Goal: Task Accomplishment & Management: Use online tool/utility

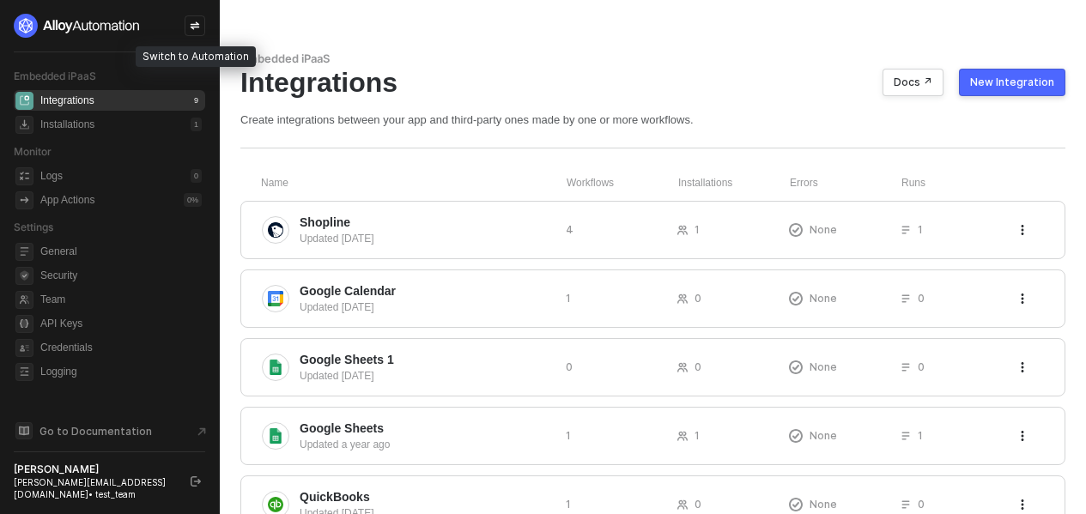
click at [192, 29] on icon "icon-swap" at bounding box center [195, 26] width 10 height 10
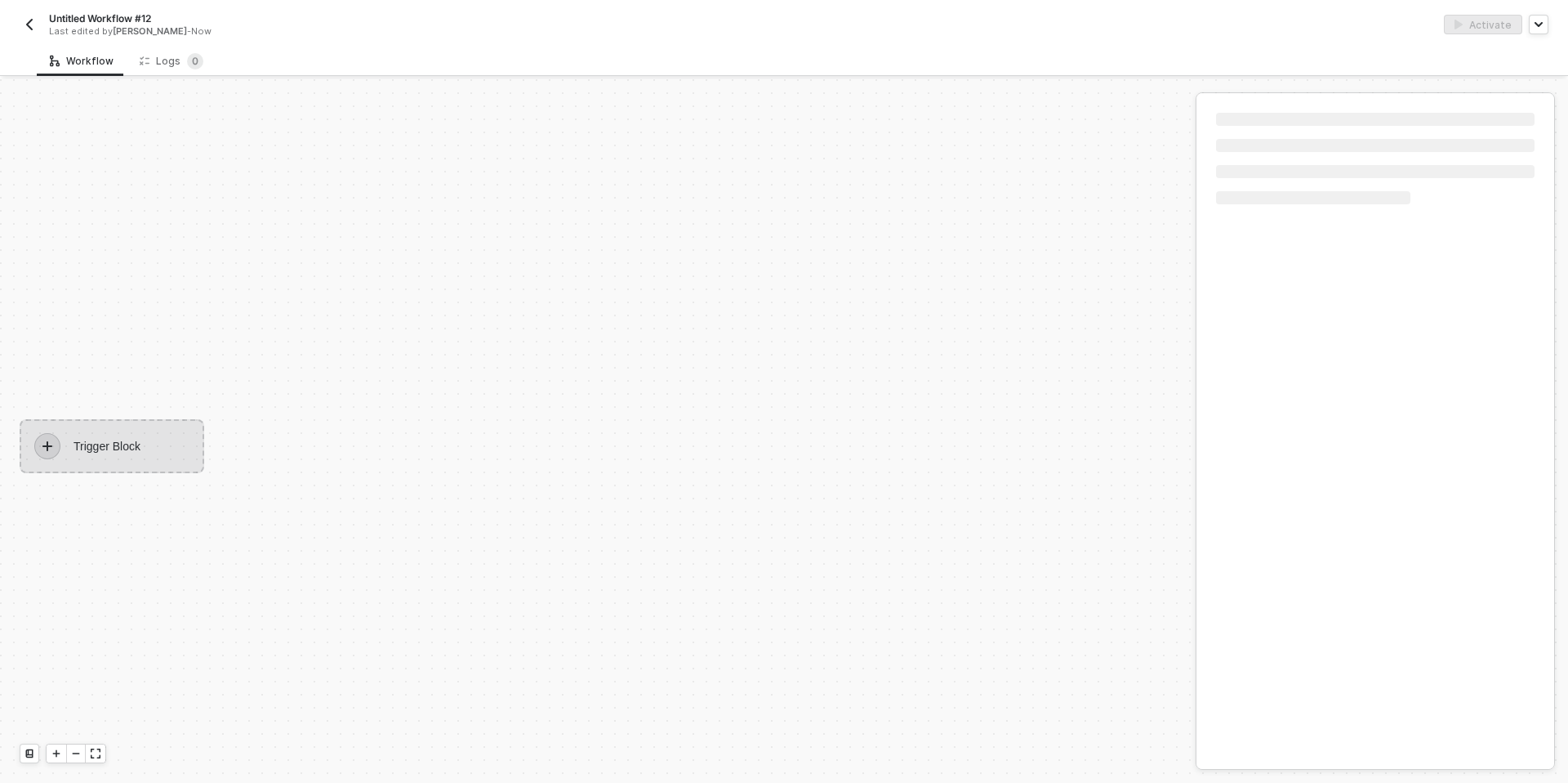
scroll to position [30, 0]
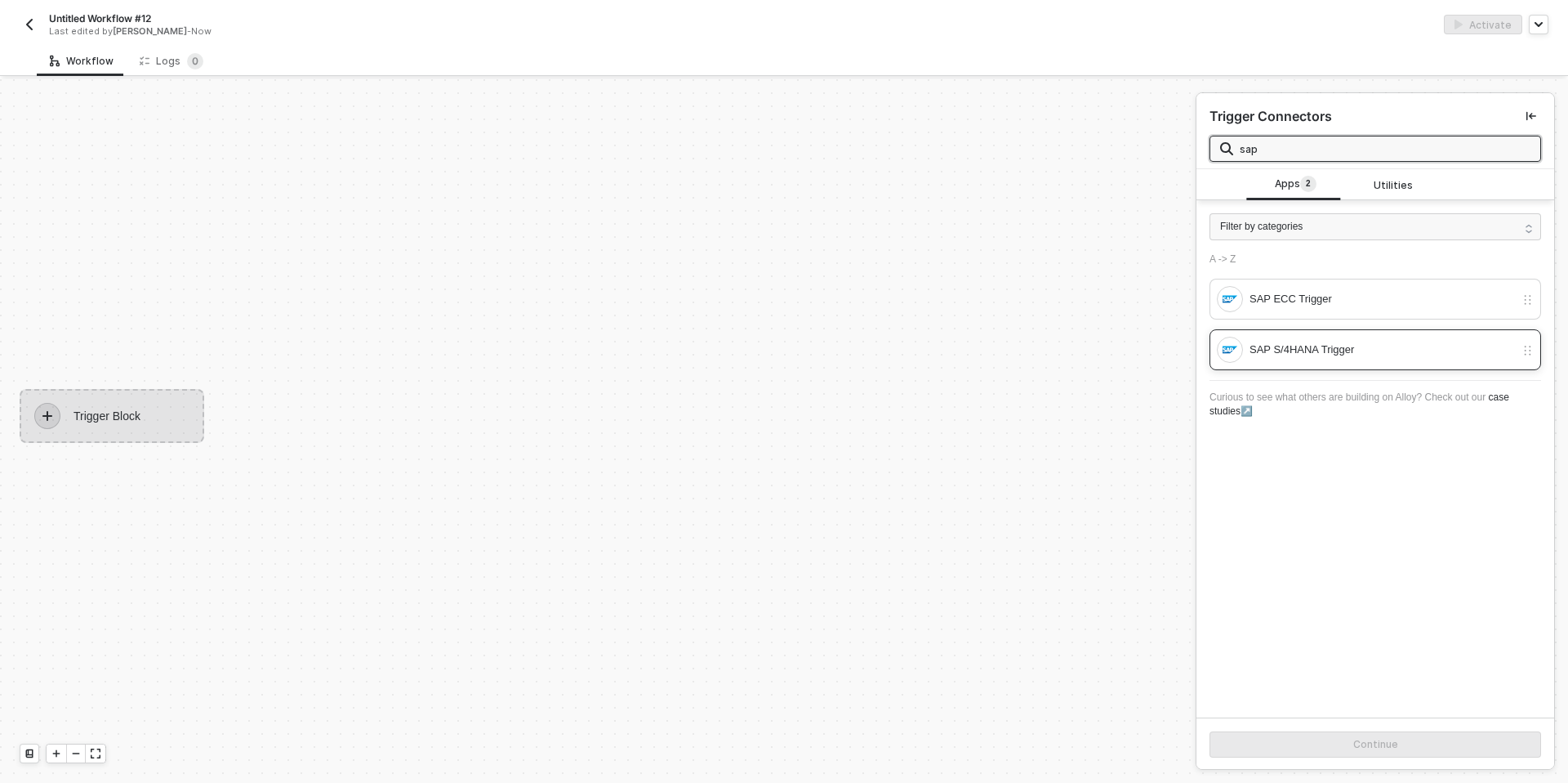
type input "sap"
click at [1044, 344] on img at bounding box center [1229, 349] width 14 height 14
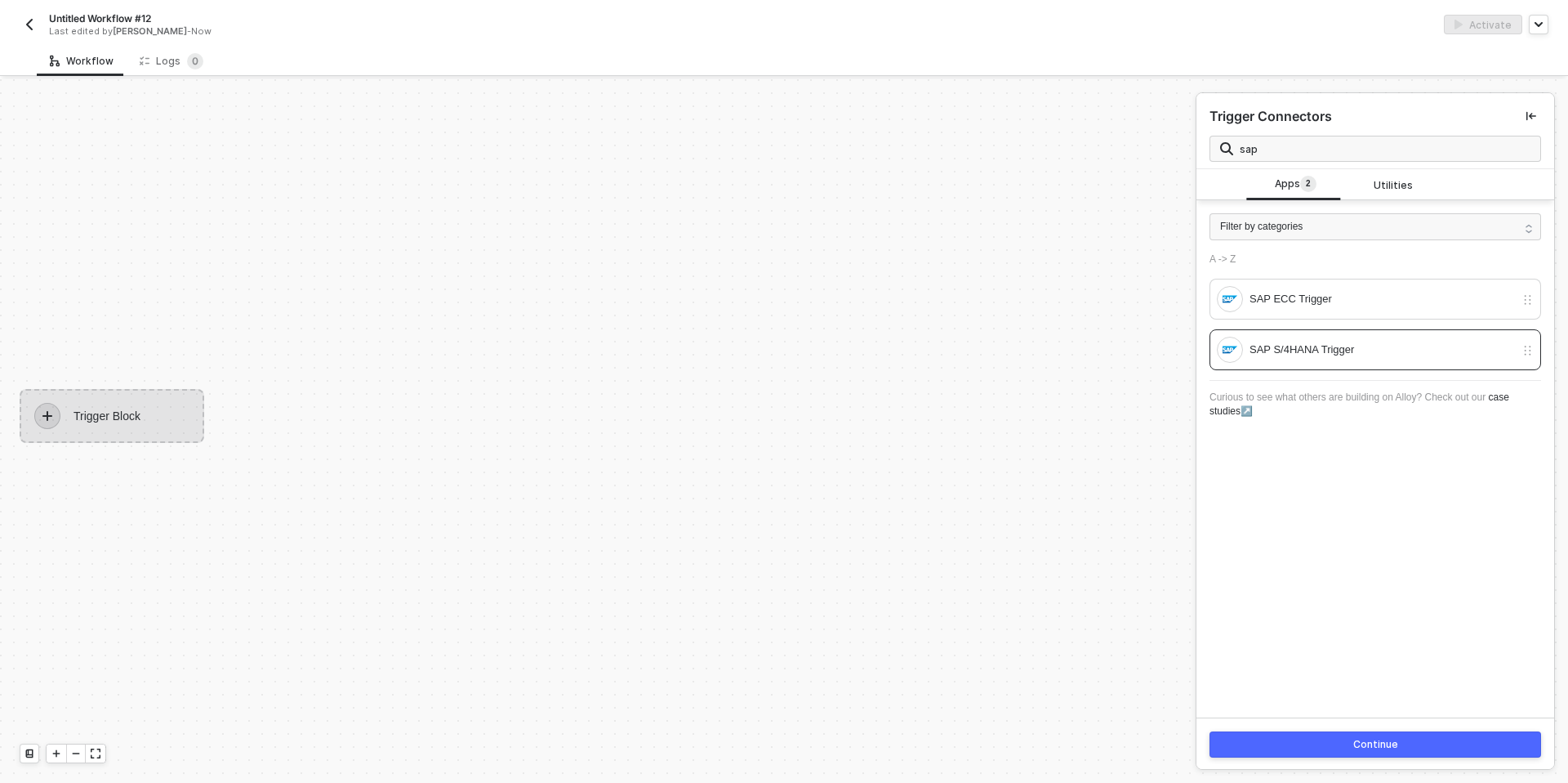
click at [1044, 489] on button "Continue" at bounding box center [1375, 744] width 332 height 26
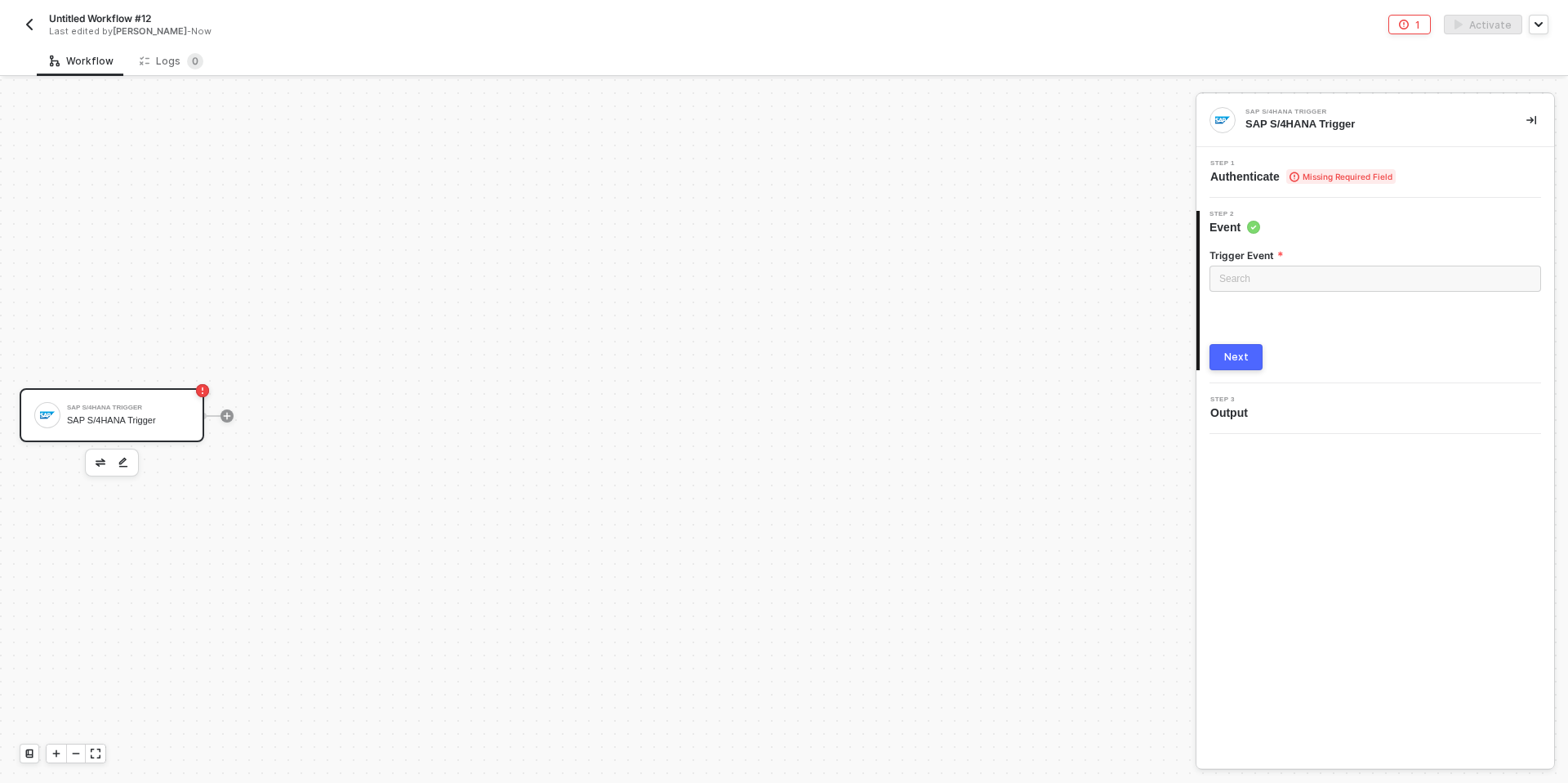
click at [1044, 179] on span "Authenticate Missing Required Field" at bounding box center [1303, 176] width 185 height 16
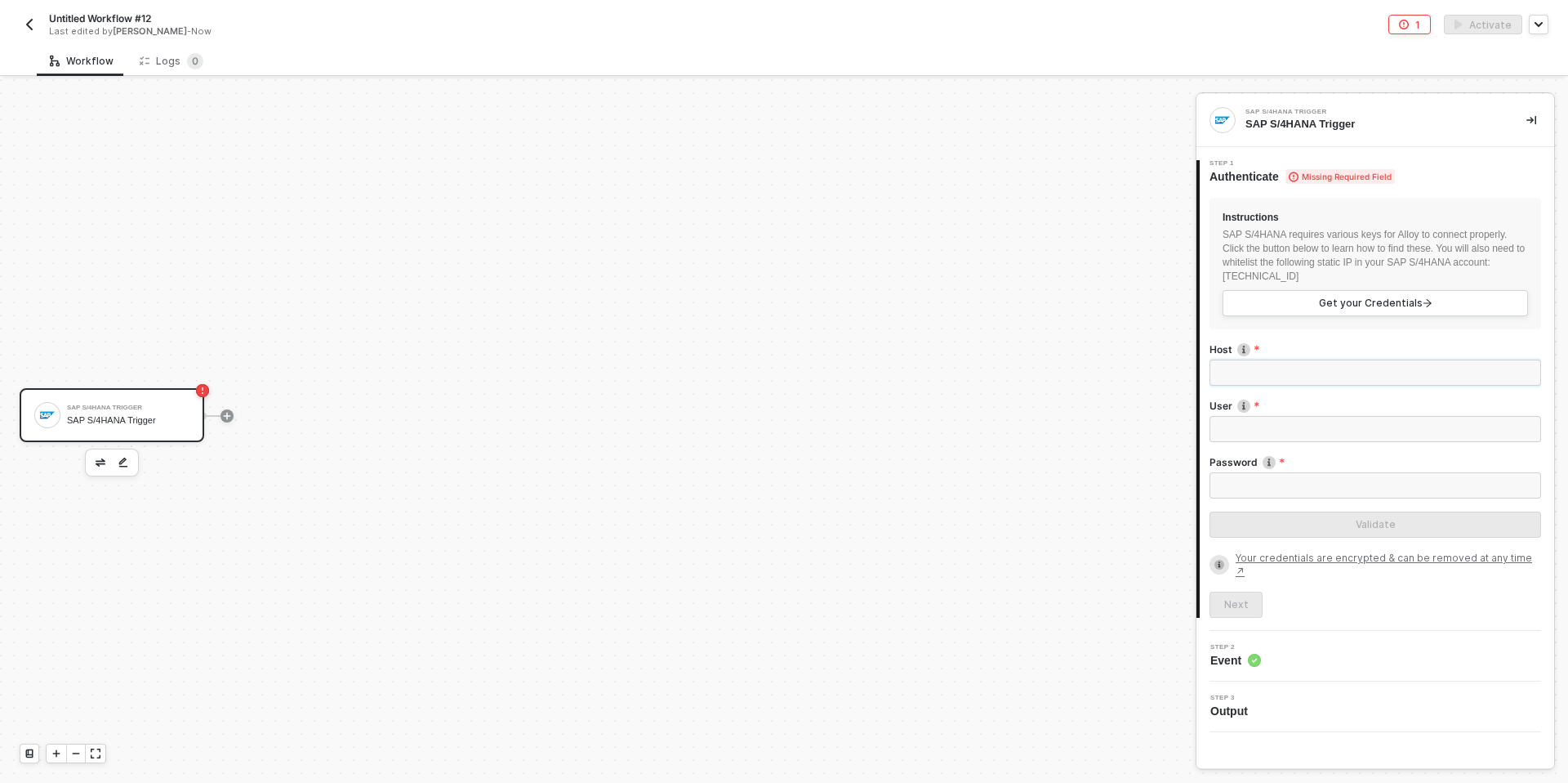
click at [1044, 367] on input "Host" at bounding box center [1375, 372] width 332 height 26
click at [1044, 366] on input "Host" at bounding box center [1375, 372] width 332 height 26
paste input "44.222.38.180:44301"
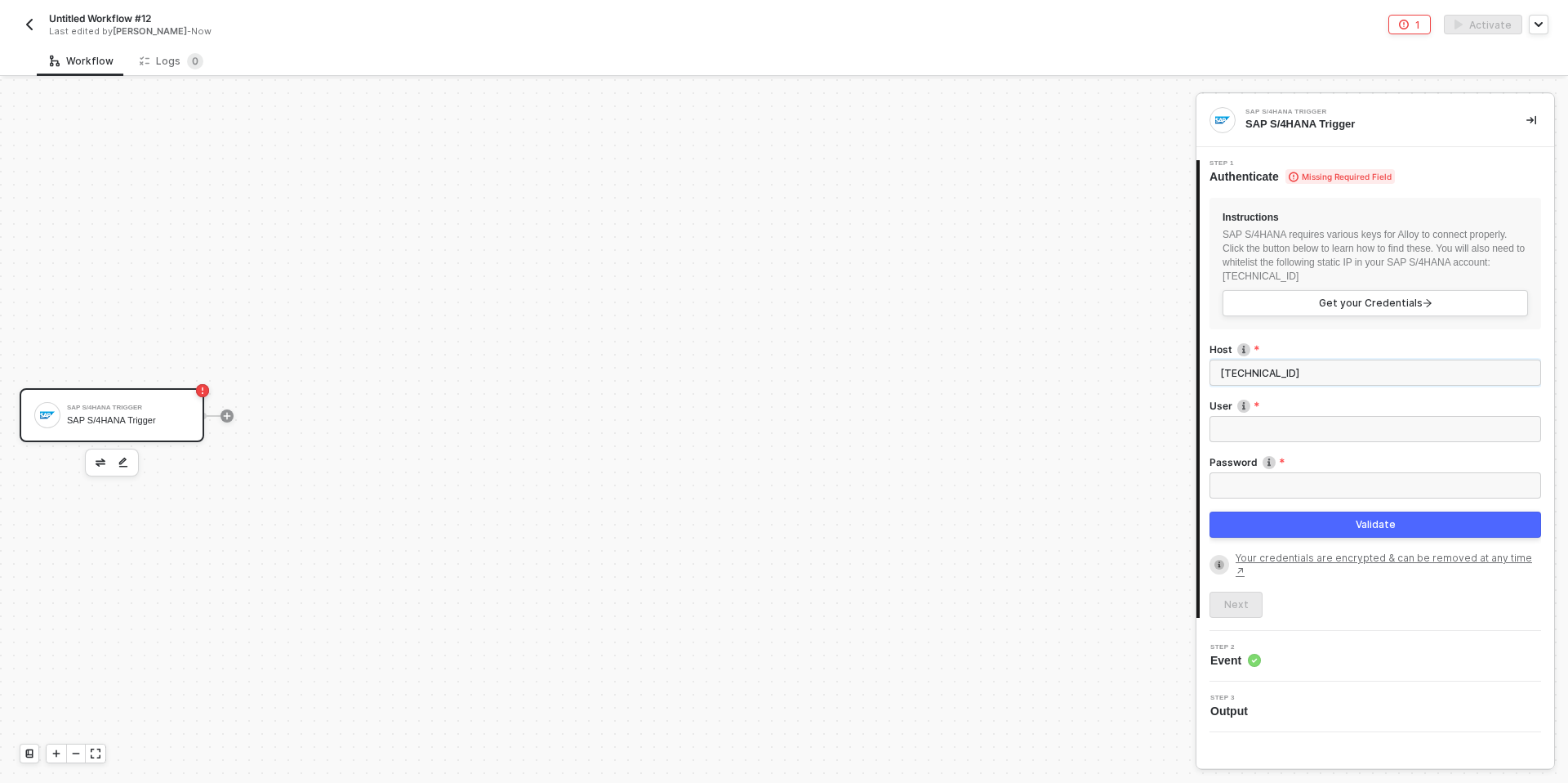
type input "44.222.38.180:44301"
click at [1044, 421] on input "User" at bounding box center [1375, 428] width 332 height 26
paste input "S4H_SD_DEM"
type input "S4H_SD_DEM"
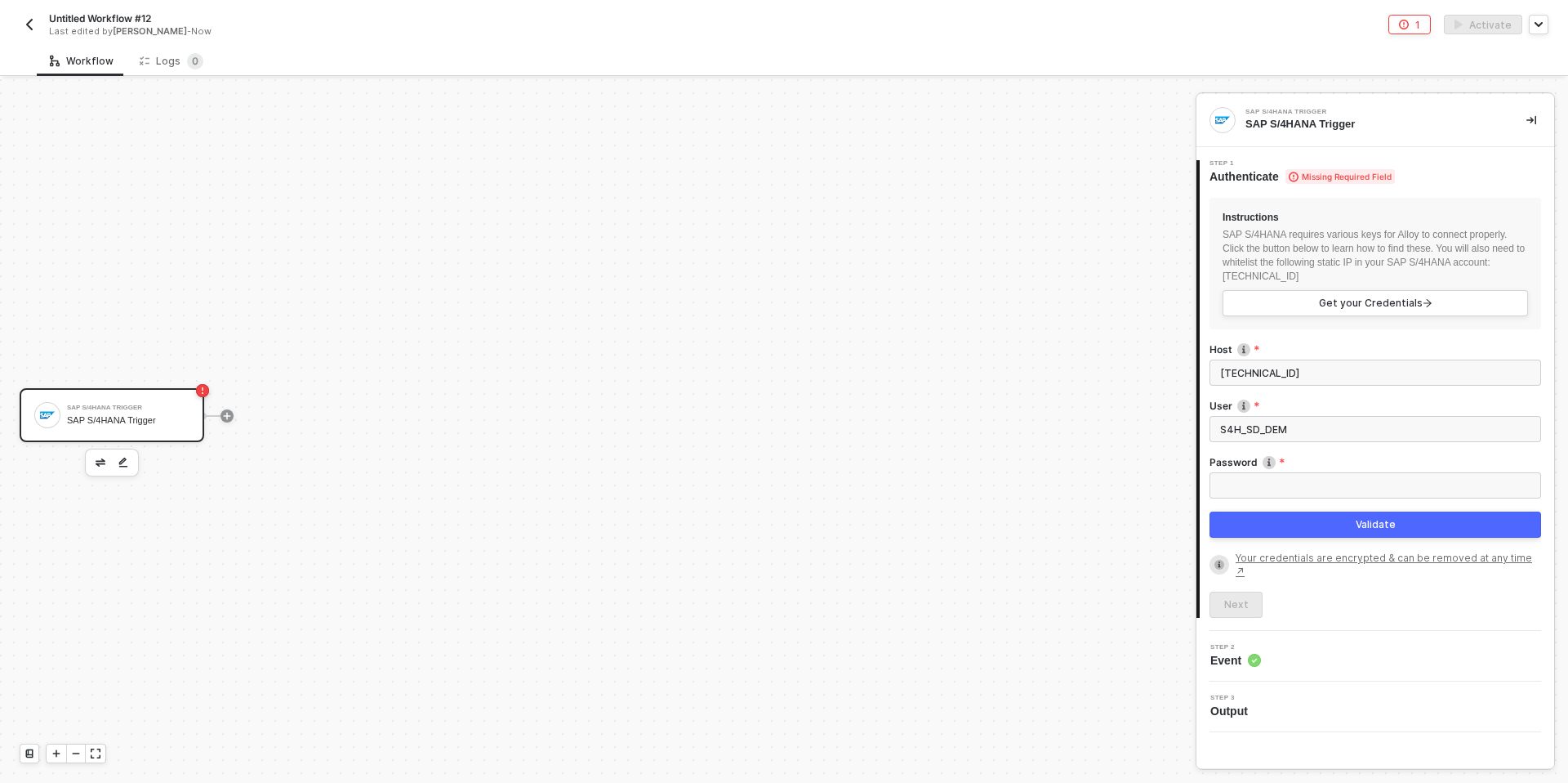
click at [1044, 460] on label "Password" at bounding box center [1375, 461] width 332 height 14
click at [1044, 472] on input "Password" at bounding box center [1375, 484] width 332 height 26
paste input "Welcome1"
type input "Welcome1"
click at [1044, 362] on input "44.222.38.180:44301" at bounding box center [1375, 372] width 332 height 26
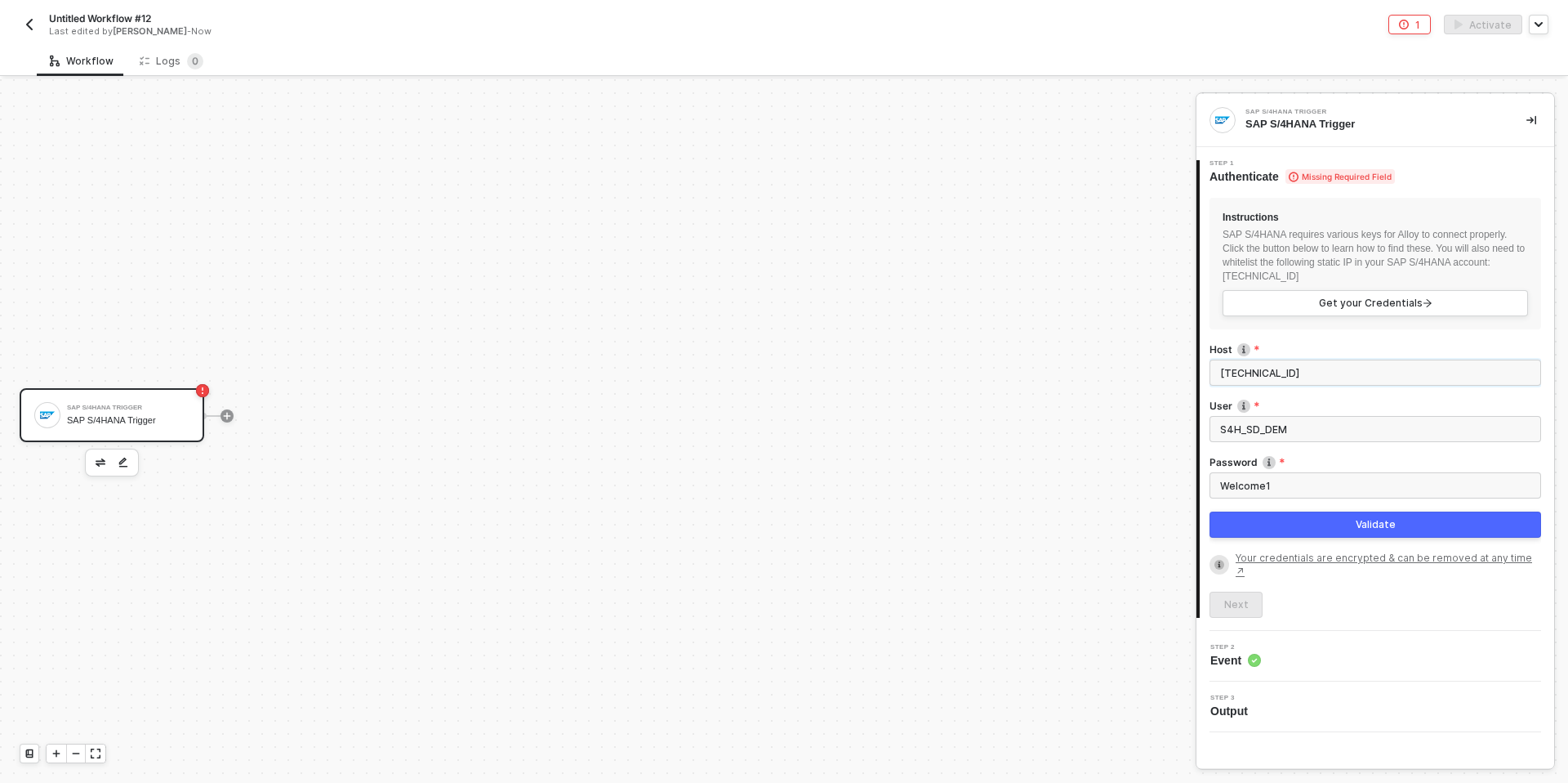
click at [1044, 372] on input "44.222.38.180:44301" at bounding box center [1375, 372] width 332 height 26
click at [1044, 489] on button "Validate" at bounding box center [1375, 524] width 332 height 26
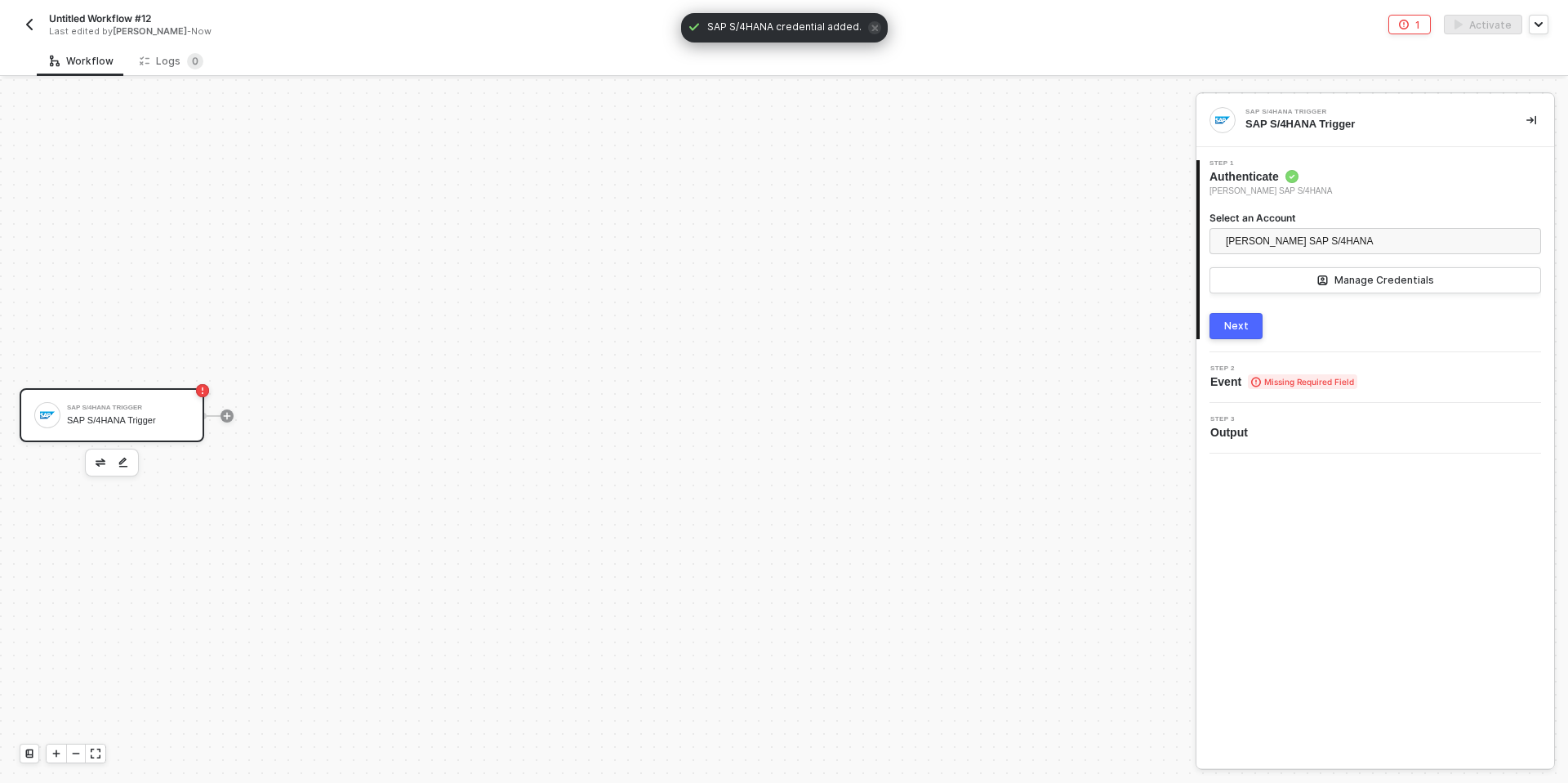
click at [1044, 316] on button "Next" at bounding box center [1236, 325] width 53 height 26
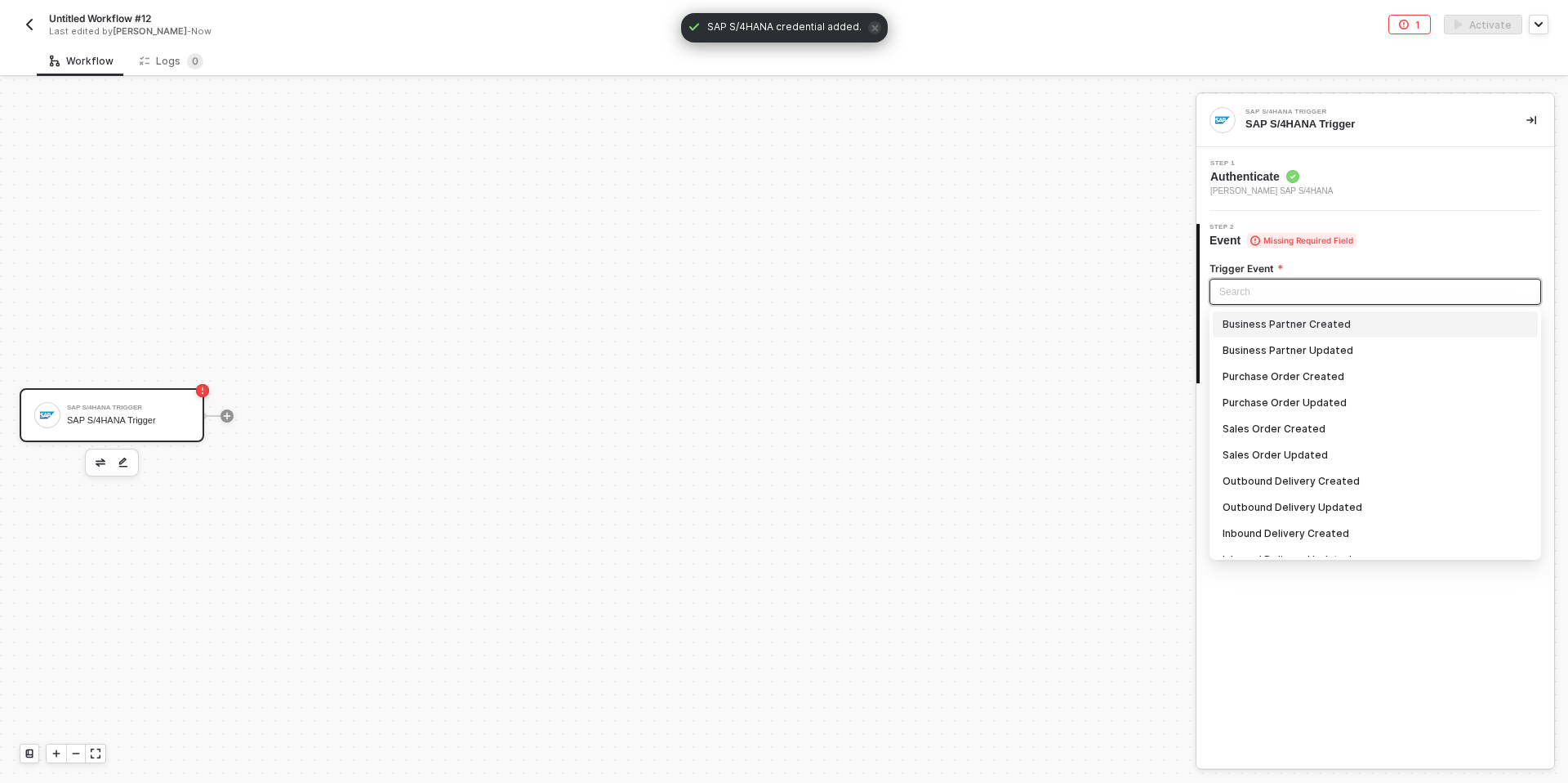
click at [1044, 292] on input "search" at bounding box center [1375, 292] width 312 height 25
click at [1044, 480] on div "Outbound Delivery Created" at bounding box center [1375, 480] width 305 height 18
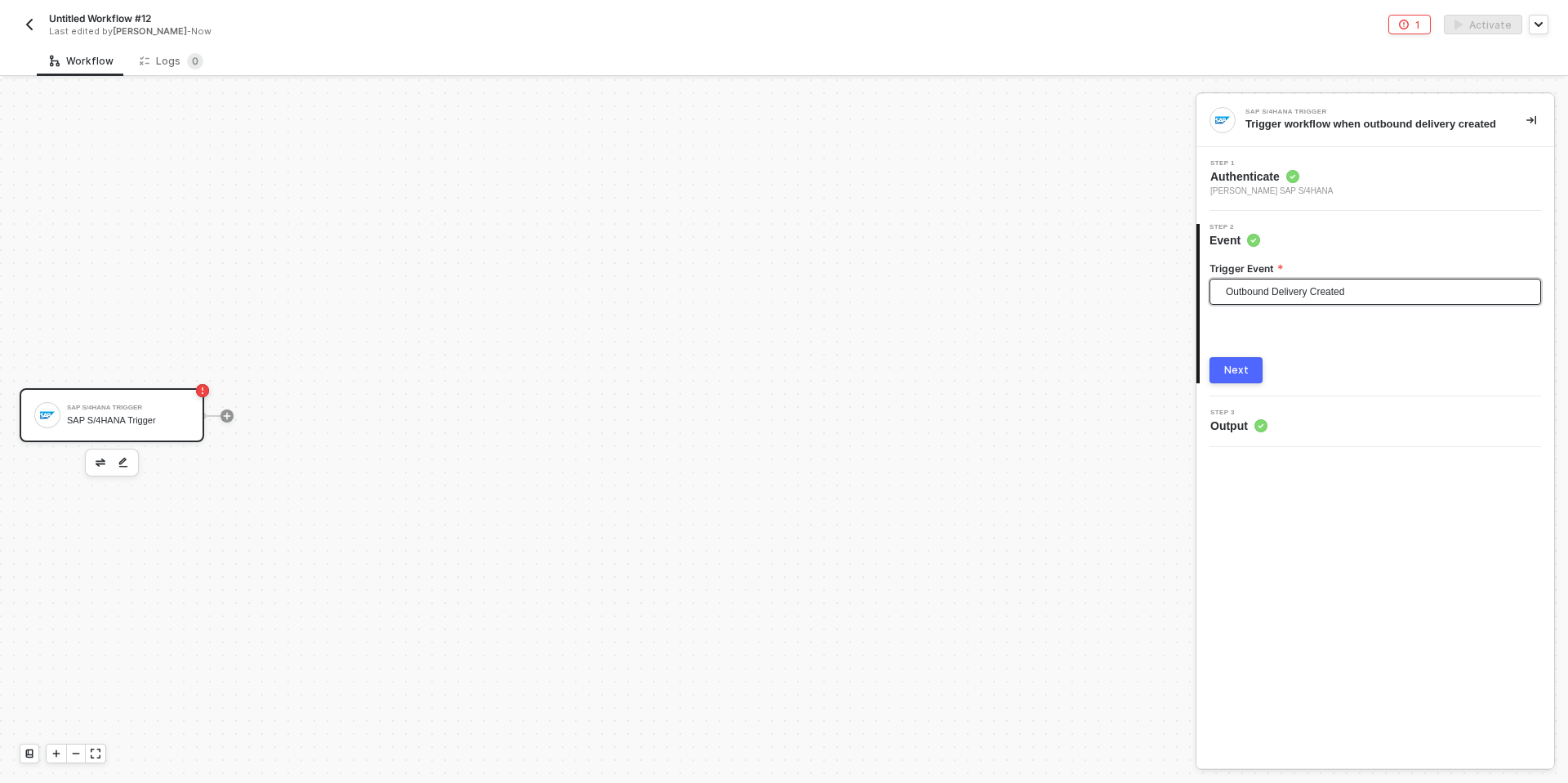
click at [1044, 374] on button "Next" at bounding box center [1236, 369] width 53 height 26
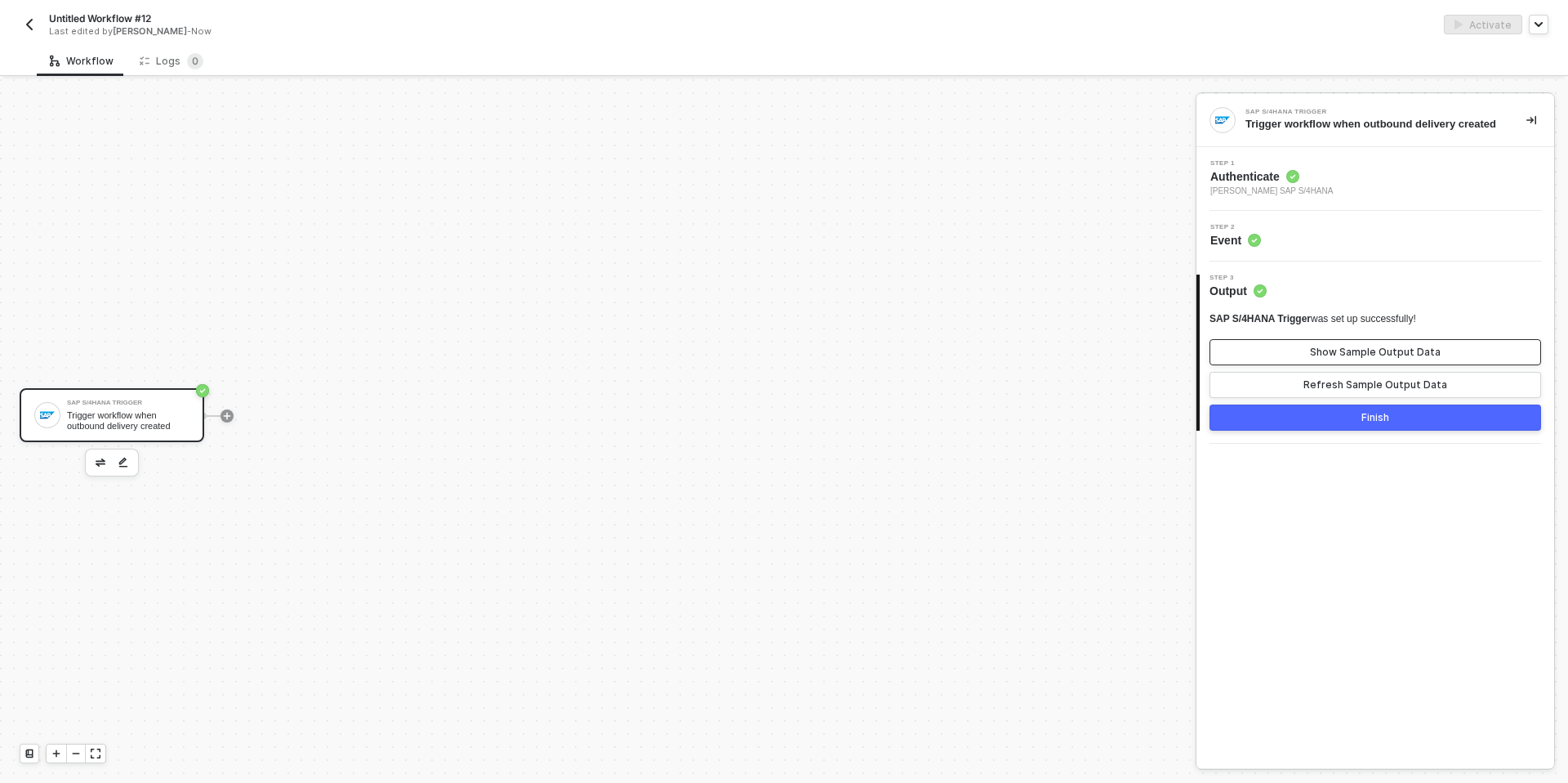
click at [1044, 358] on button "Show Sample Output Data" at bounding box center [1375, 351] width 332 height 26
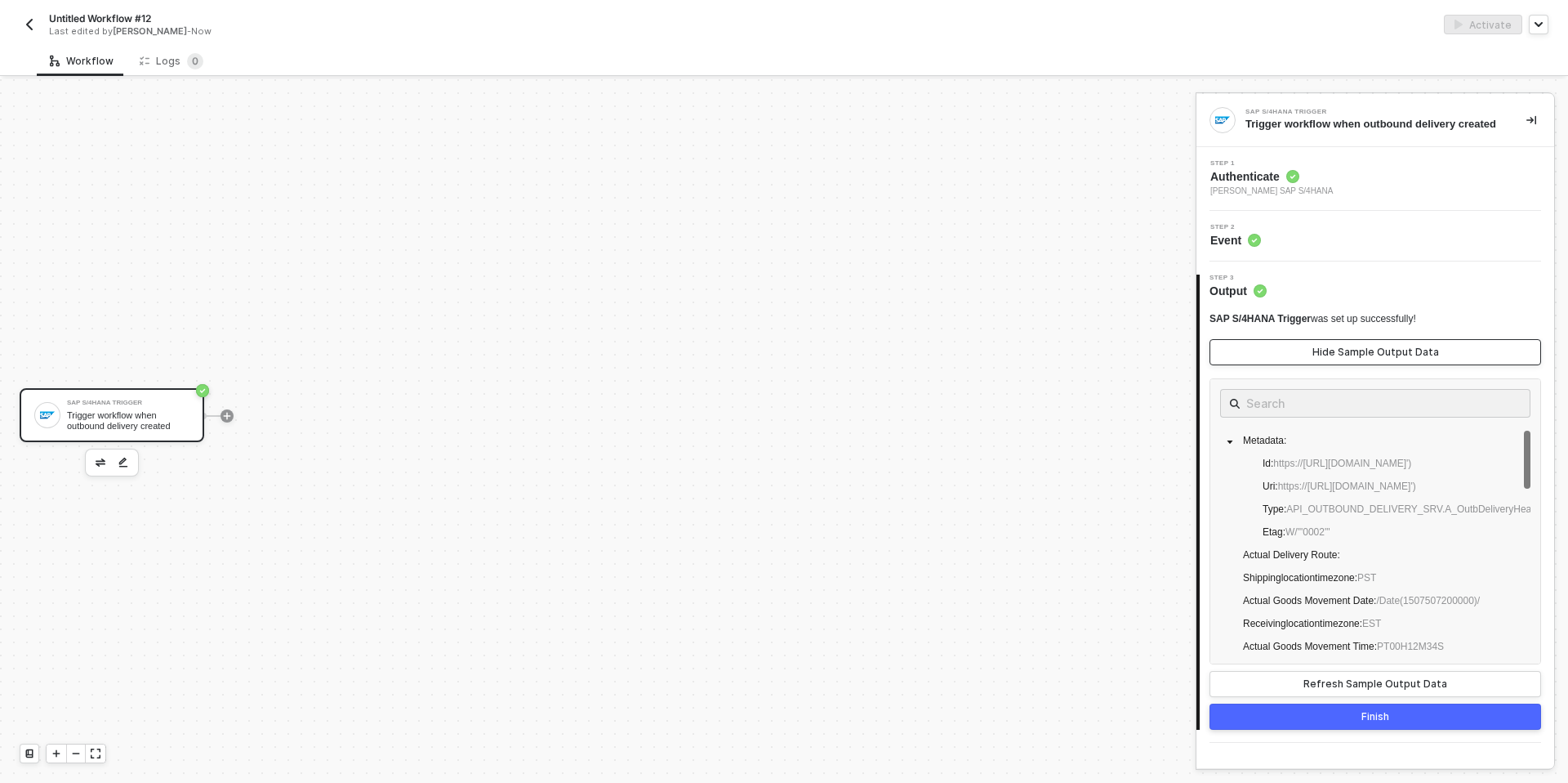
click at [1044, 358] on button "Hide Sample Output Data" at bounding box center [1375, 351] width 332 height 26
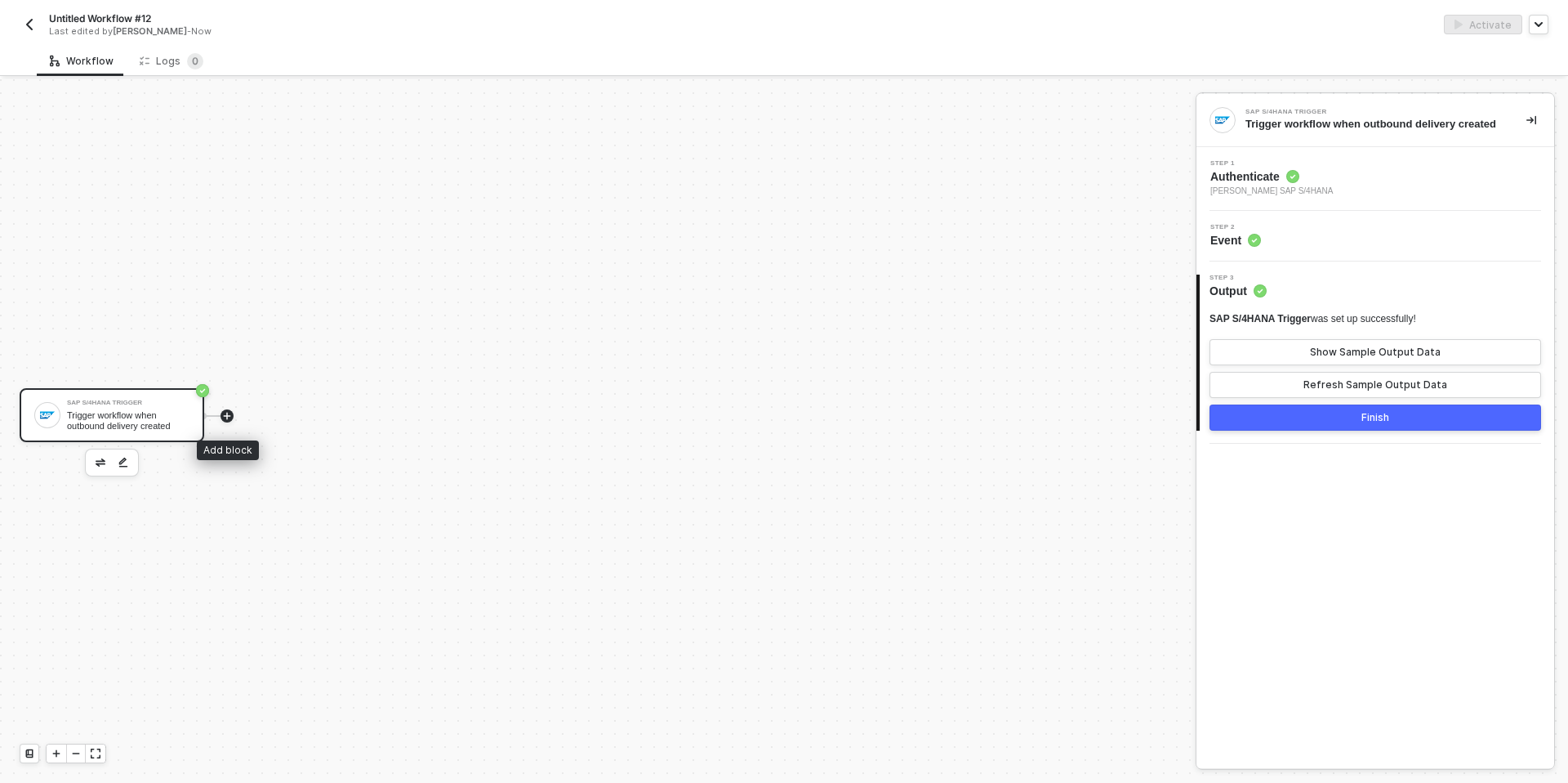
click at [223, 418] on icon "icon-play" at bounding box center [227, 416] width 10 height 10
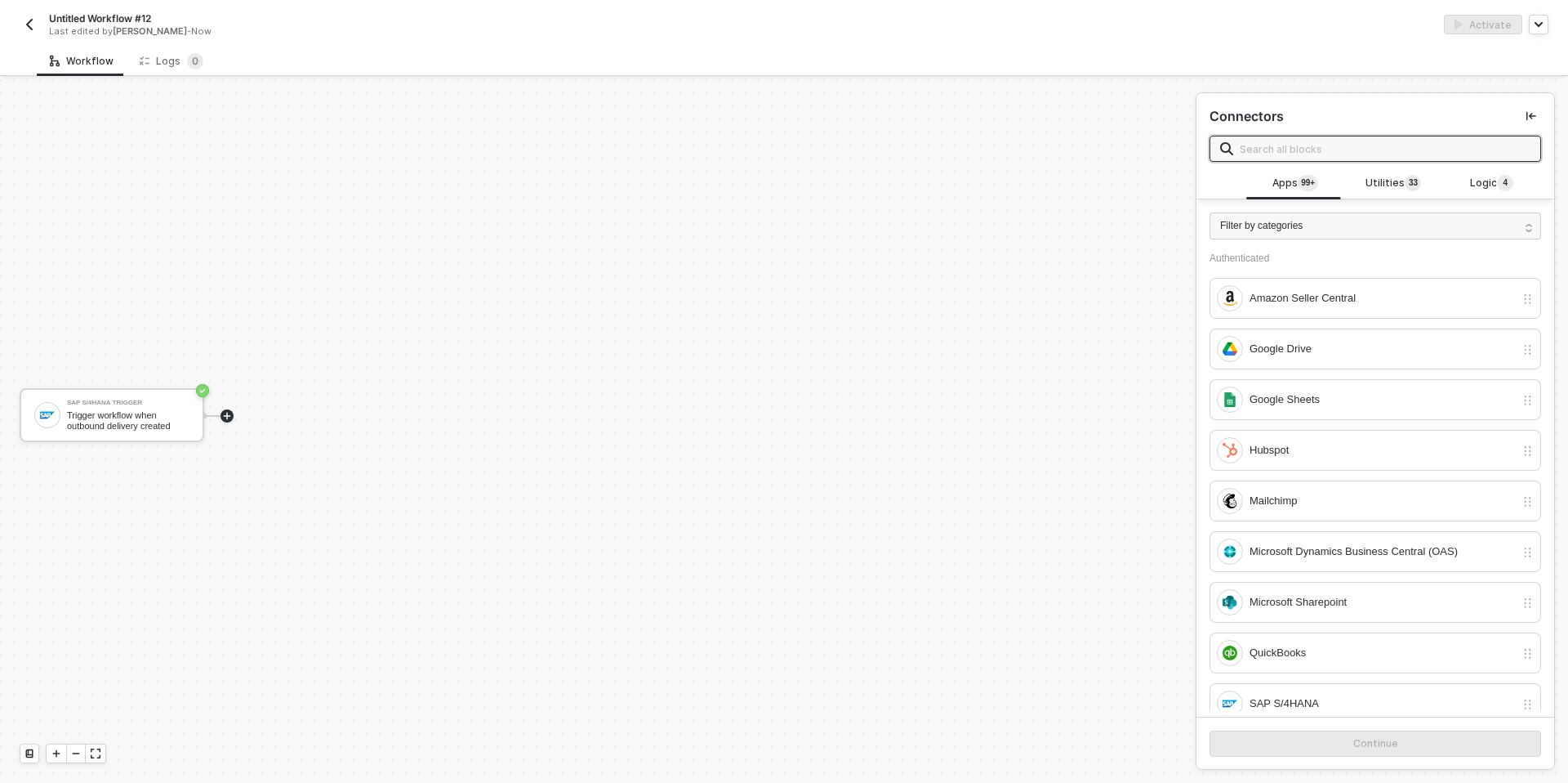
click at [1044, 146] on input "text" at bounding box center [1385, 148] width 291 height 18
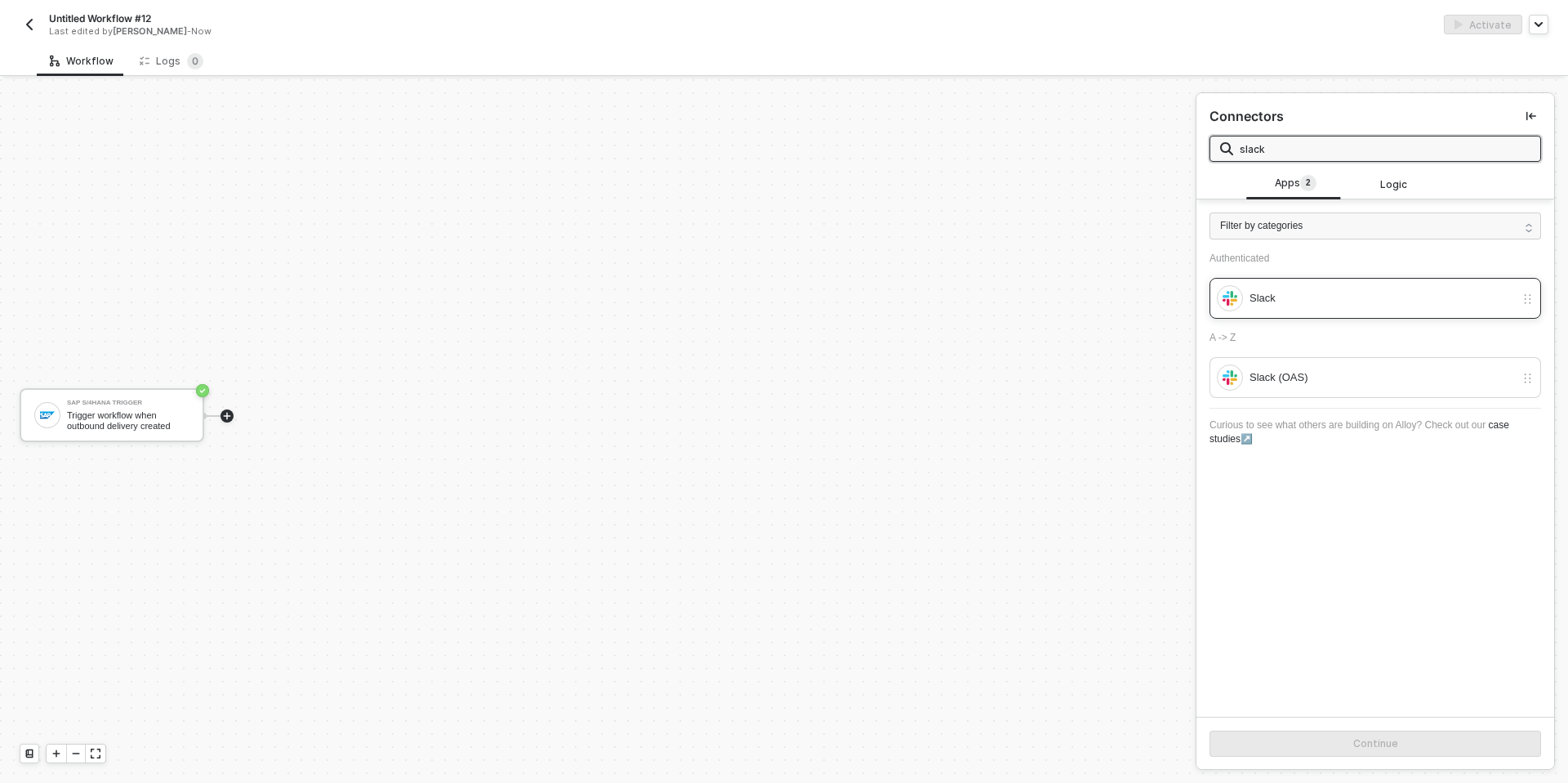
type input "slack"
click at [1044, 315] on div "Slack" at bounding box center [1375, 298] width 332 height 41
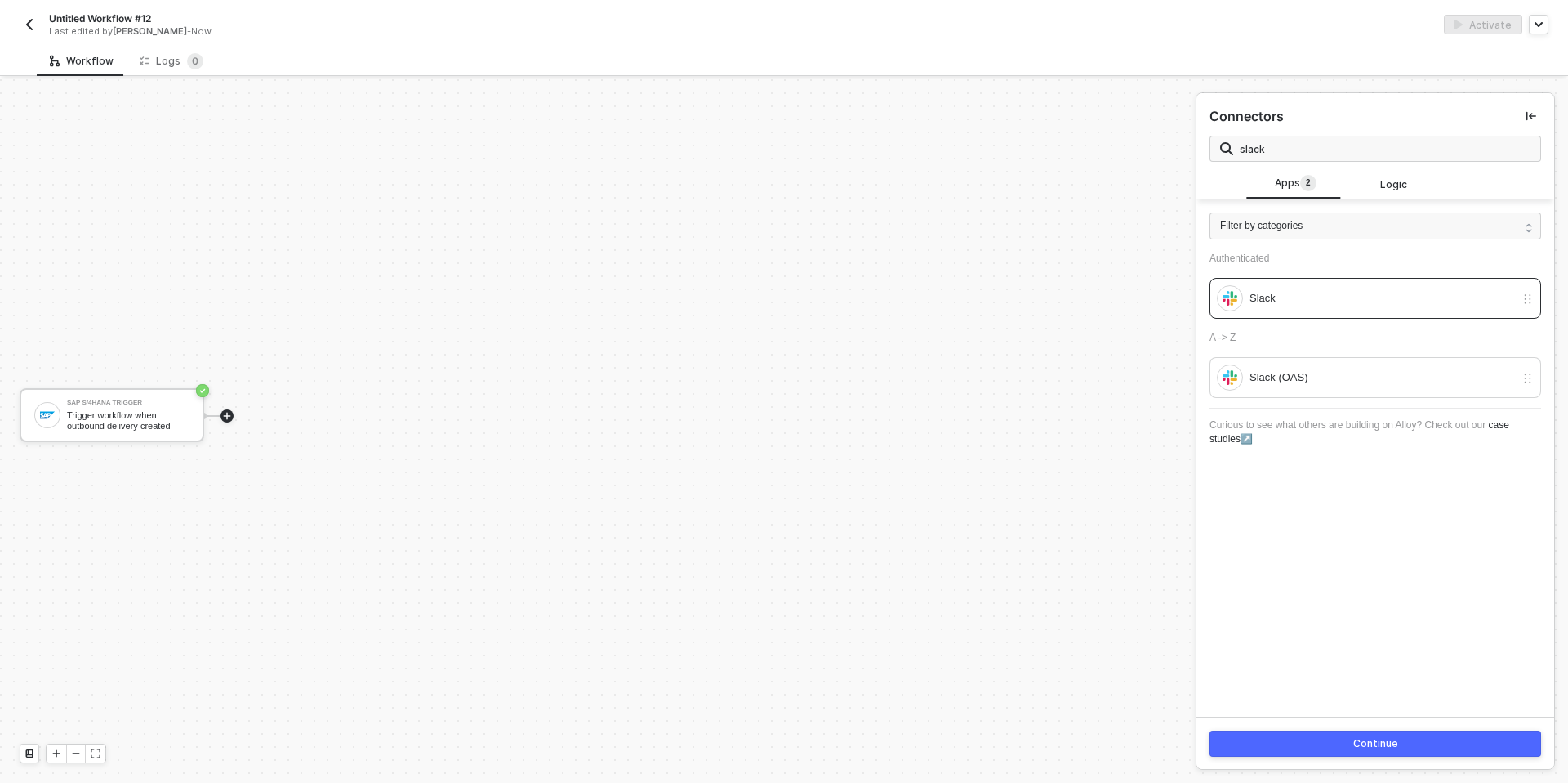
click at [1044, 489] on button "Continue" at bounding box center [1375, 743] width 332 height 26
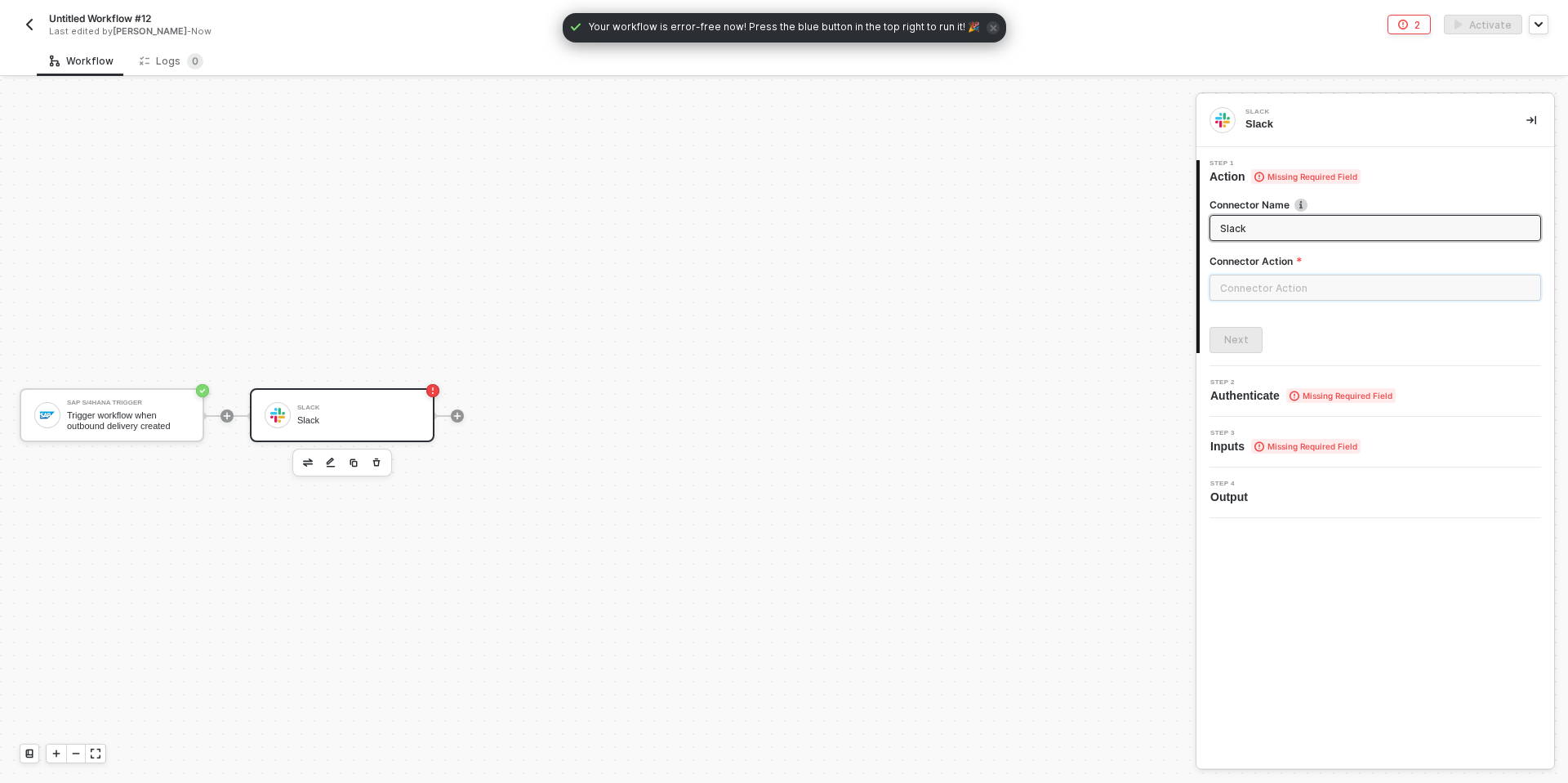
click at [1044, 290] on input "text" at bounding box center [1375, 287] width 332 height 26
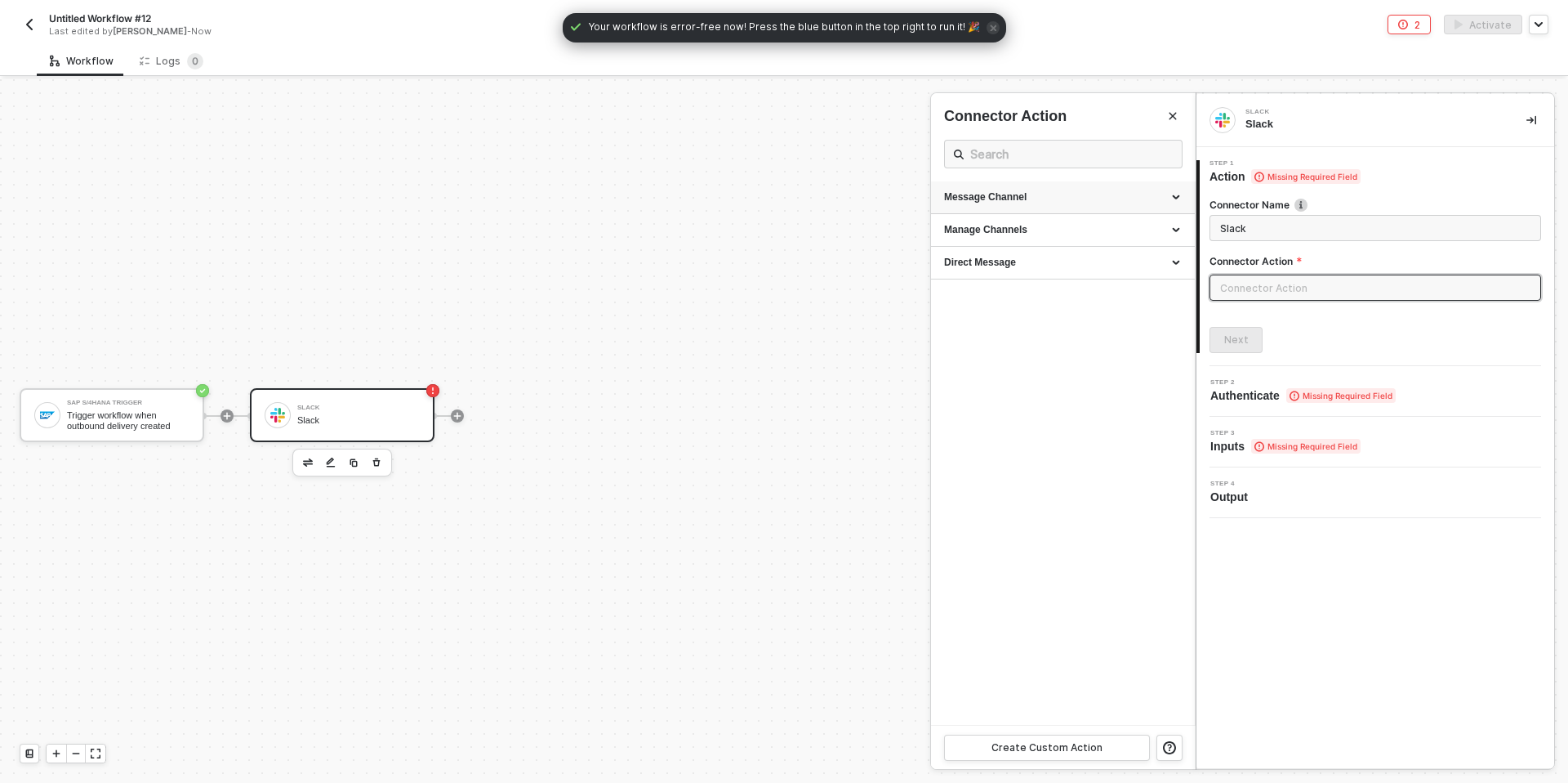
click at [994, 190] on div "Message Channel" at bounding box center [1063, 197] width 238 height 14
click at [996, 243] on span "Post a message into a channel" at bounding box center [1000, 241] width 112 height 9
type input "Post a message into a channel"
type input "Message Channel - Post"
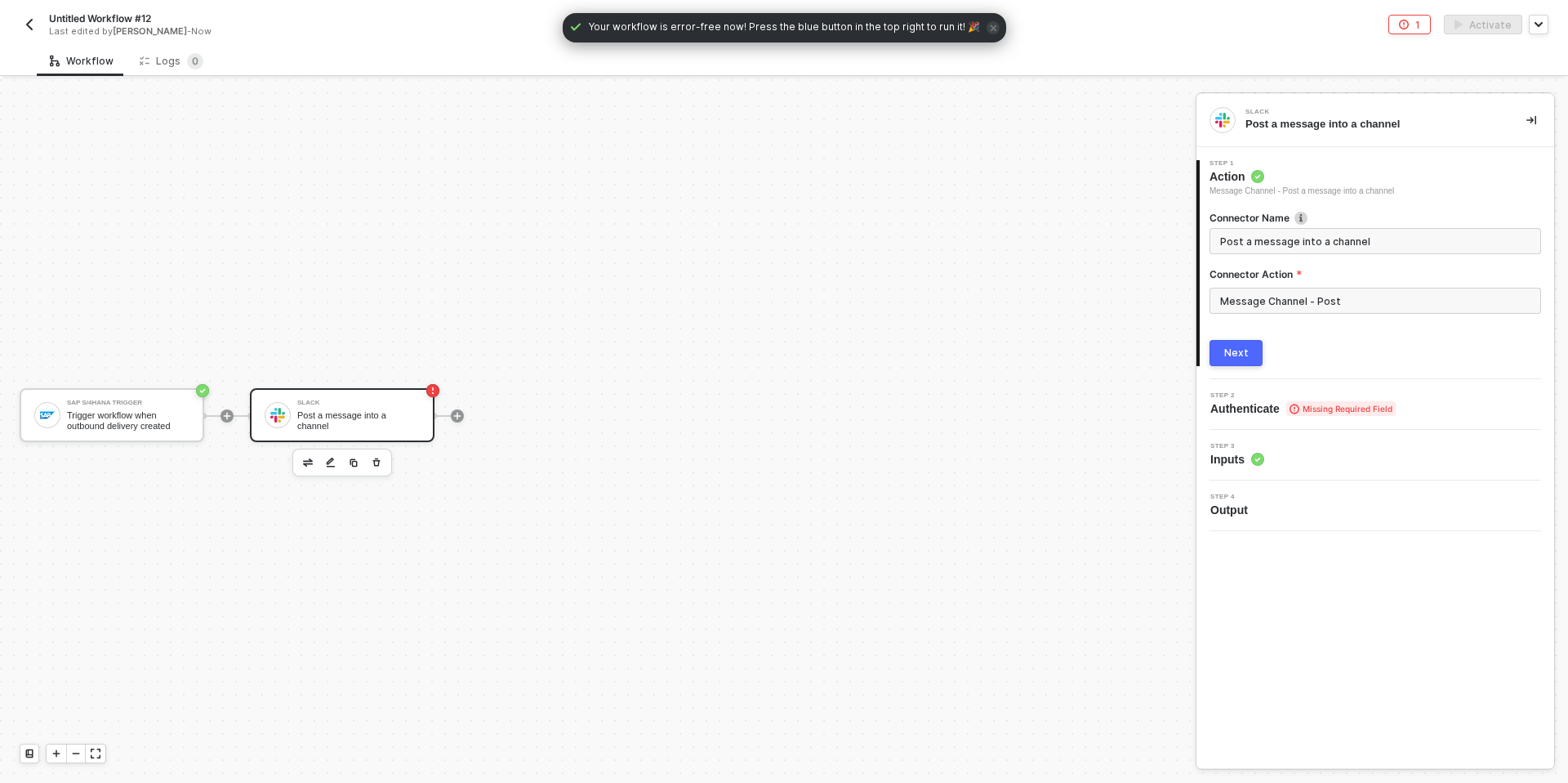
click at [1044, 341] on button "Next" at bounding box center [1236, 352] width 53 height 26
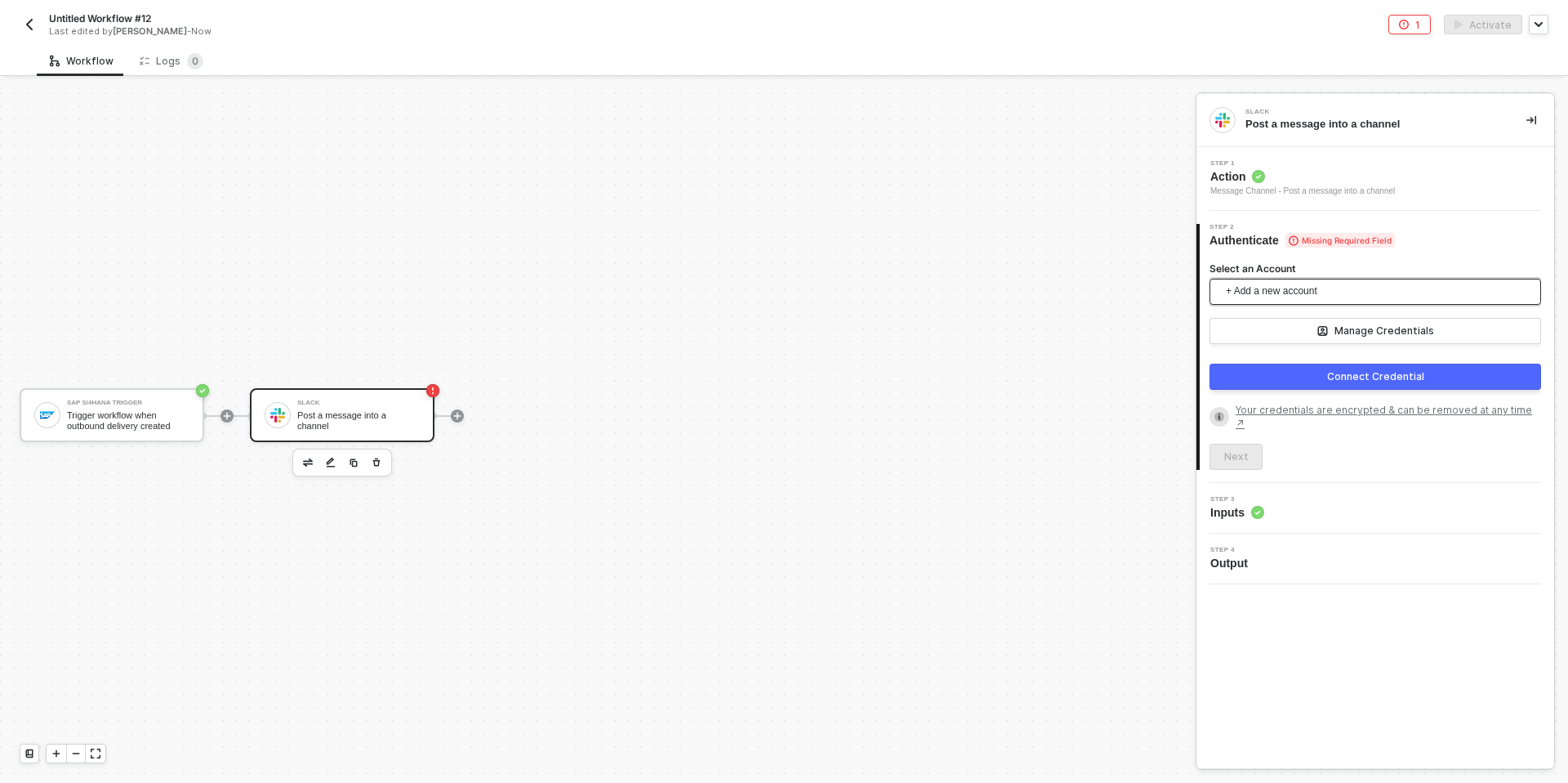
click at [1044, 279] on span "+ Add a new account" at bounding box center [1378, 291] width 305 height 26
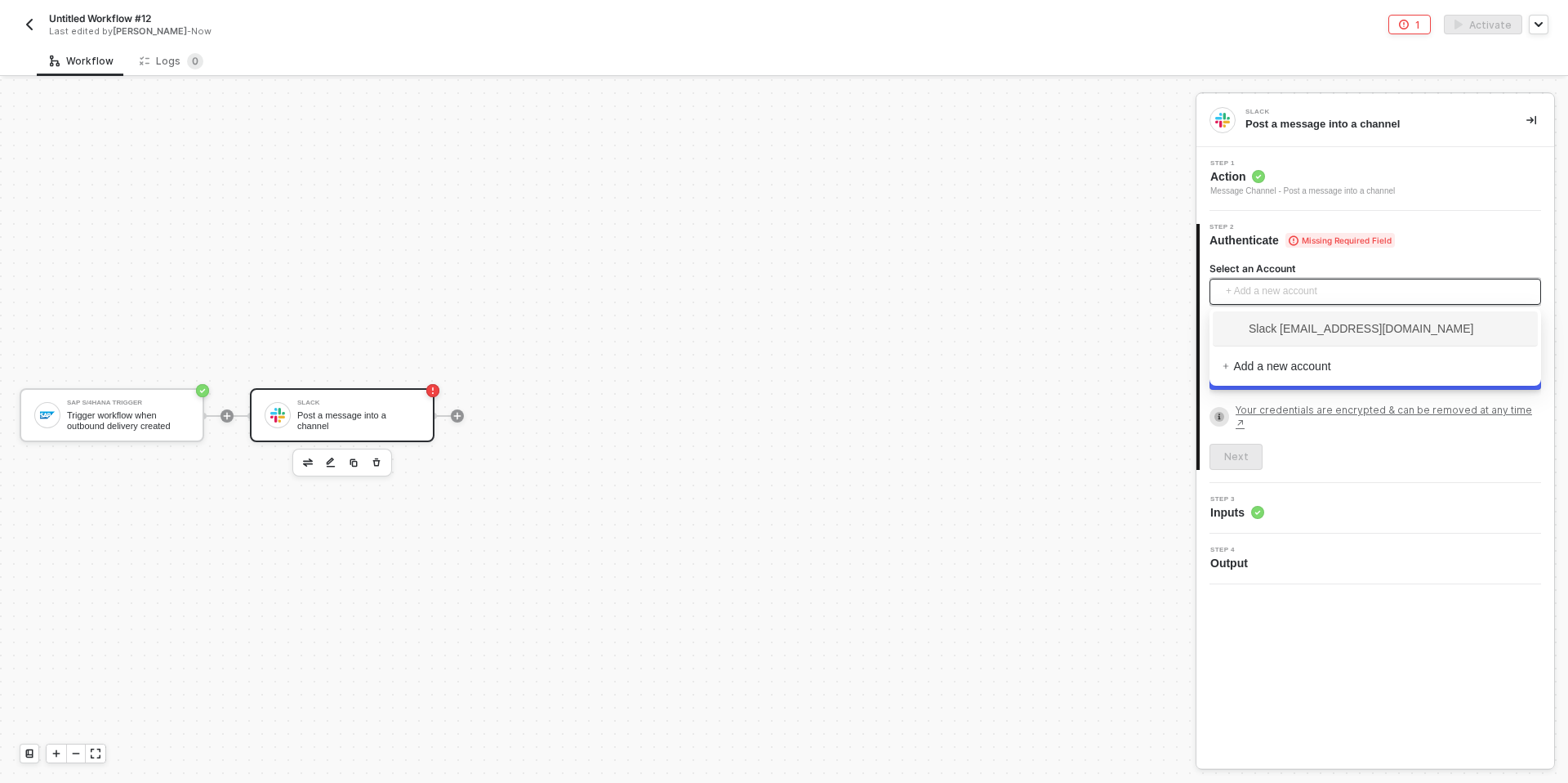
click at [1044, 316] on span "Slack rushin@runalloy.com" at bounding box center [1375, 328] width 305 height 26
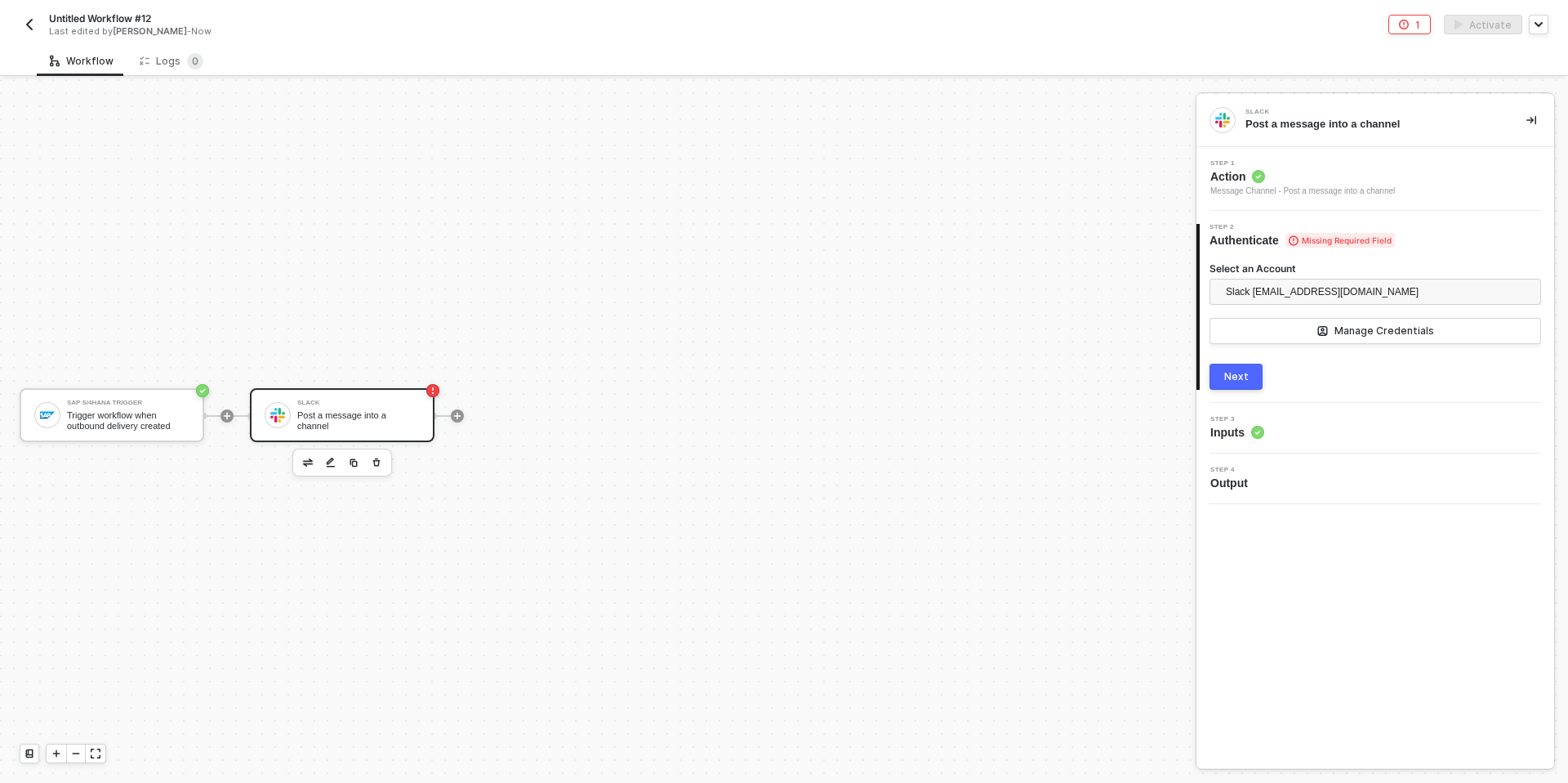
click at [1044, 371] on div "Next" at bounding box center [1236, 377] width 25 height 13
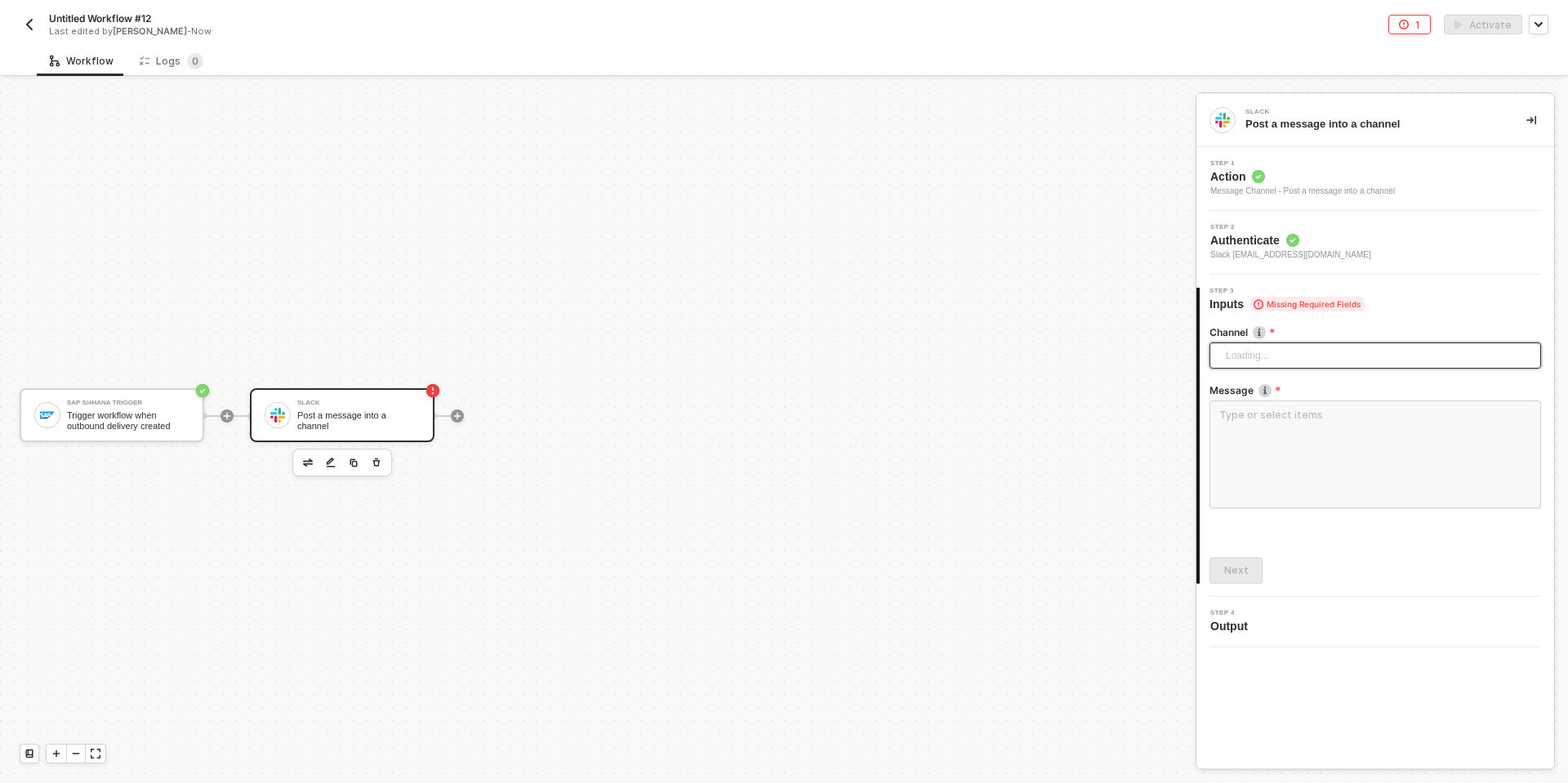
click at [1044, 359] on span "Loading..." at bounding box center [1378, 356] width 305 height 25
type input "action"
click at [1044, 434] on div "alloy-action-test" at bounding box center [1375, 440] width 305 height 18
click at [1044, 441] on textarea at bounding box center [1375, 454] width 332 height 108
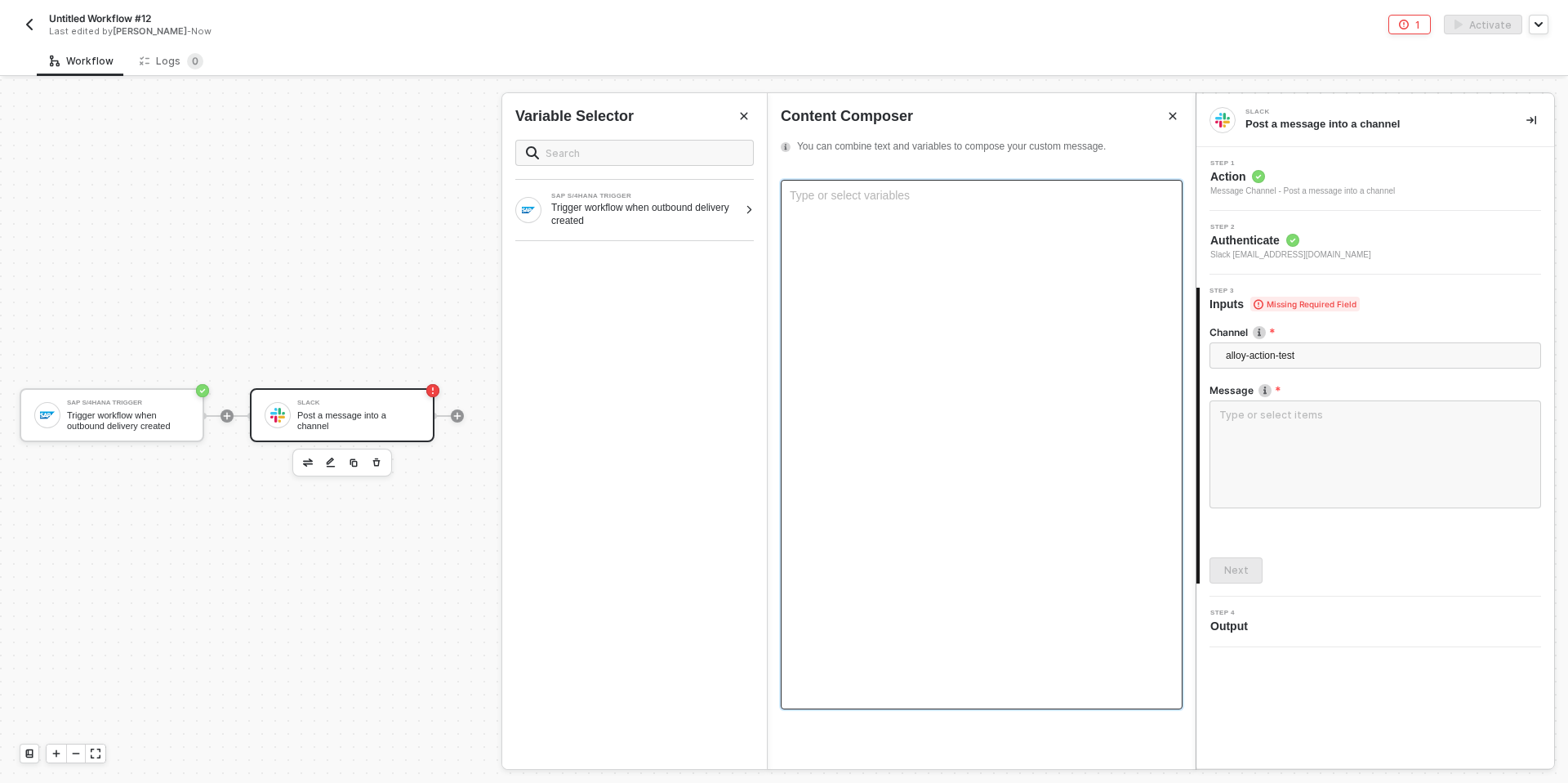
click at [885, 283] on div "Type or select variables ﻿" at bounding box center [981, 444] width 402 height 530
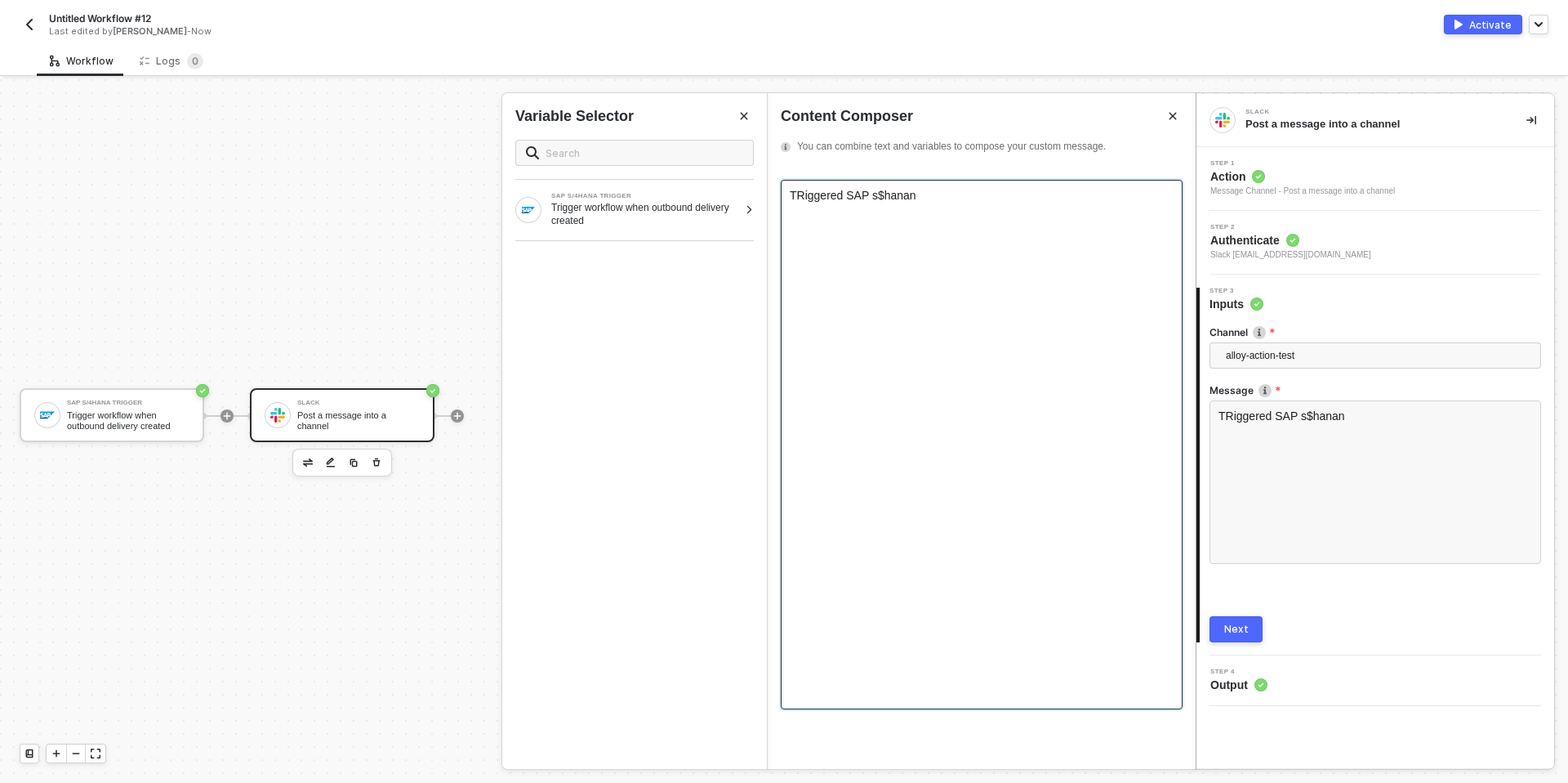
click at [886, 187] on div "TRiggered SAP s$hanan" at bounding box center [981, 444] width 402 height 530
click at [885, 200] on span "TRiggered SAP s$hanan" at bounding box center [853, 195] width 126 height 13
click at [958, 198] on div "TRiggered SAP s4hanan" at bounding box center [982, 195] width 384 height 13
click at [639, 203] on div "Trigger workflow when outbound delivery created" at bounding box center [645, 213] width 187 height 26
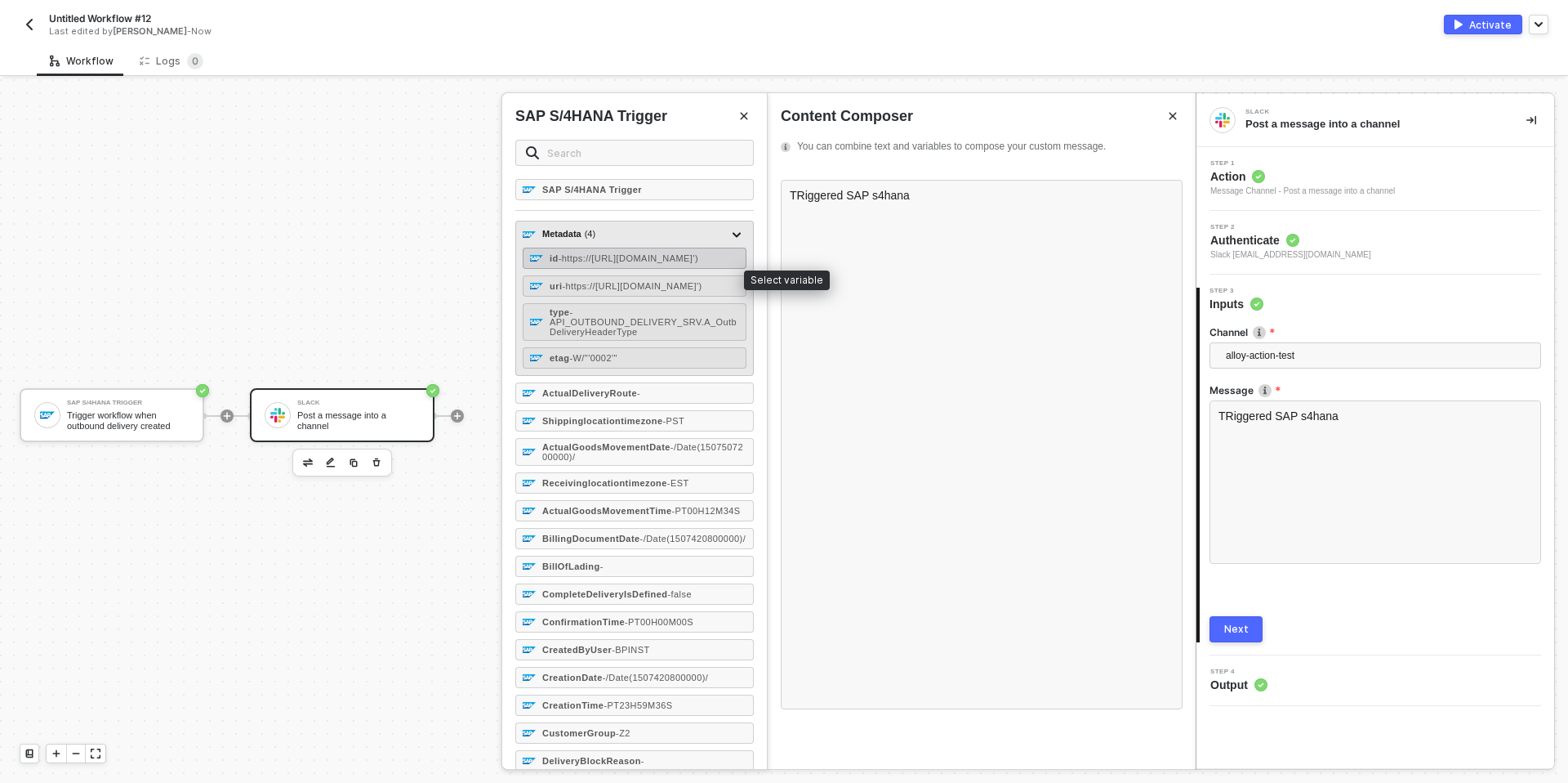
click at [595, 264] on span "- https://https://test.com/sap/opu/odata/sap/API_OUTBOUND_DELIVERY_SRV;v=0002/A…" at bounding box center [628, 258] width 140 height 10
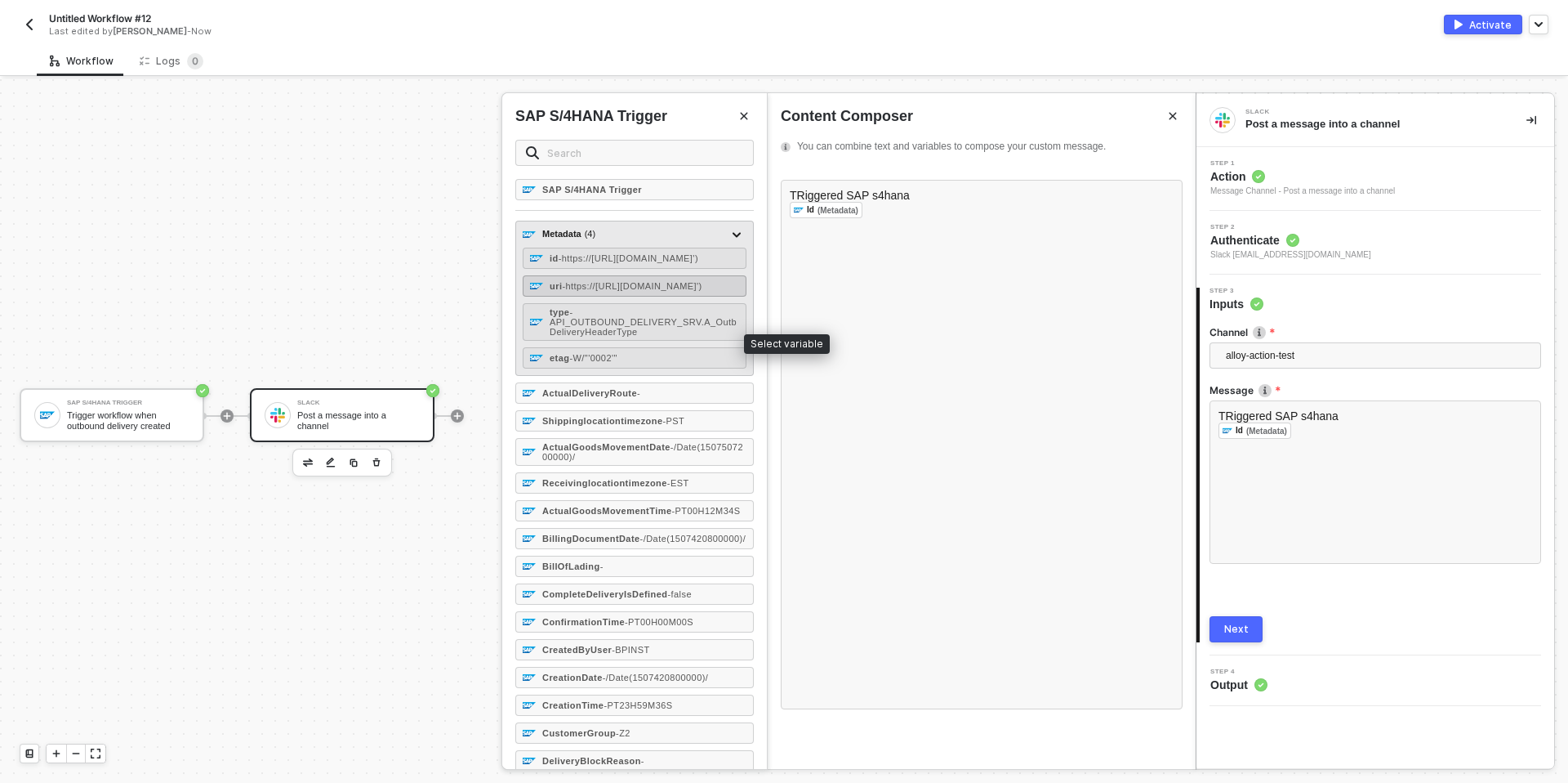
click at [574, 291] on span "- https://https://test.com/sap/opu/odata/sap/API_OUTBOUND_DELIVERY_SRV;v=0002/A…" at bounding box center [631, 285] width 140 height 10
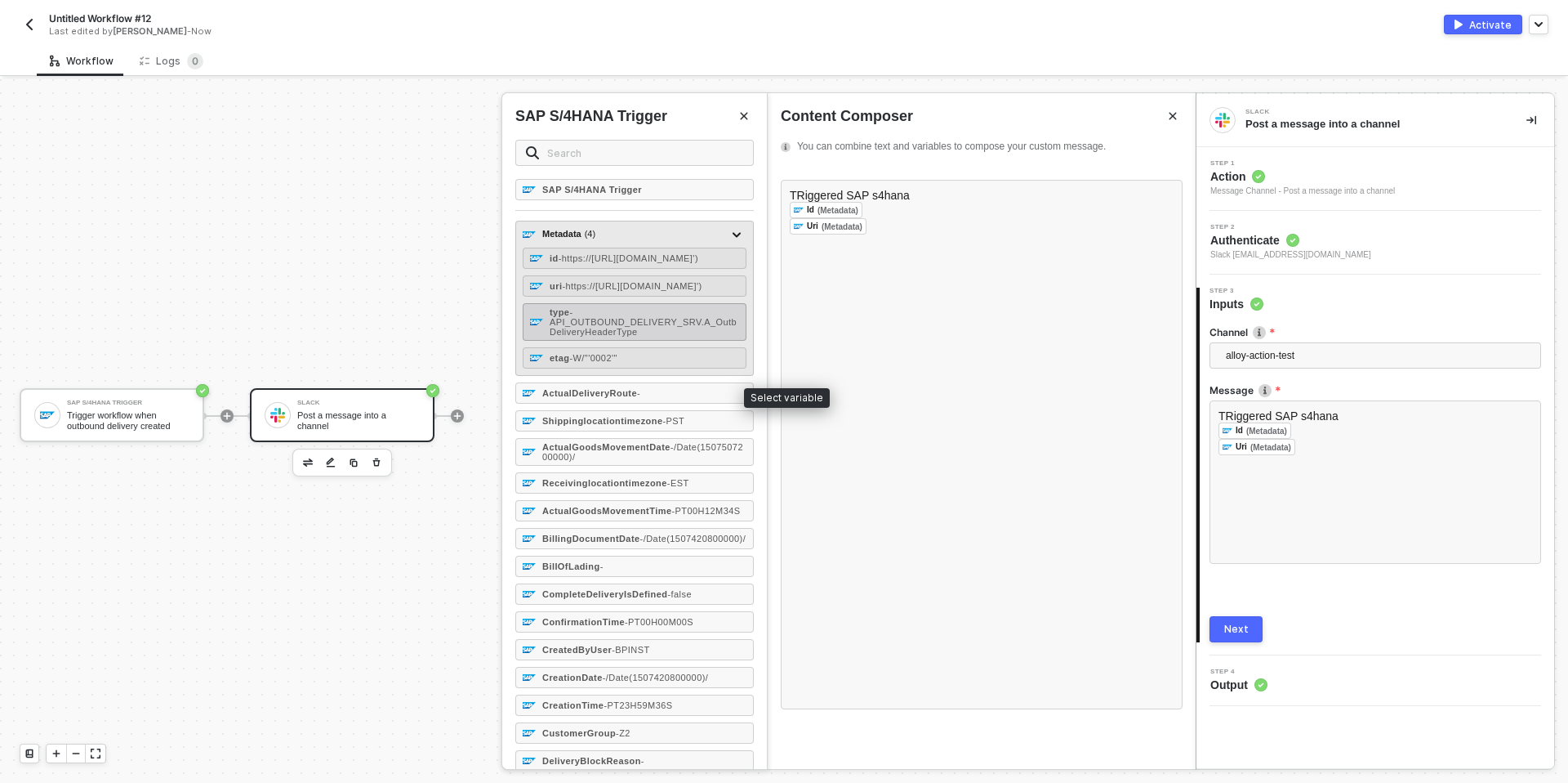
click at [579, 337] on span "- API_OUTBOUND_DELIVERY_SRV.A_OutbDeliveryHeaderType" at bounding box center [643, 322] width 187 height 29
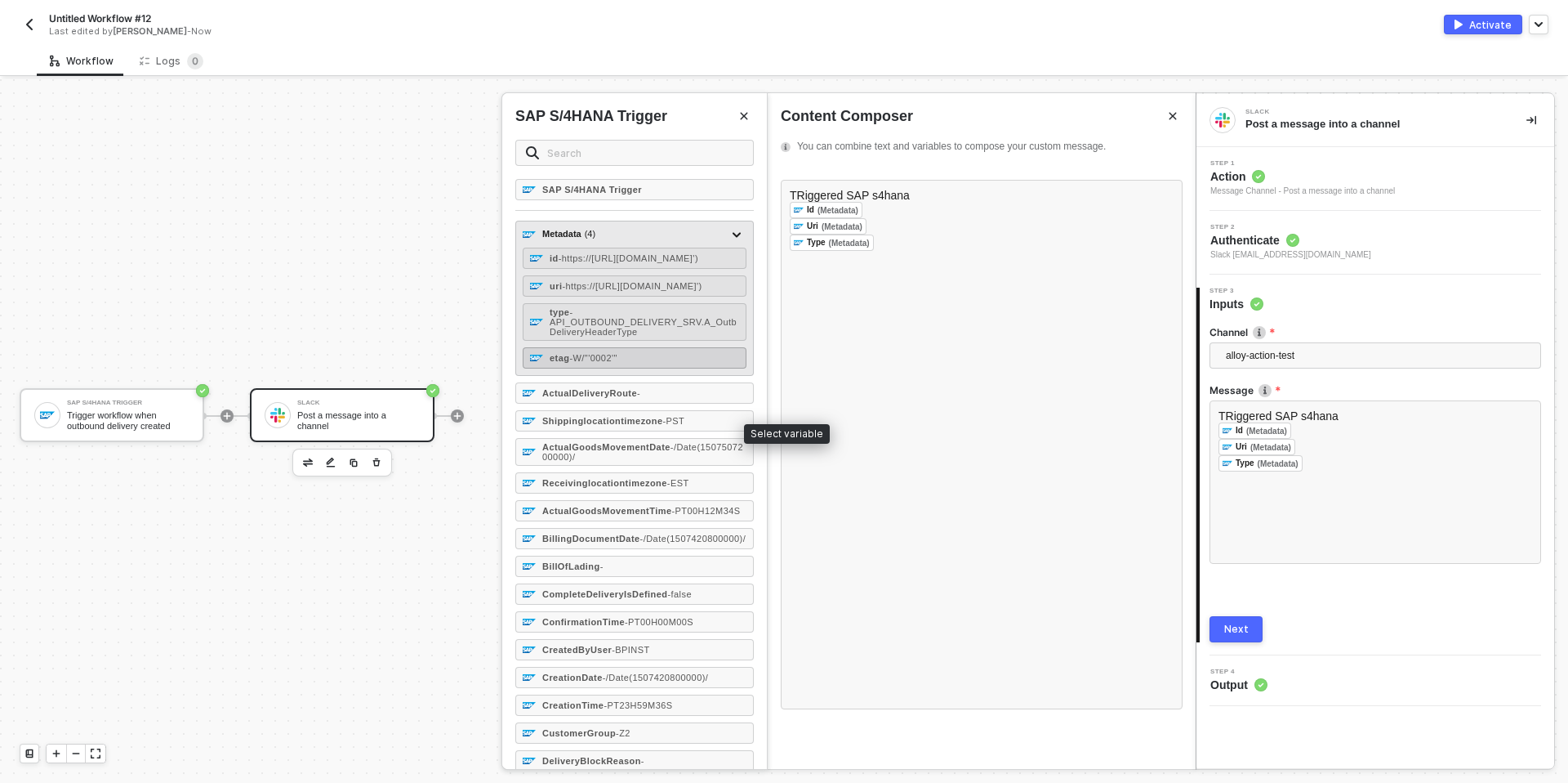
click at [595, 368] on div "etag - W/"'0002'"" at bounding box center [634, 358] width 223 height 21
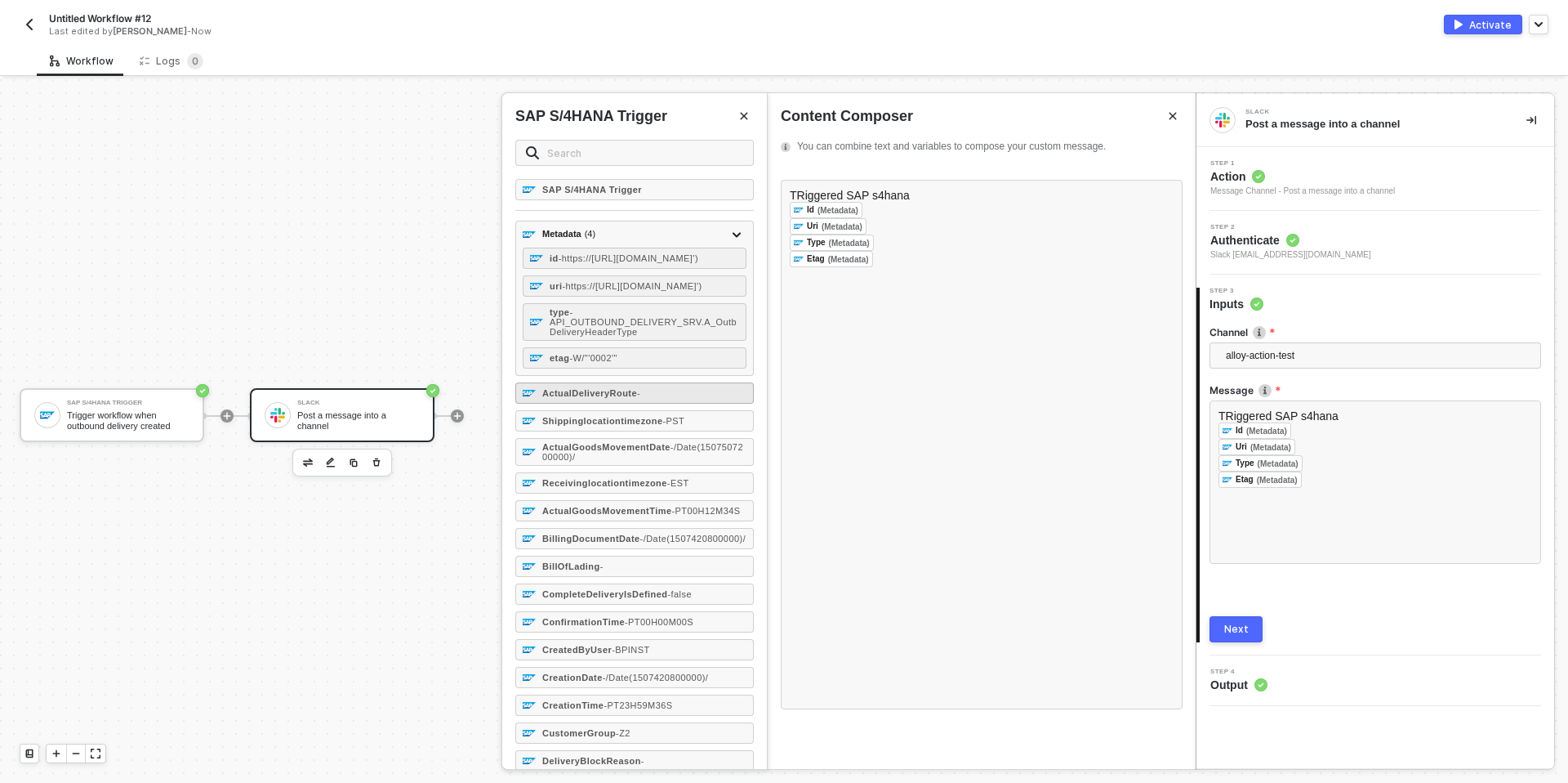
click at [591, 398] on strong "ActualDeliveryRoute" at bounding box center [590, 393] width 95 height 10
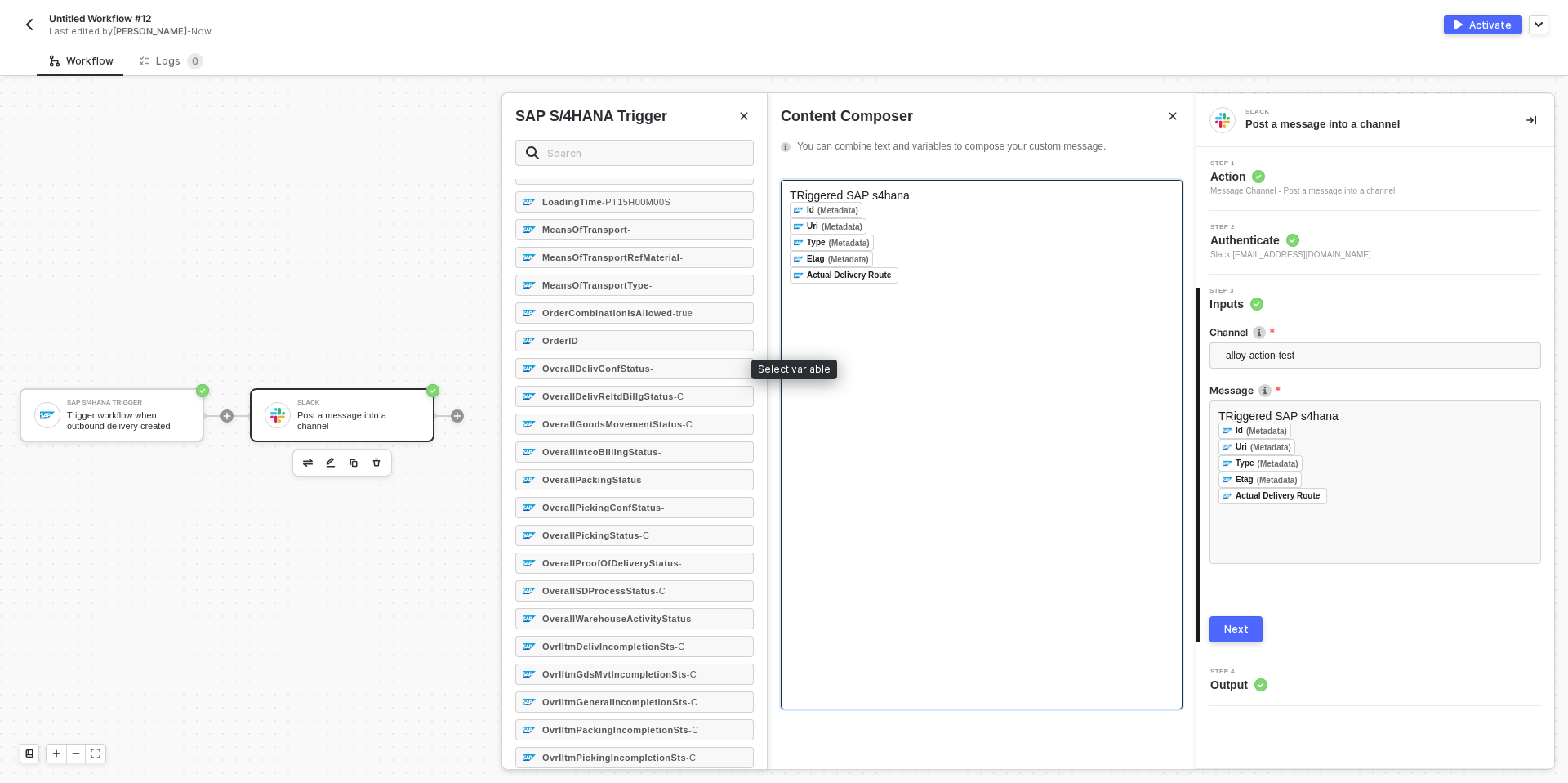
scroll to position [1680, 0]
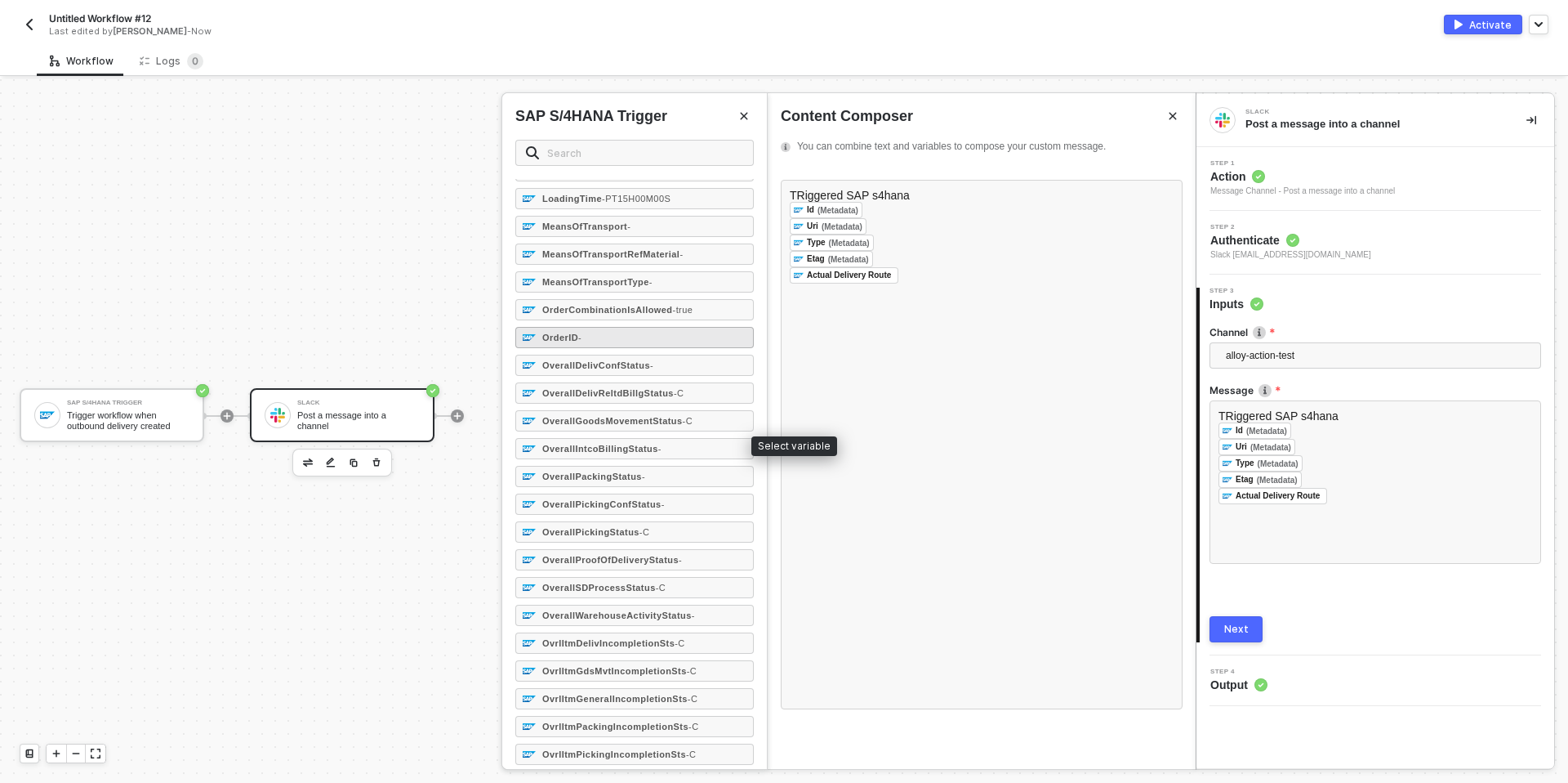
click at [564, 348] on div "OrderID -" at bounding box center [634, 338] width 239 height 21
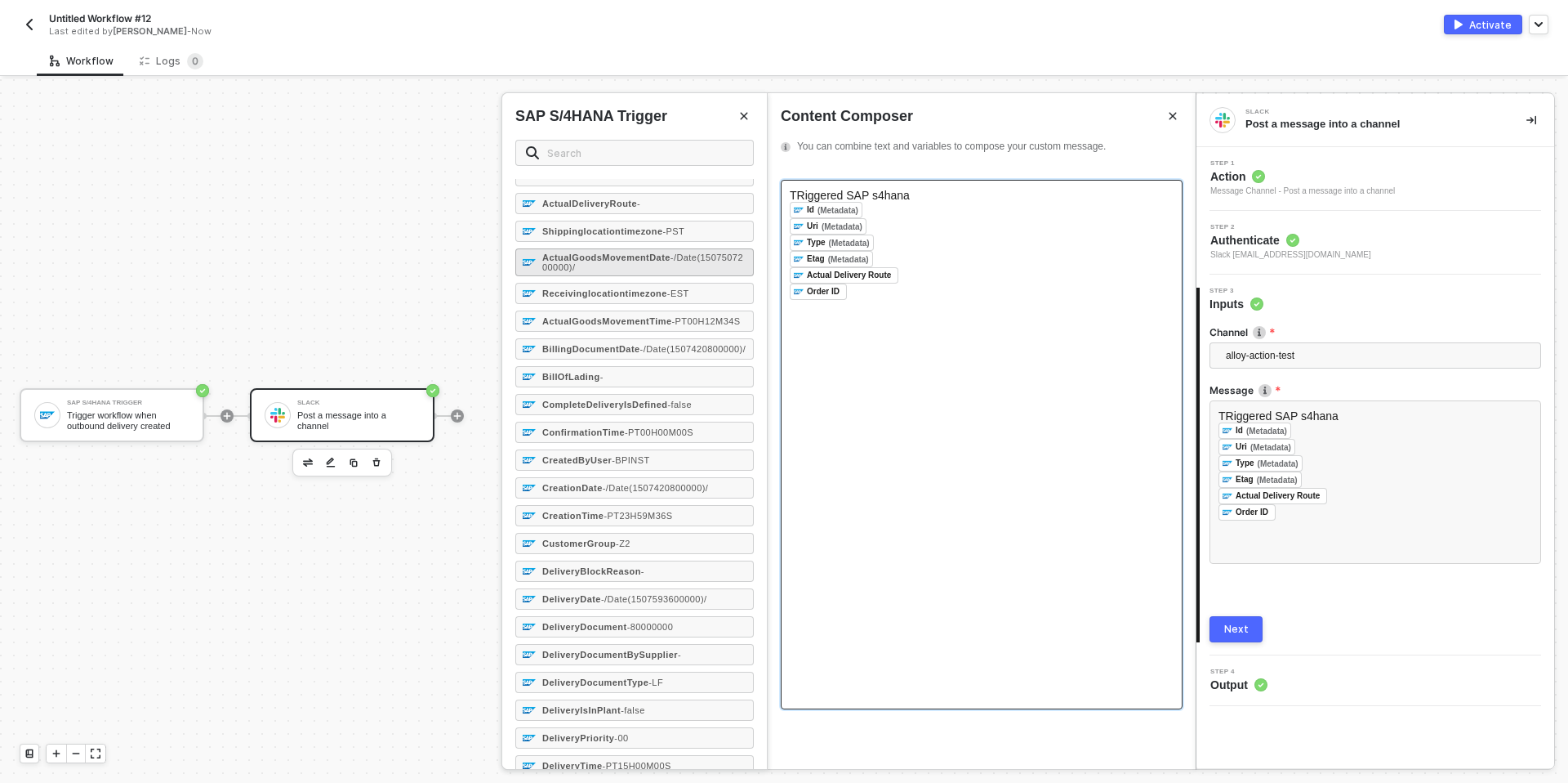
scroll to position [0, 0]
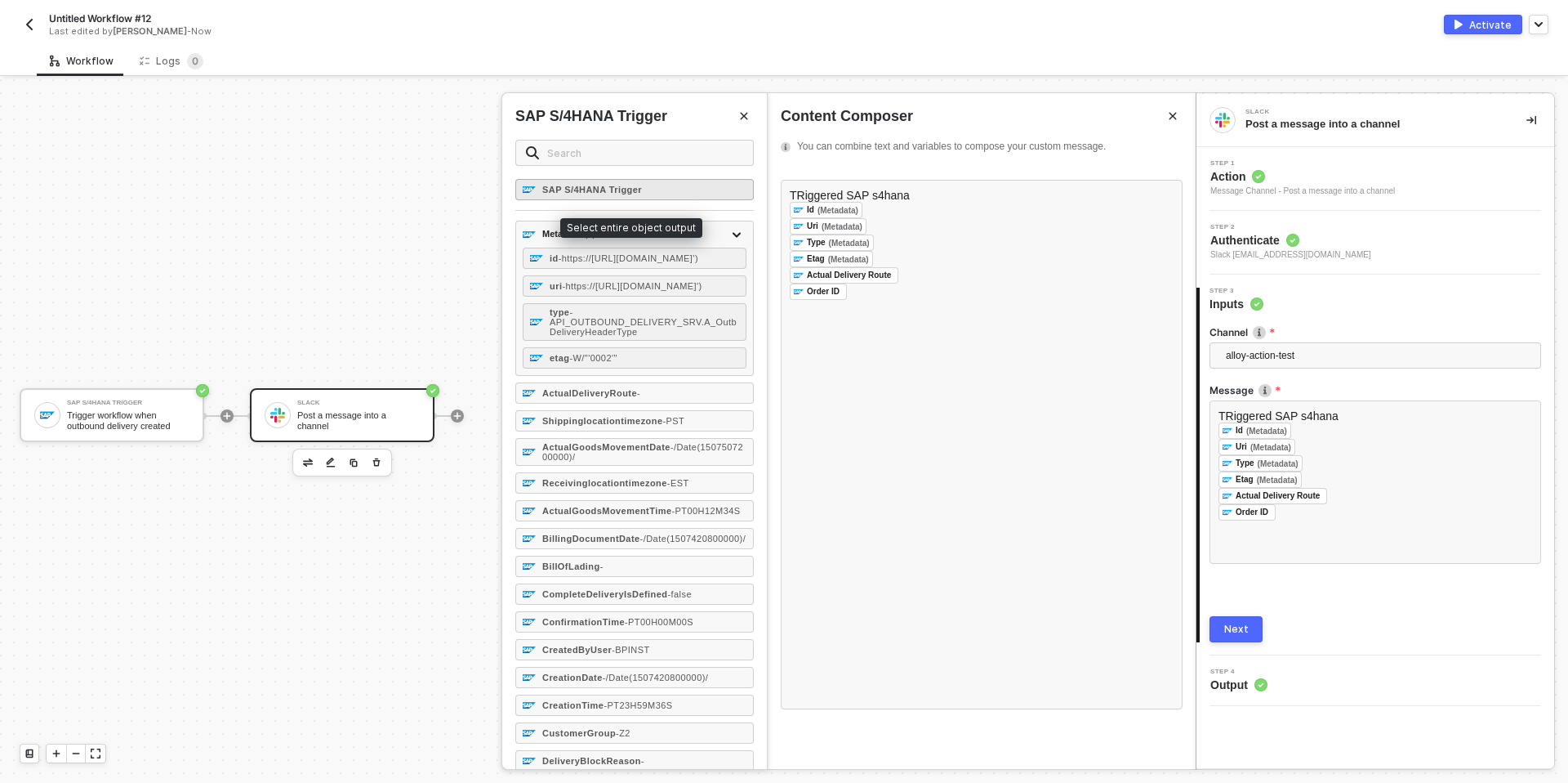
click at [577, 192] on strong "SAP S/4HANA Trigger" at bounding box center [591, 189] width 100 height 10
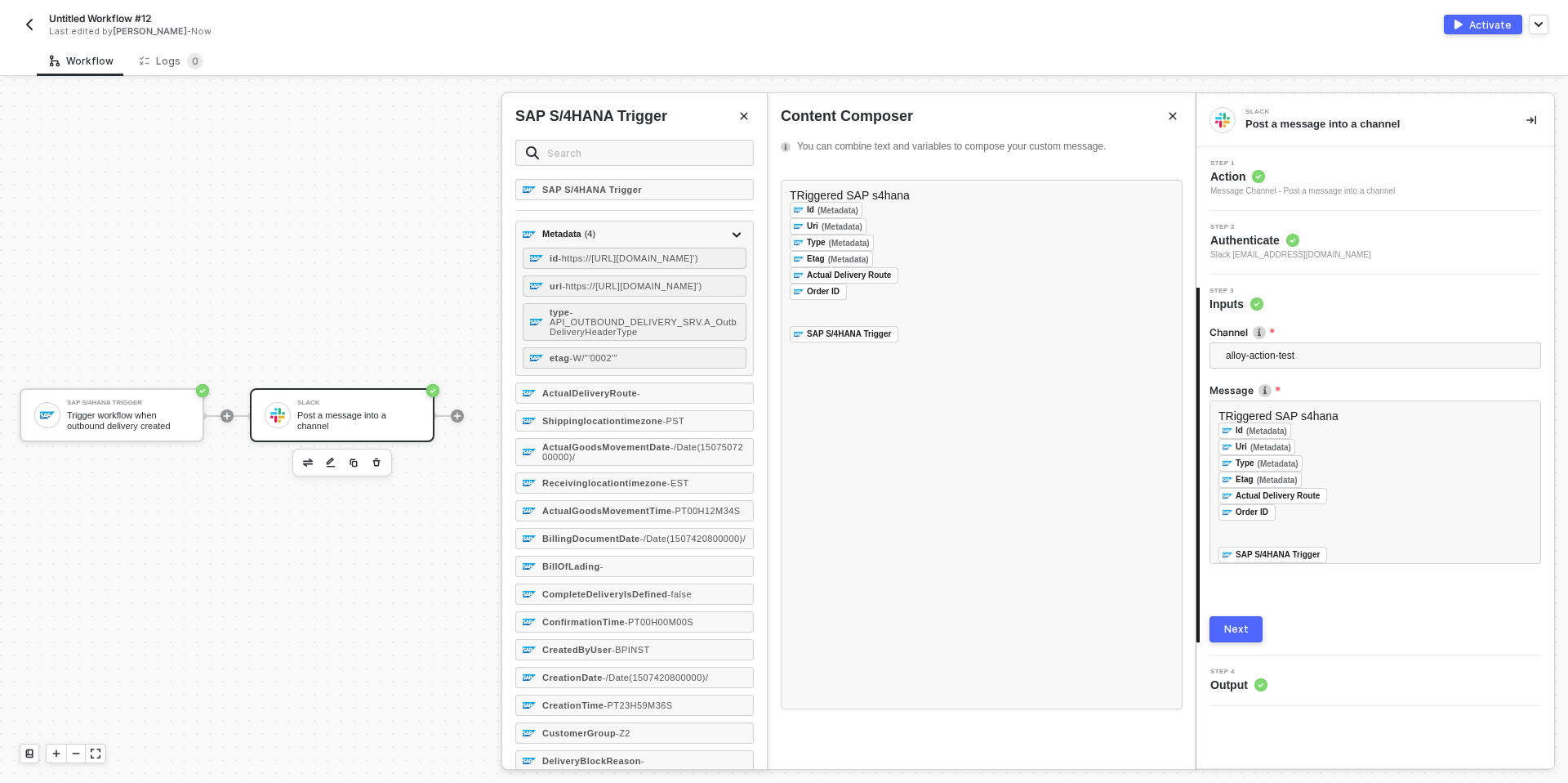
click at [1044, 489] on button "Next" at bounding box center [1236, 629] width 53 height 26
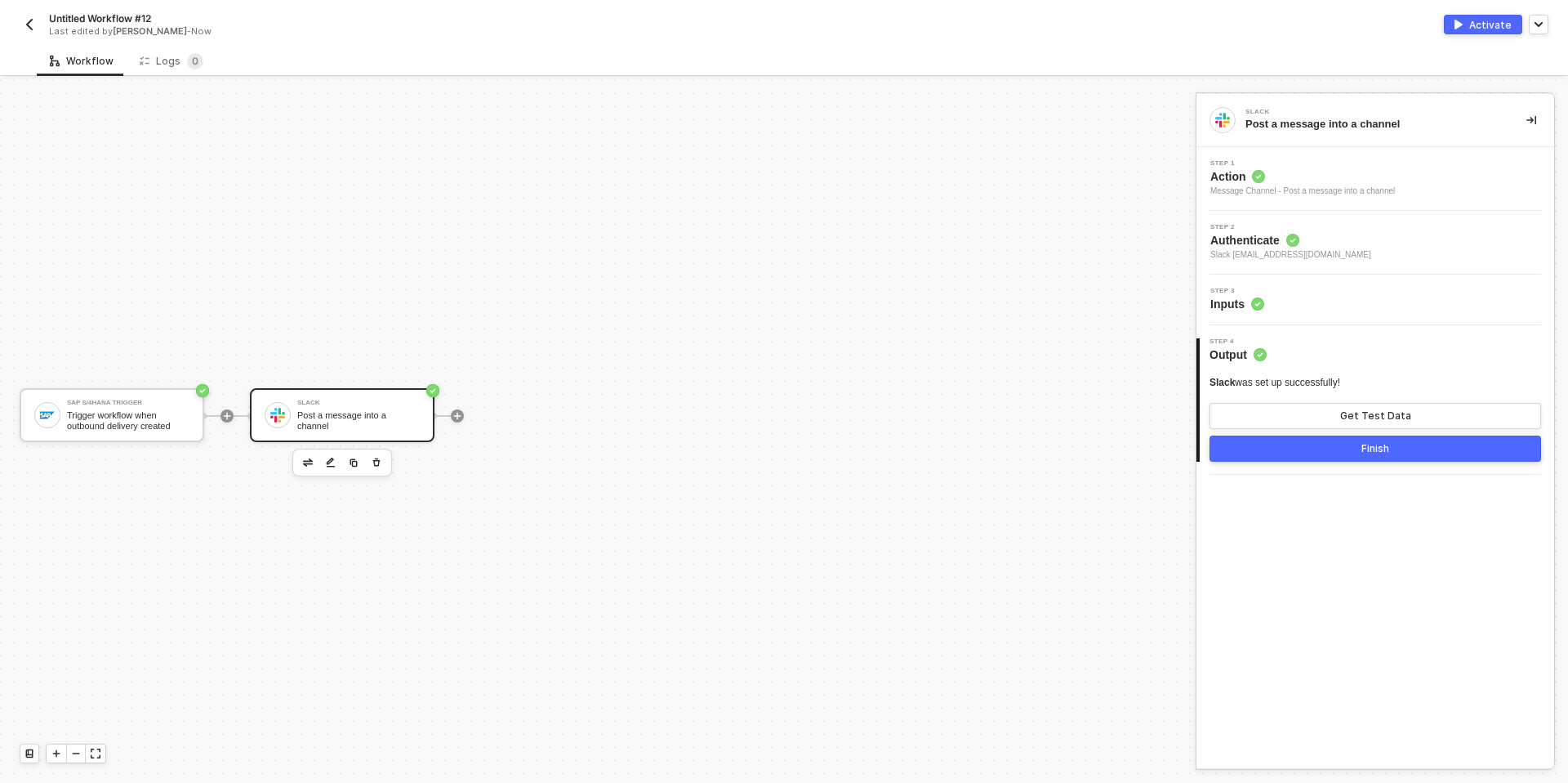
click at [1044, 18] on div "Activate" at bounding box center [1490, 25] width 43 height 14
click at [23, 23] on img "button" at bounding box center [29, 25] width 13 height 13
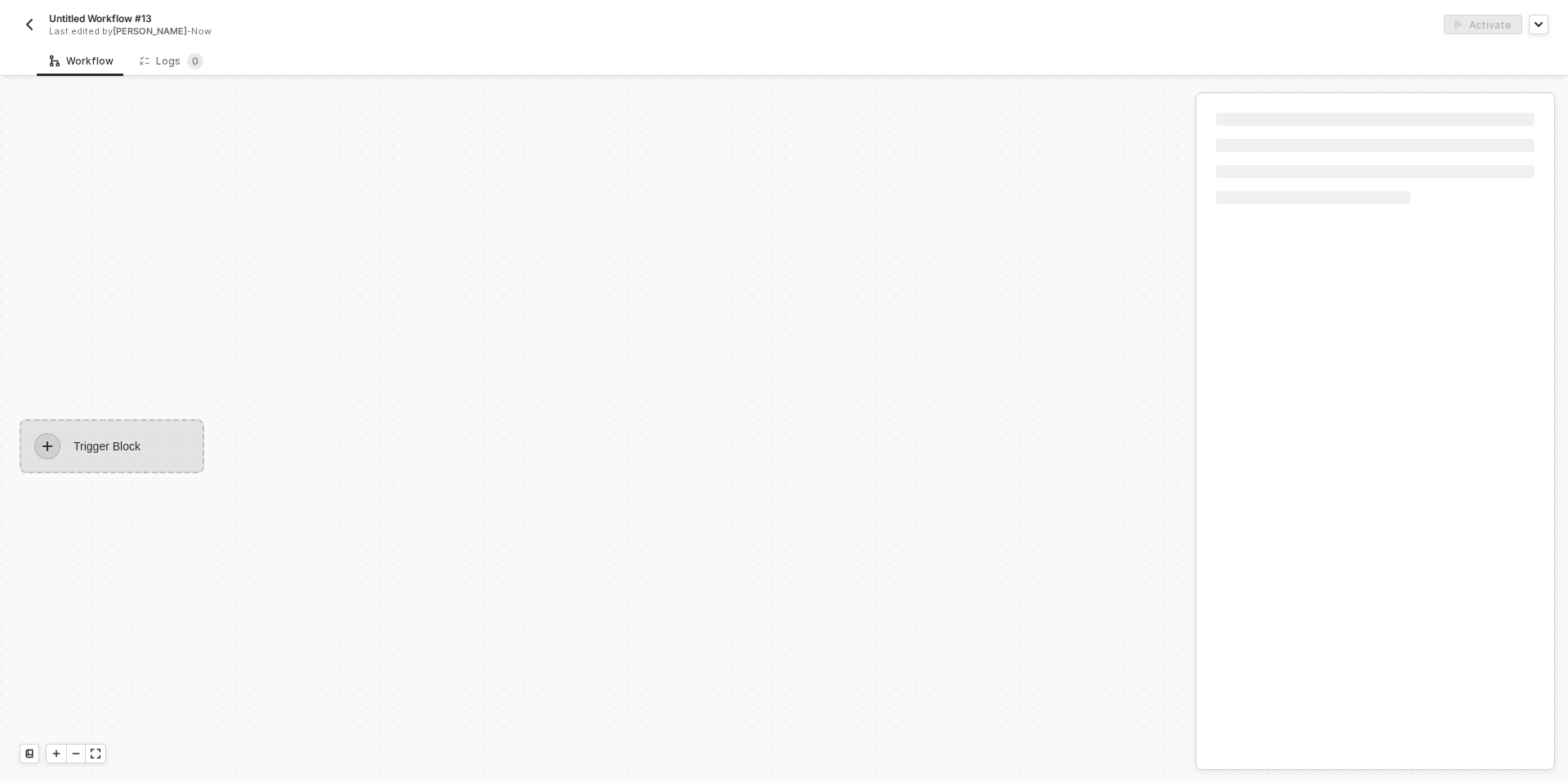
scroll to position [30, 0]
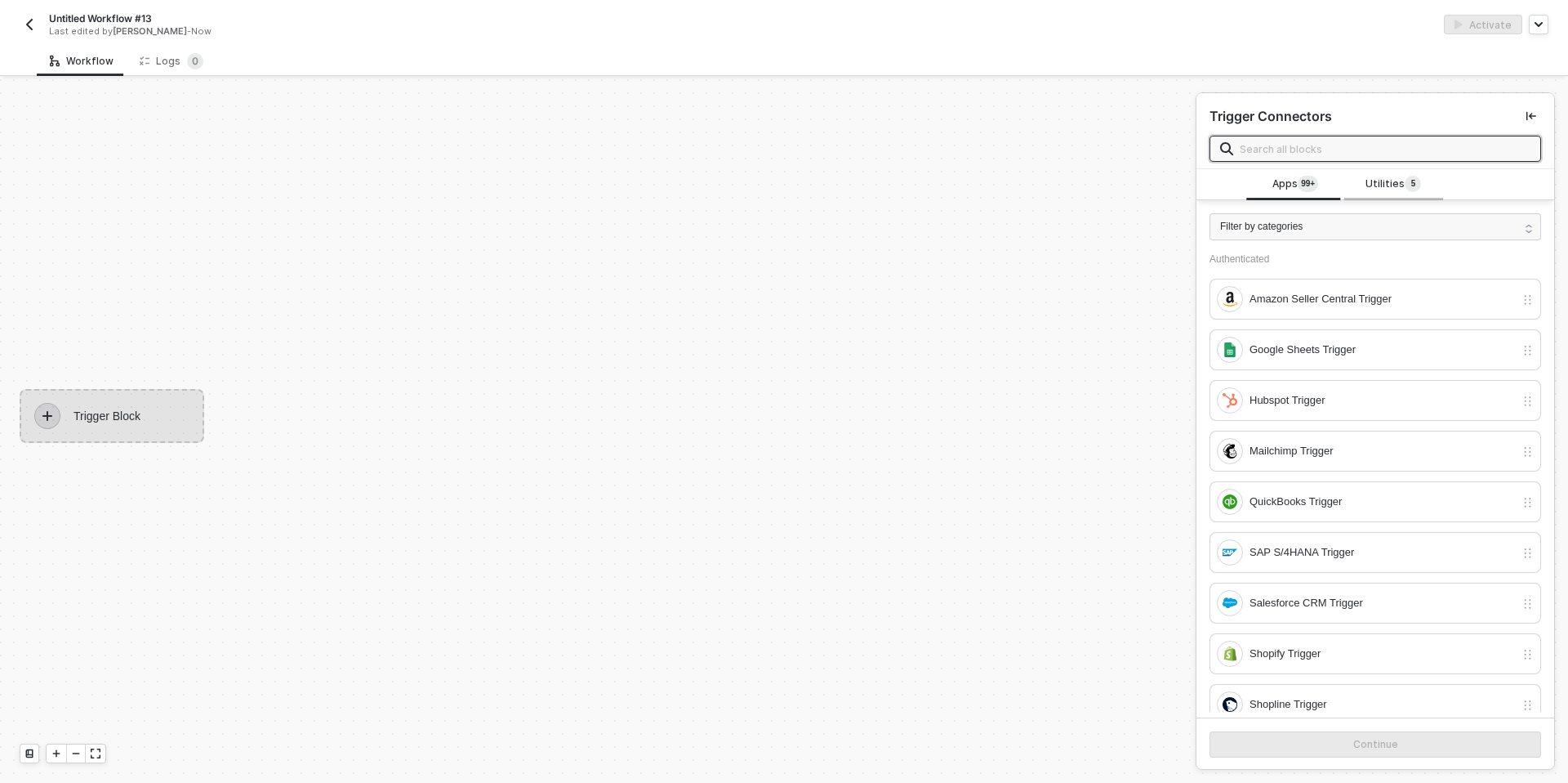
click at [1385, 176] on span "Utilities 5" at bounding box center [1393, 185] width 55 height 18
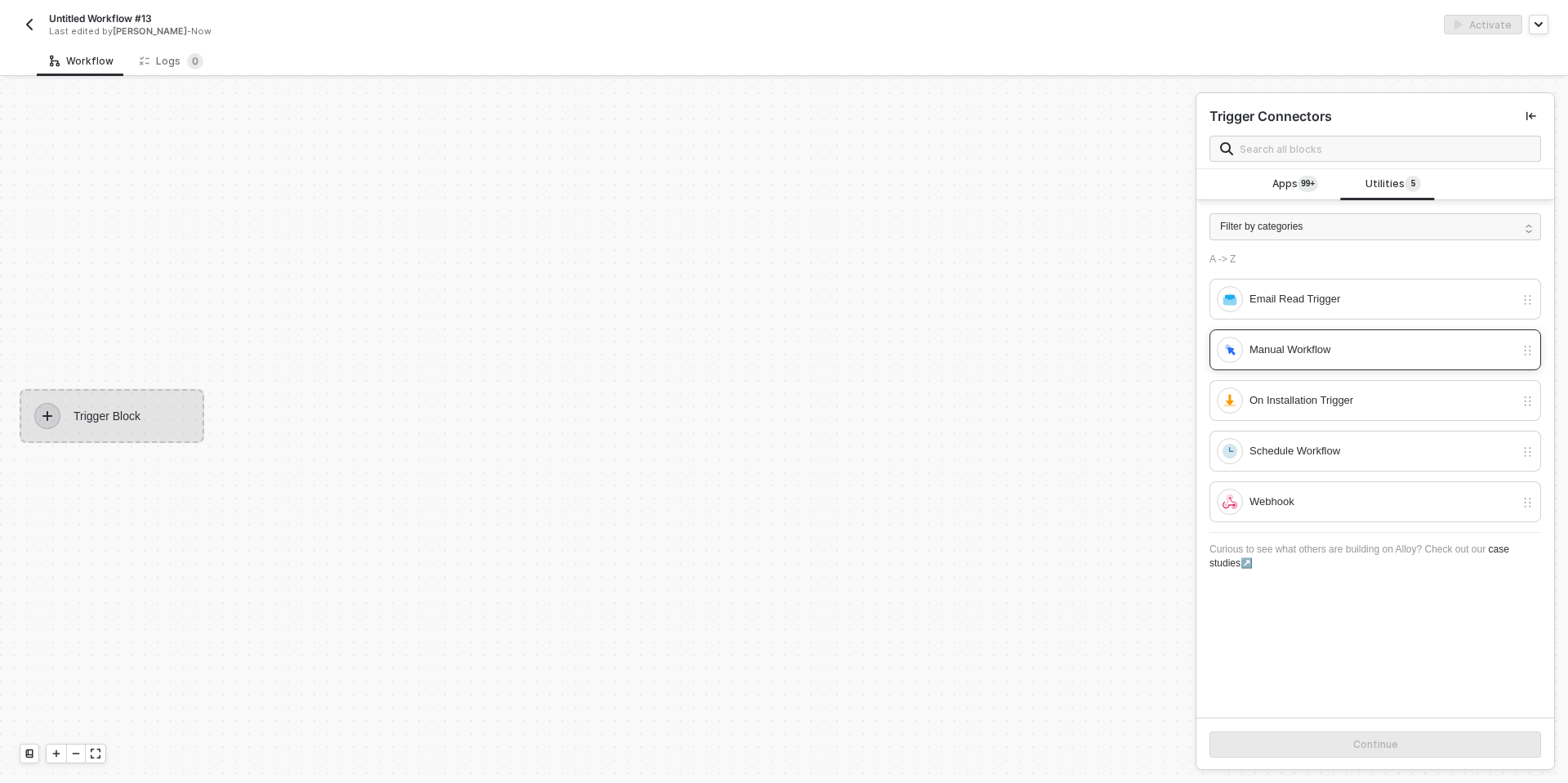
drag, startPoint x: 1278, startPoint y: 343, endPoint x: 1276, endPoint y: 362, distance: 19.1
click at [1278, 343] on div "Manual Workflow" at bounding box center [1382, 349] width 265 height 18
click at [1298, 736] on button "Continue" at bounding box center [1375, 744] width 332 height 26
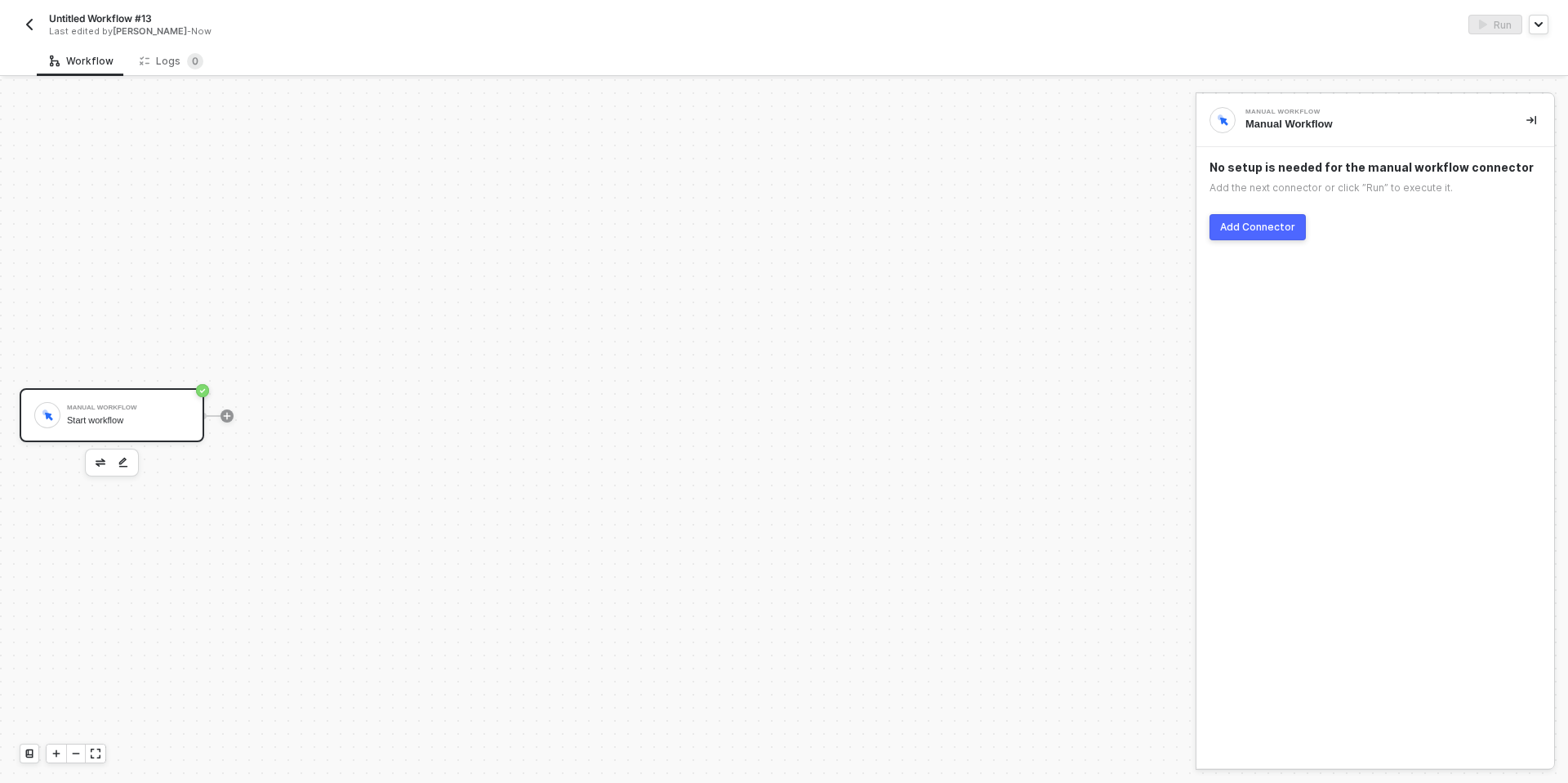
click at [1246, 239] on button "Add Connector" at bounding box center [1257, 226] width 96 height 26
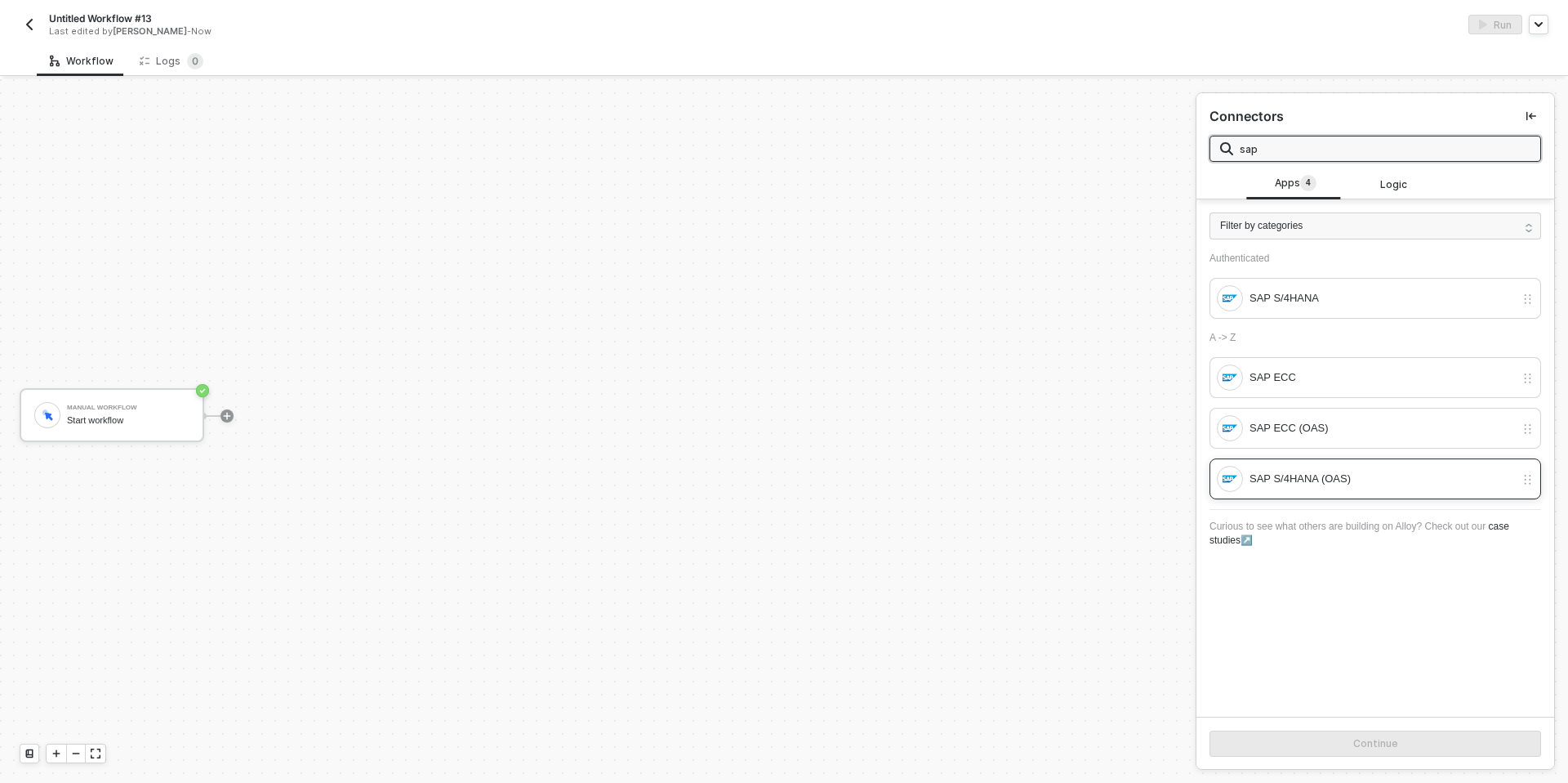
type input "sap"
click at [1271, 472] on div "SAP S/4HANA (OAS)" at bounding box center [1382, 479] width 265 height 18
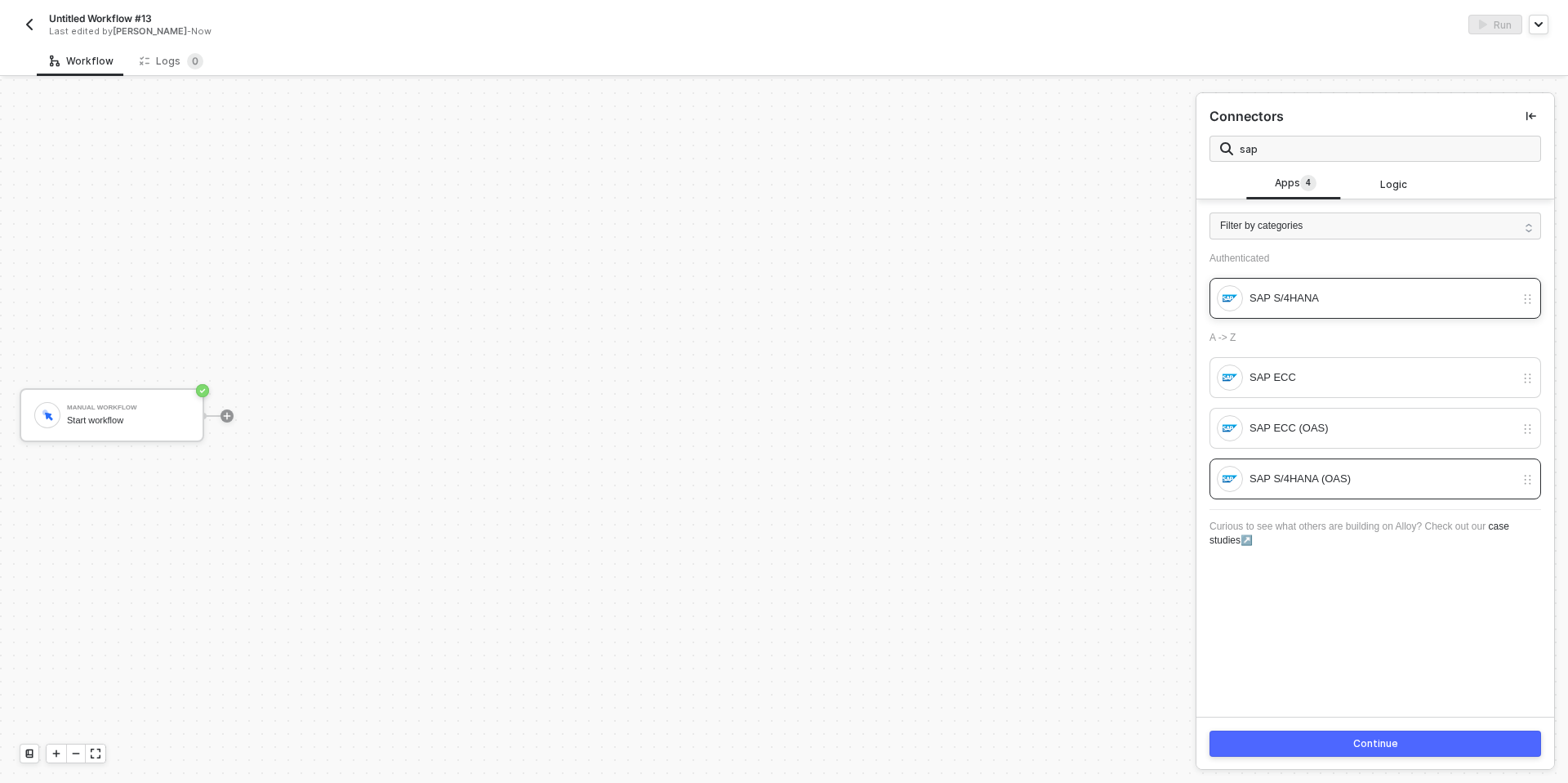
click at [1272, 286] on div "SAP S/4HANA" at bounding box center [1365, 298] width 298 height 26
click at [1283, 729] on div "Continue" at bounding box center [1375, 743] width 358 height 53
click at [1308, 759] on div "Continue" at bounding box center [1375, 743] width 358 height 53
click at [1308, 736] on button "Continue" at bounding box center [1375, 743] width 332 height 26
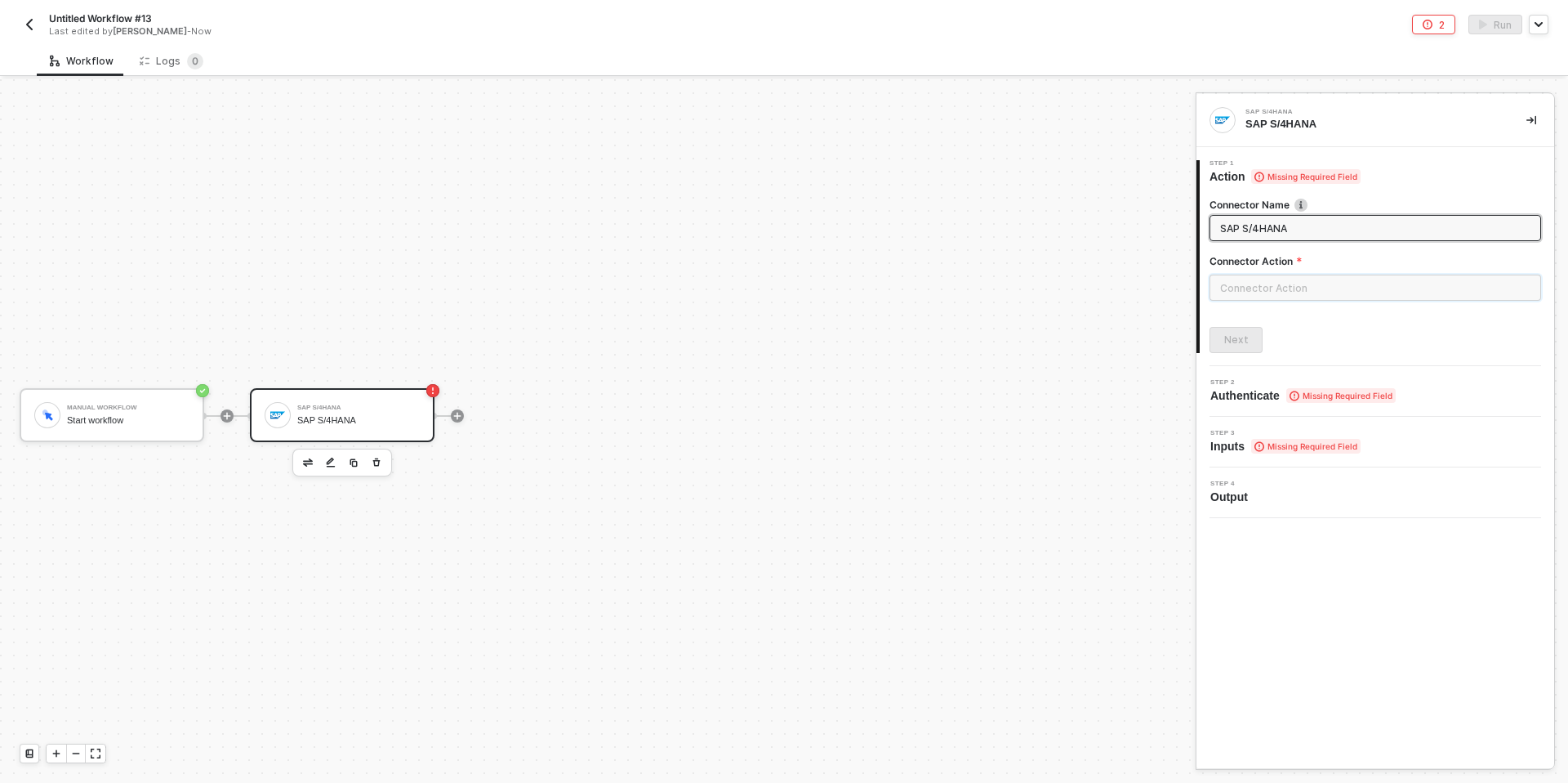
click at [1251, 284] on input "text" at bounding box center [1375, 287] width 332 height 26
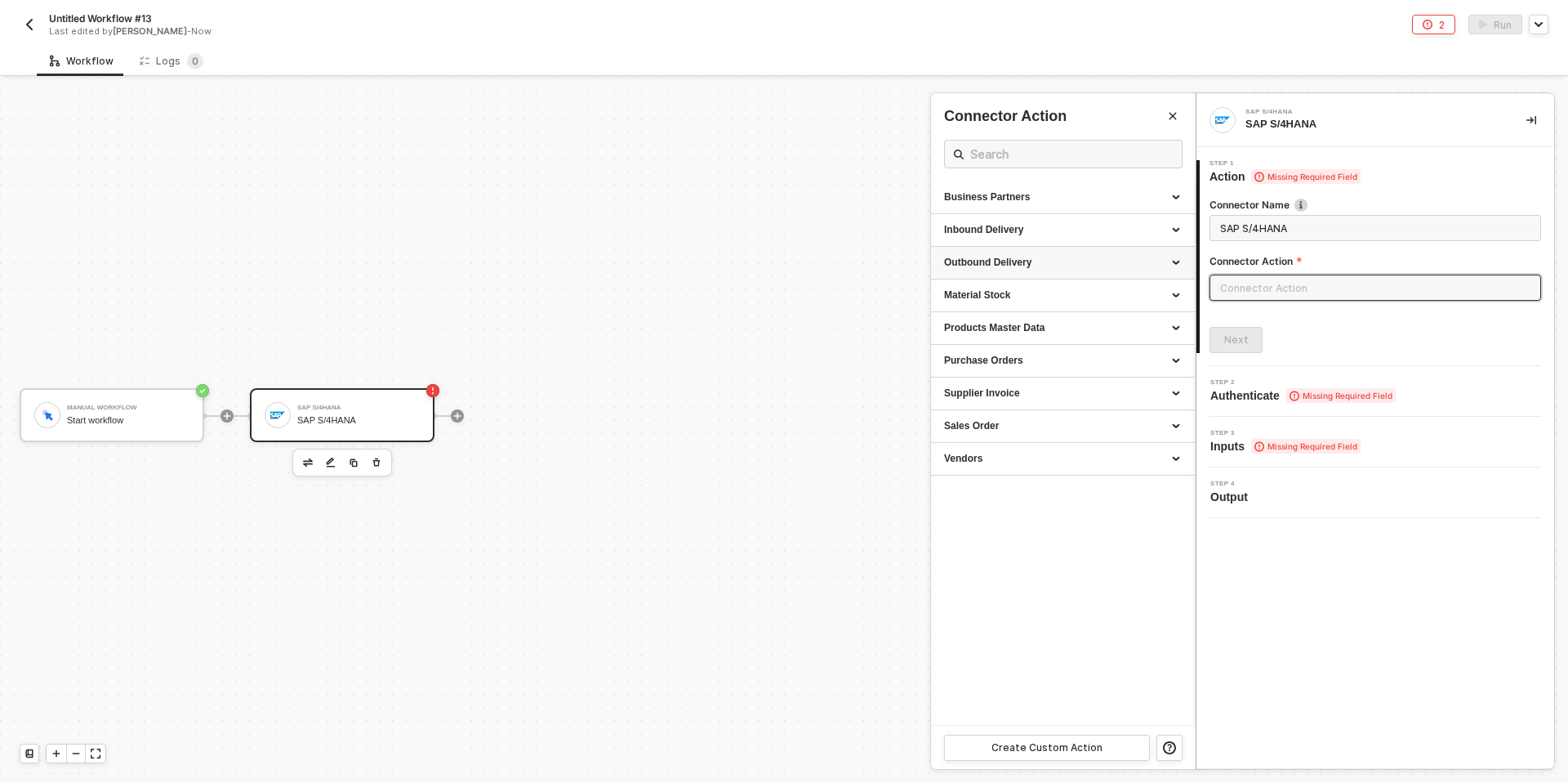
click at [997, 256] on div "Outbound Delivery" at bounding box center [1063, 263] width 238 height 14
click at [980, 307] on span "Lists outbound deliveries" at bounding box center [989, 306] width 89 height 9
type input "Lists outbound deliveries"
type input "Outbound Delivery - Lists Outbound Deliveries"
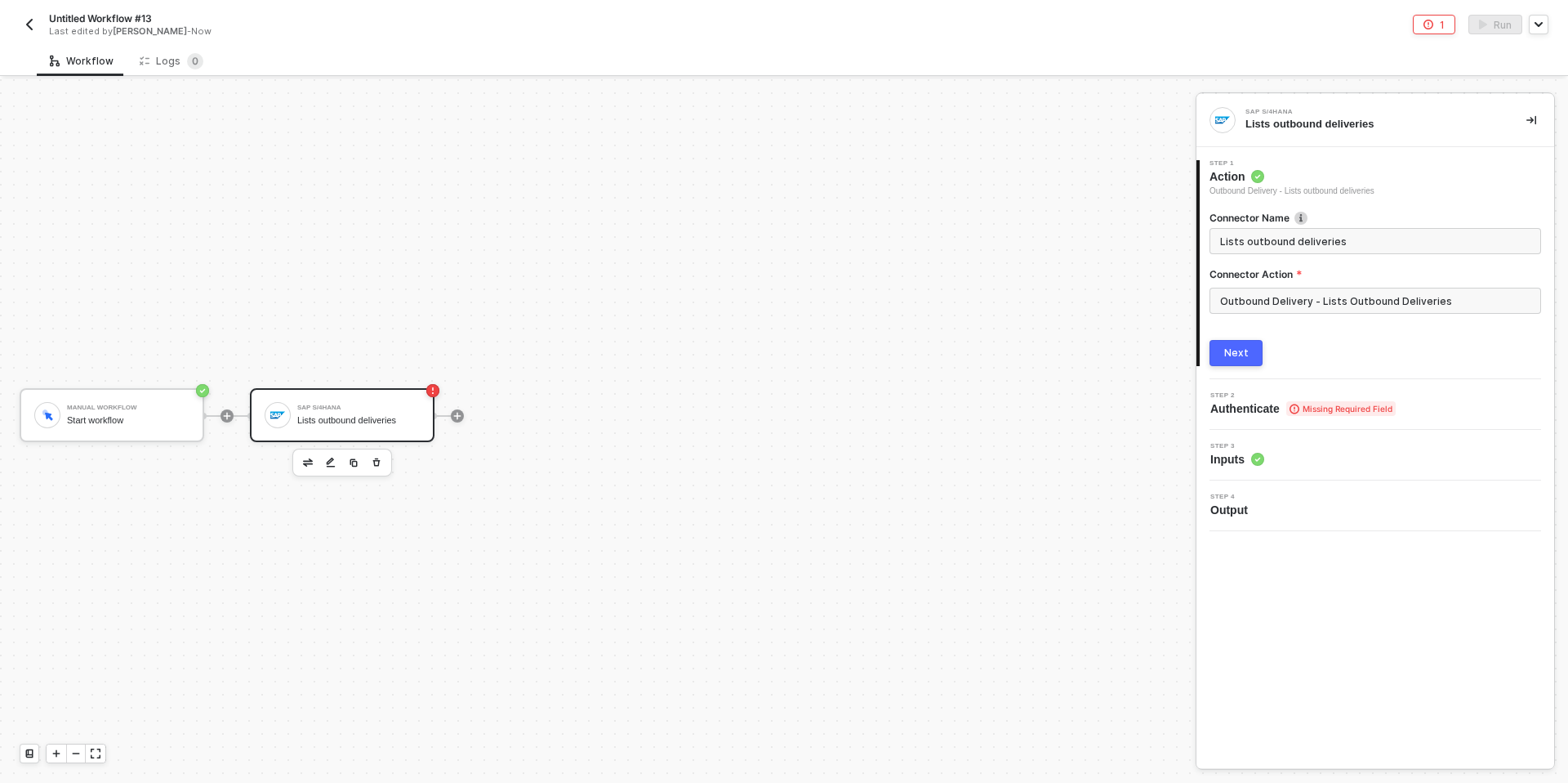
click at [1224, 353] on div "Next" at bounding box center [1236, 353] width 25 height 13
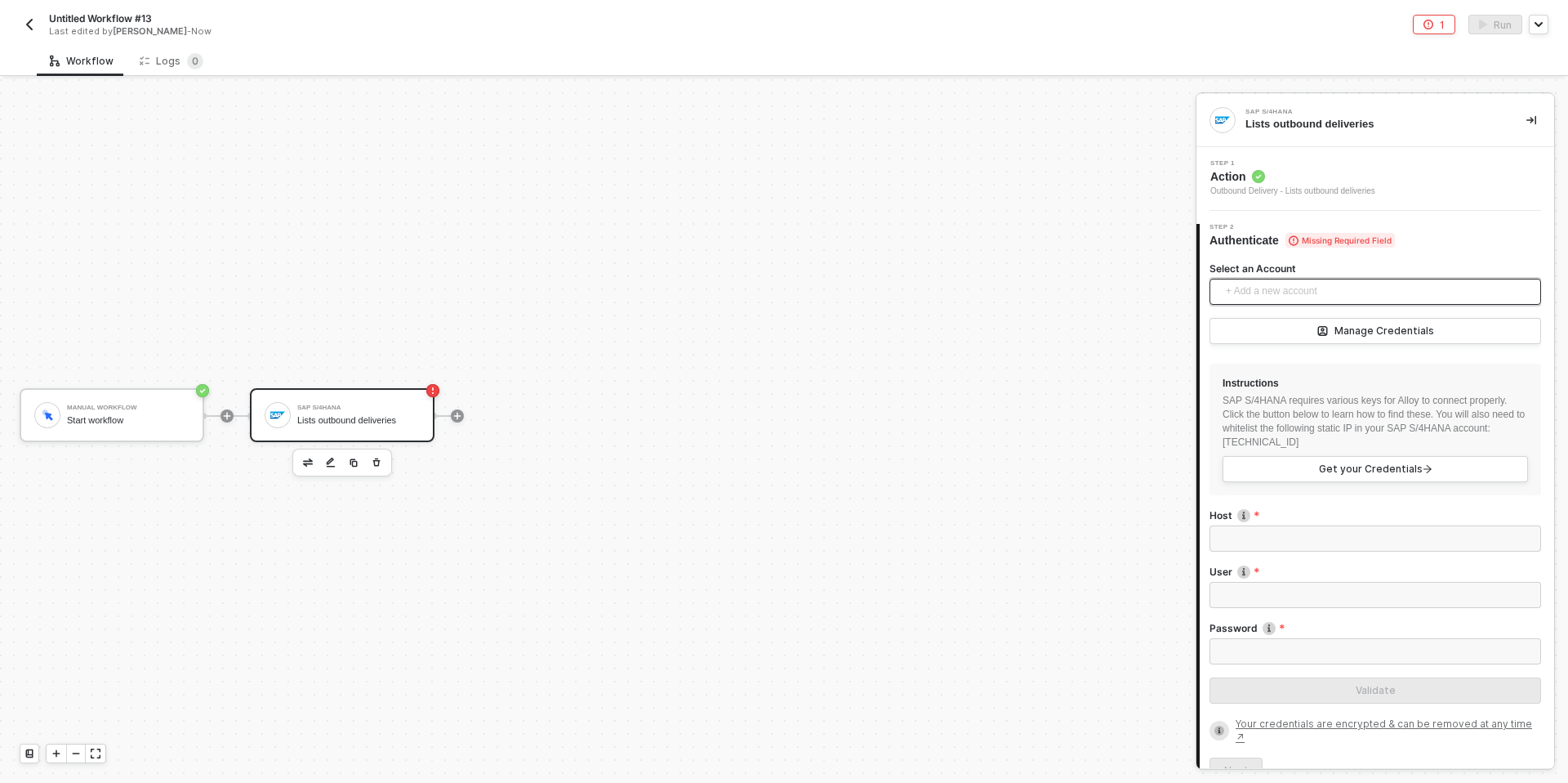
click at [1264, 292] on span "+ Add a new account" at bounding box center [1378, 291] width 305 height 26
click at [1264, 324] on span "[PERSON_NAME] SAP S/4HANA" at bounding box center [1322, 328] width 199 height 18
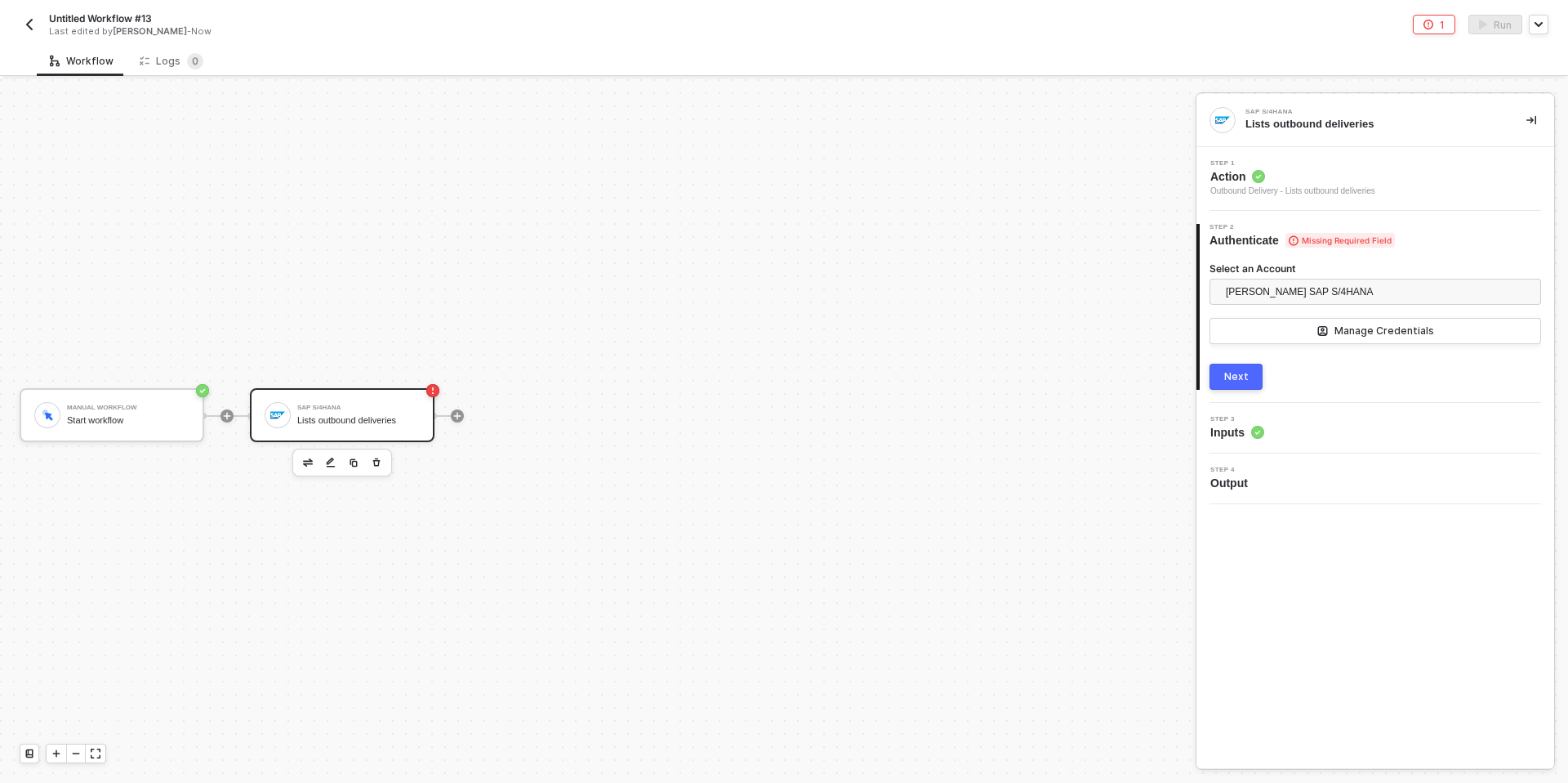
click at [1250, 362] on div "Select an Account Devansh Mehta's SAP S/4HANA Manage Credentials Next" at bounding box center [1375, 319] width 332 height 142
click at [1248, 366] on button "Next" at bounding box center [1236, 376] width 53 height 26
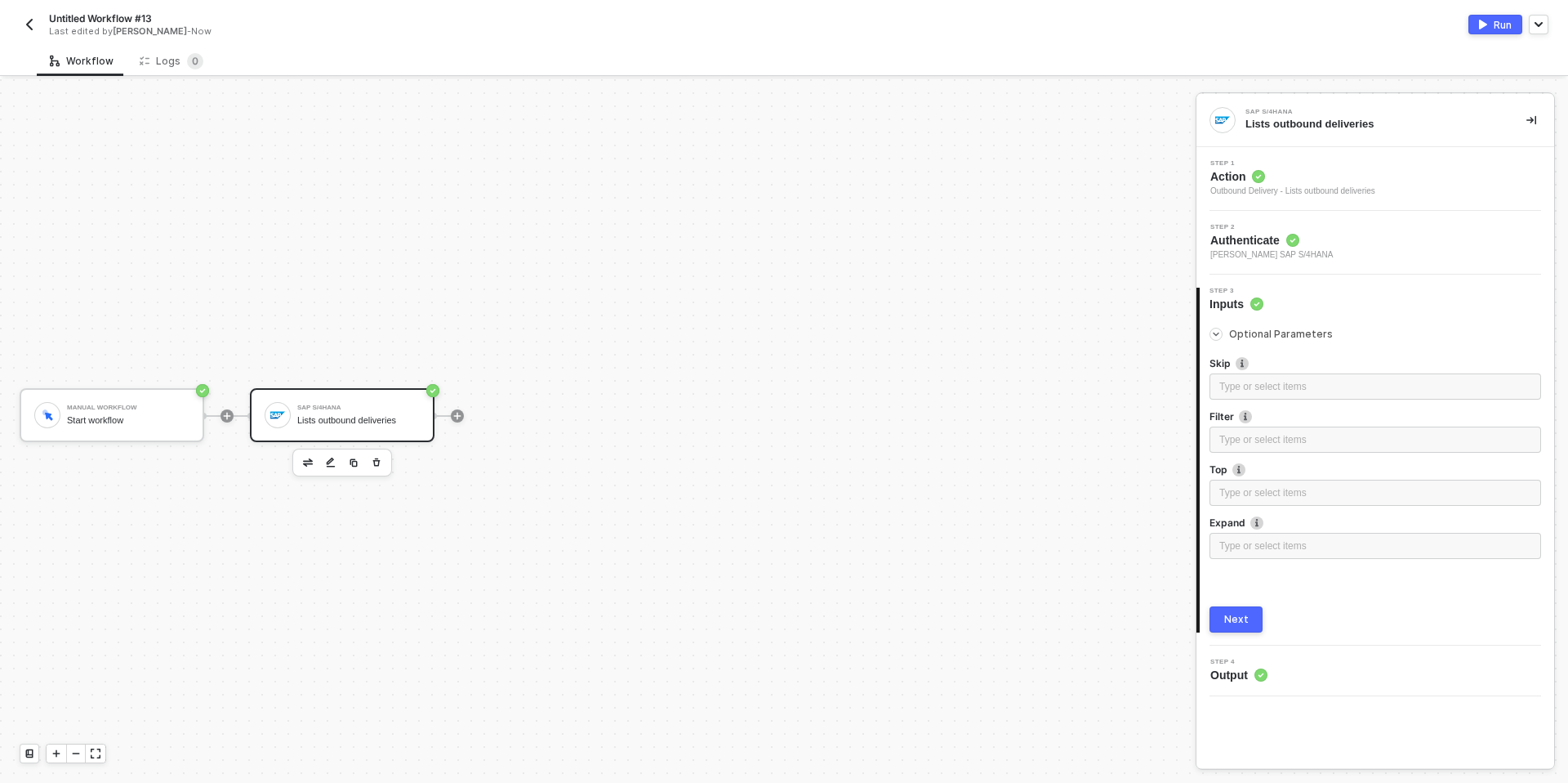
click at [1217, 339] on icon "icon-arrow-right-small" at bounding box center [1216, 334] width 10 height 10
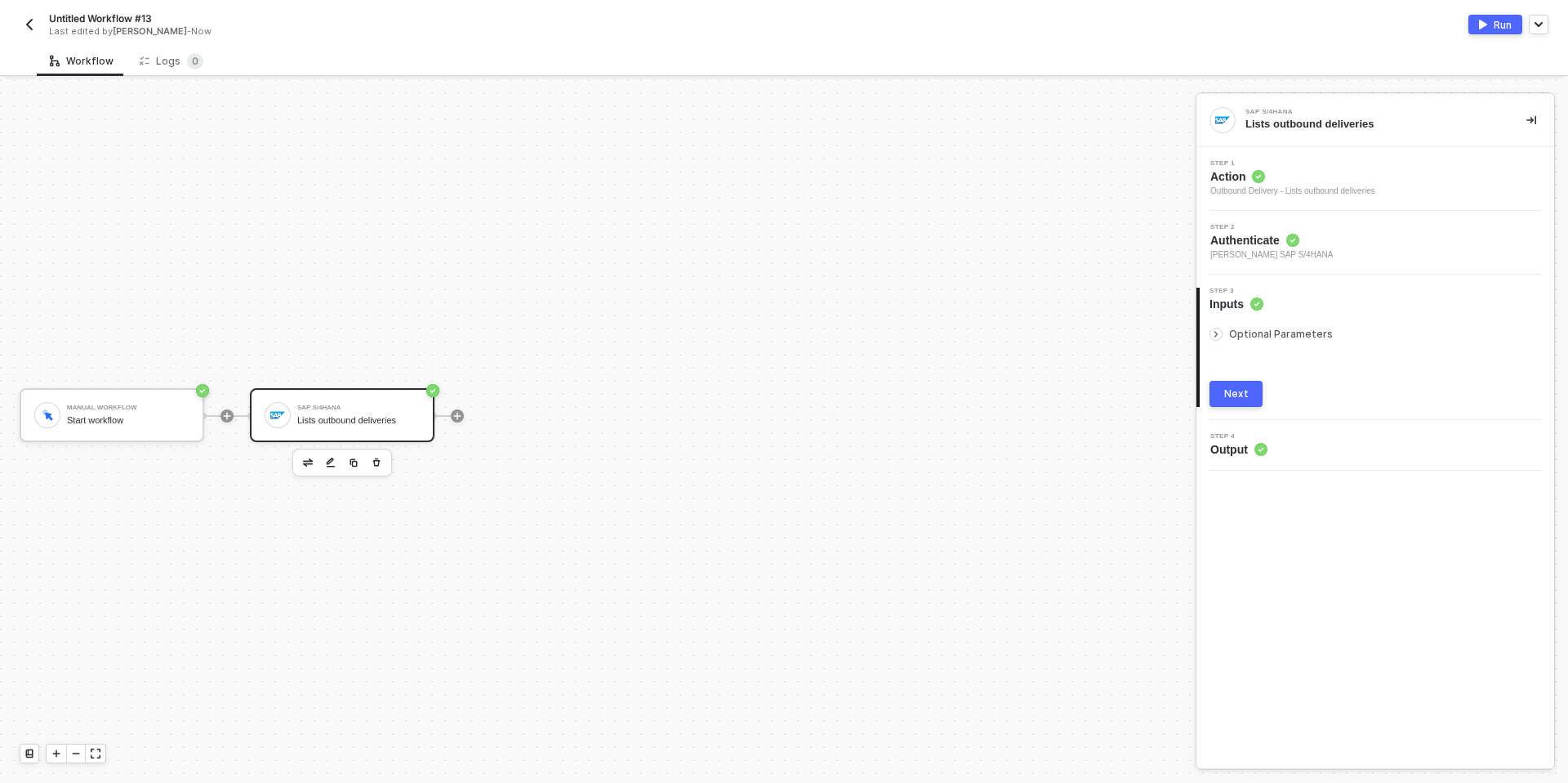
click at [1247, 398] on div "Next" at bounding box center [1236, 394] width 25 height 13
click at [1507, 20] on div "Run" at bounding box center [1502, 25] width 18 height 14
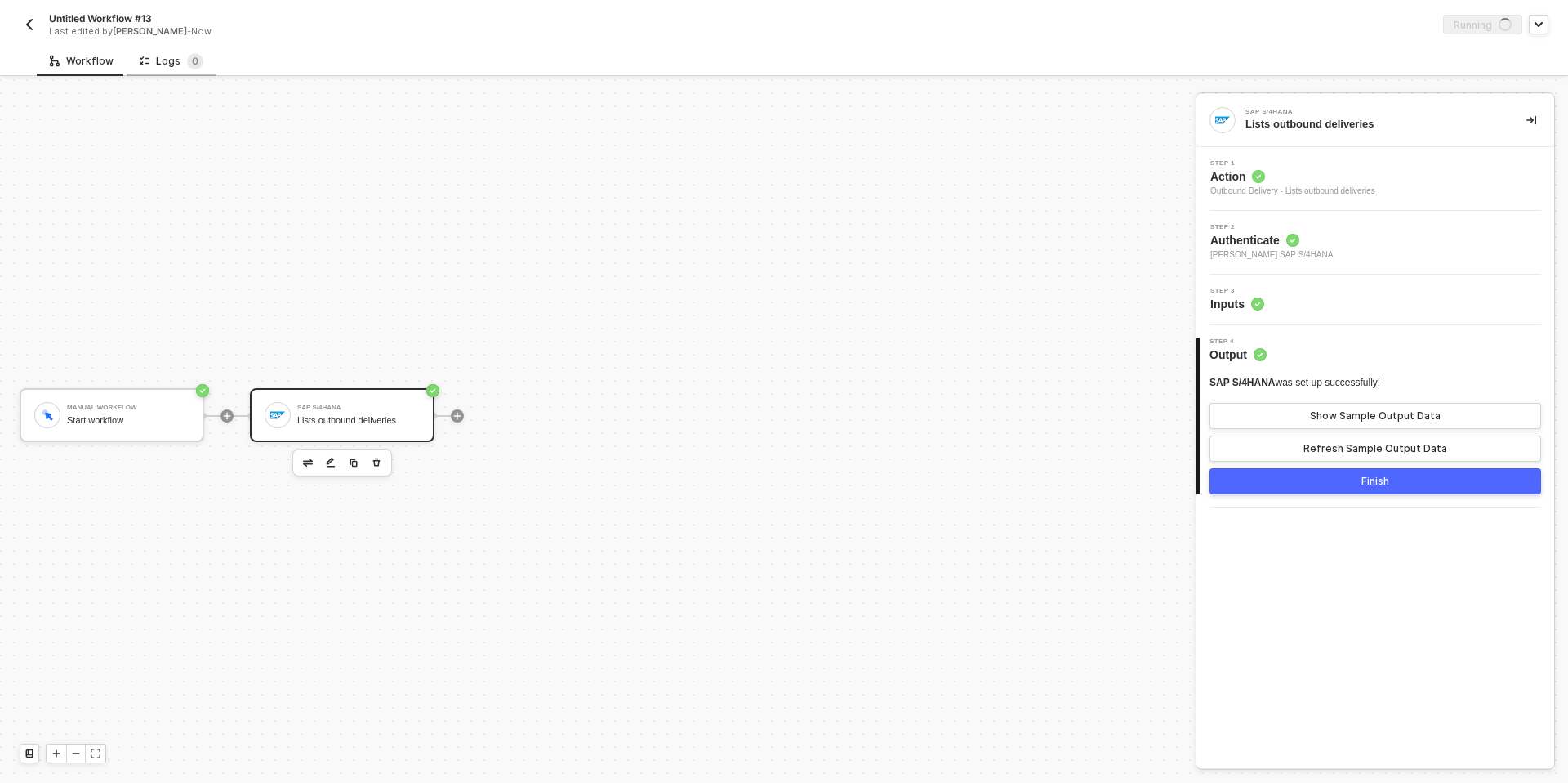
click at [166, 59] on div "Logs 0" at bounding box center [171, 61] width 64 height 16
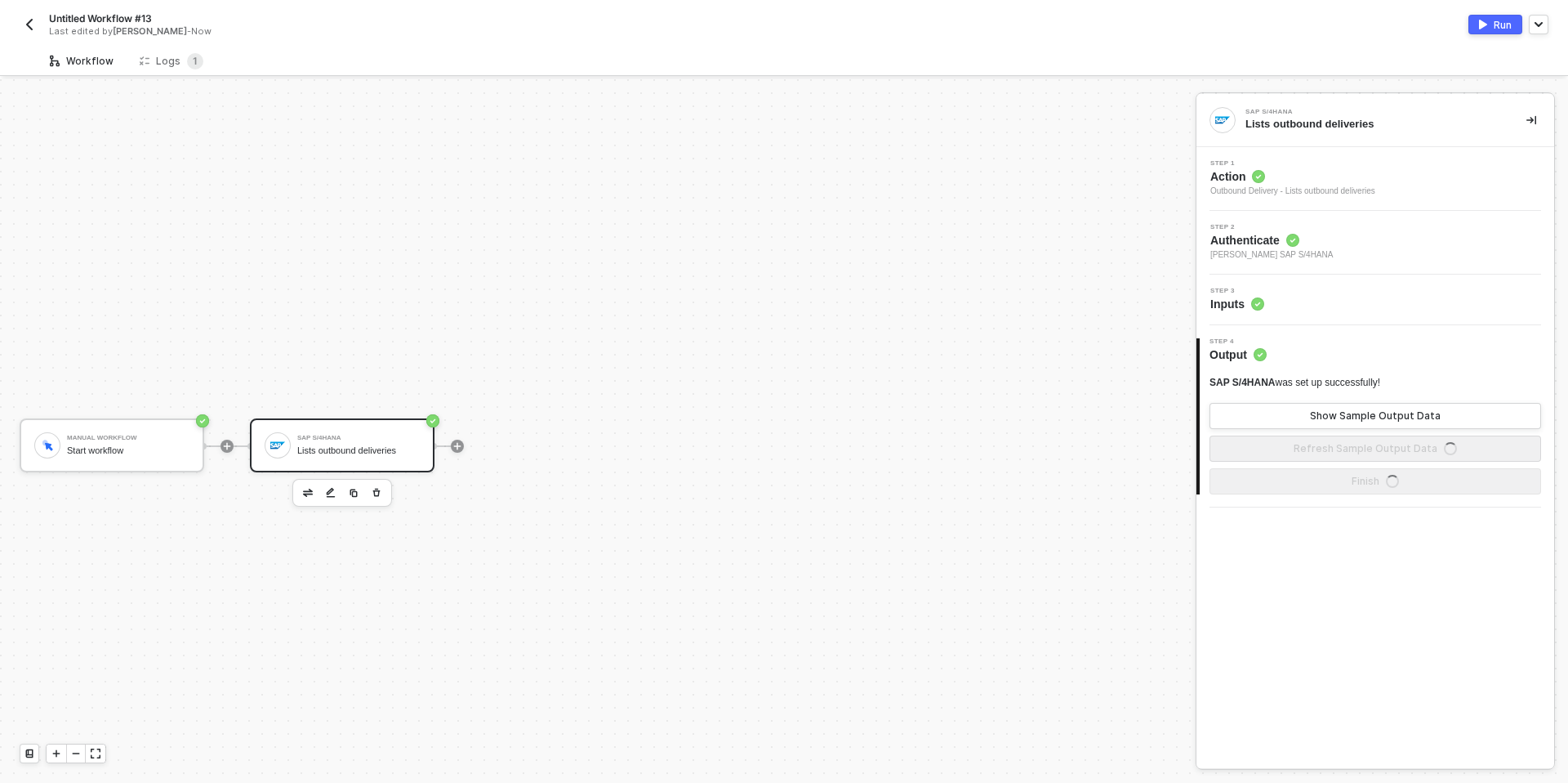
scroll to position [30, 0]
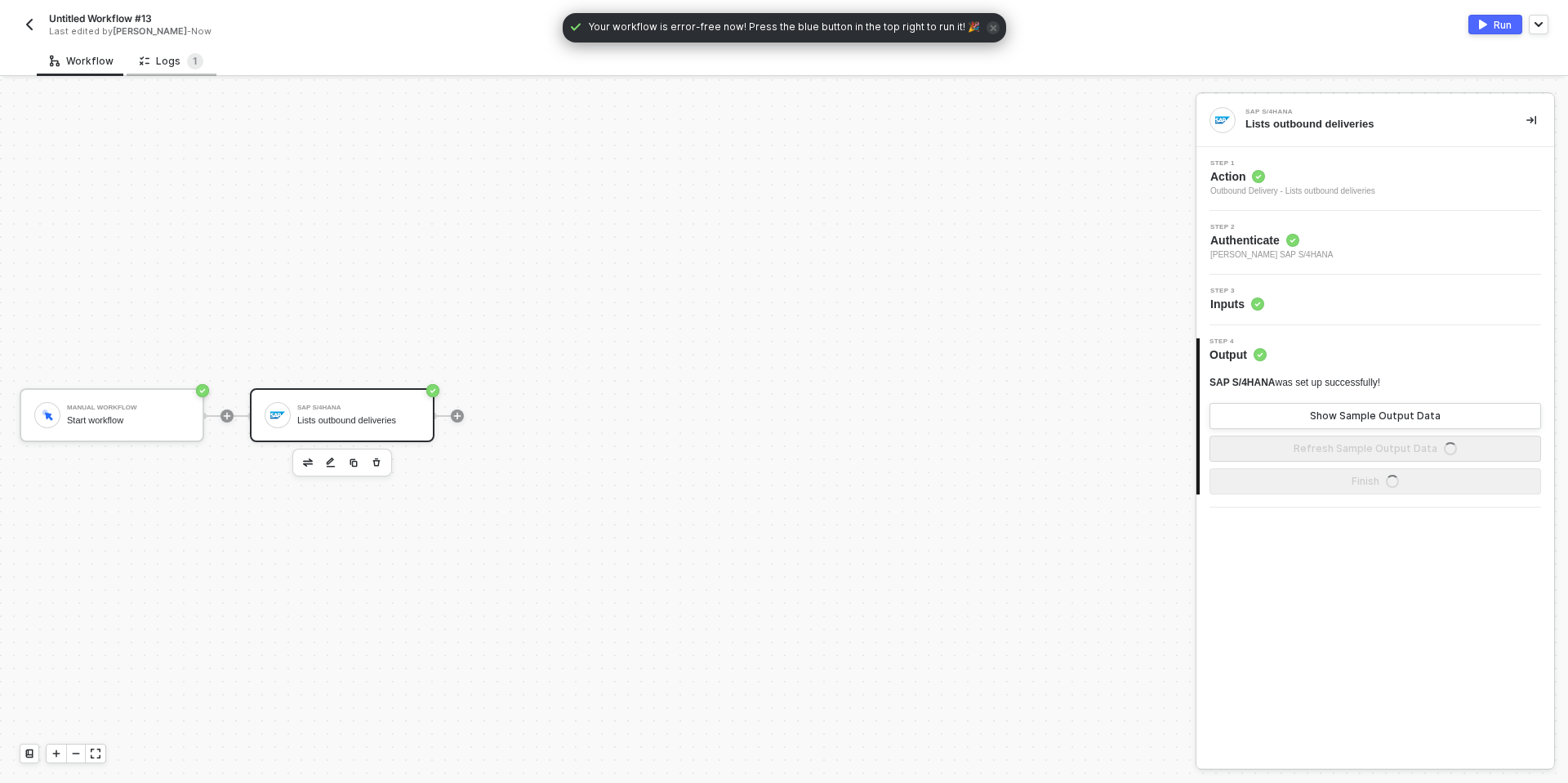
click at [177, 67] on div "Logs 1" at bounding box center [171, 61] width 64 height 16
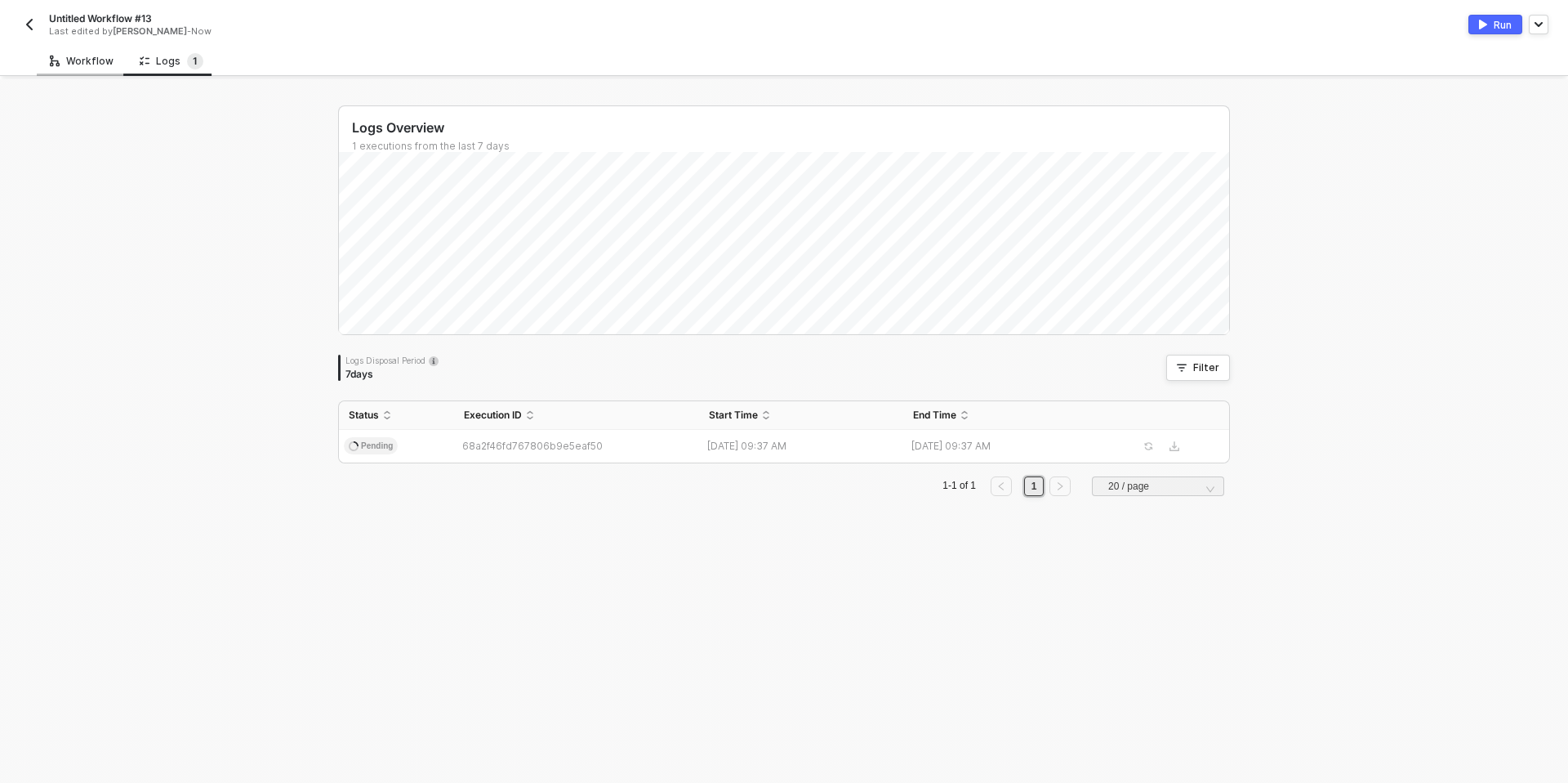
click at [72, 55] on div "Workflow" at bounding box center [81, 62] width 64 height 13
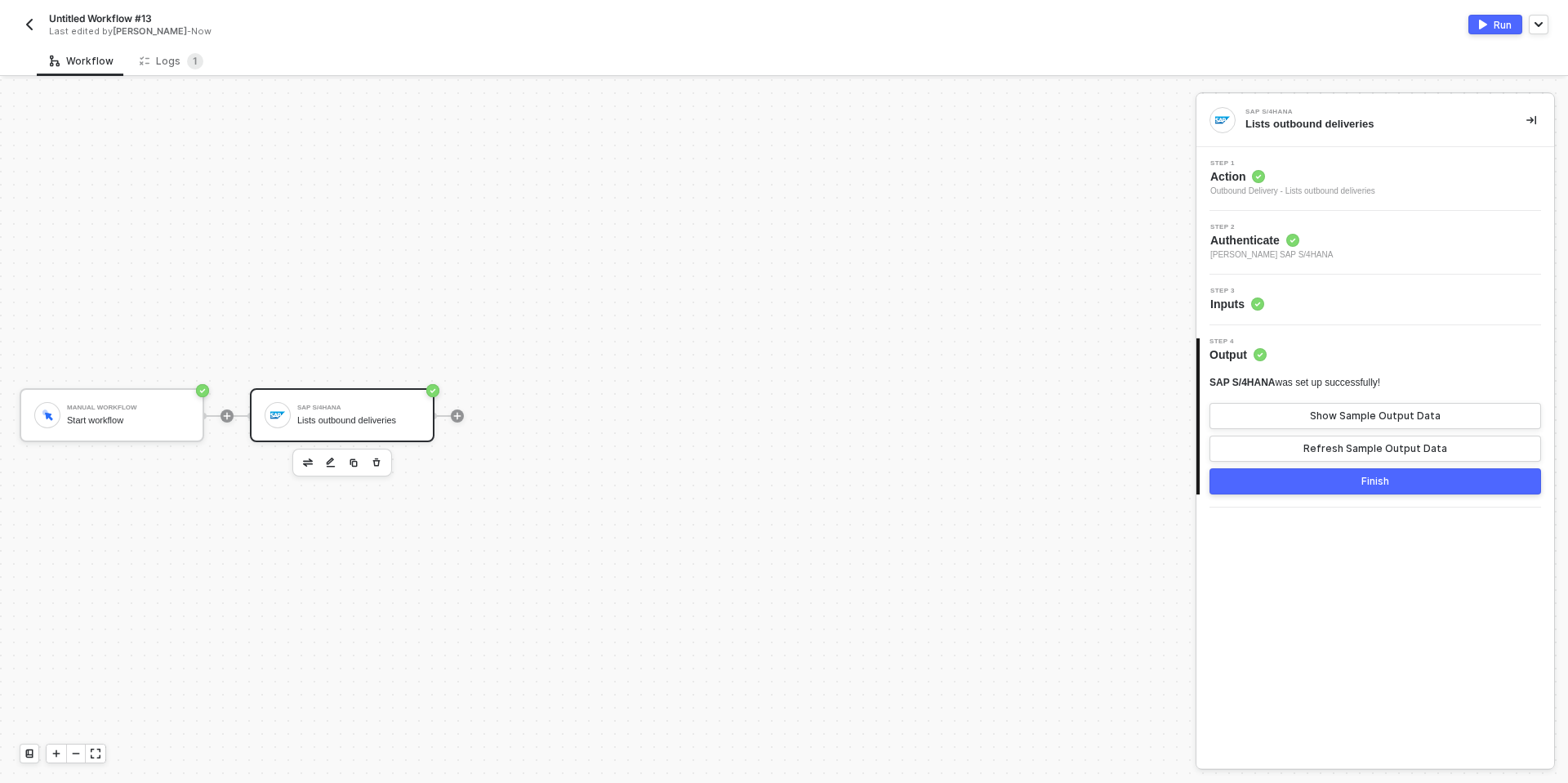
click at [1219, 299] on span "Inputs" at bounding box center [1237, 303] width 54 height 16
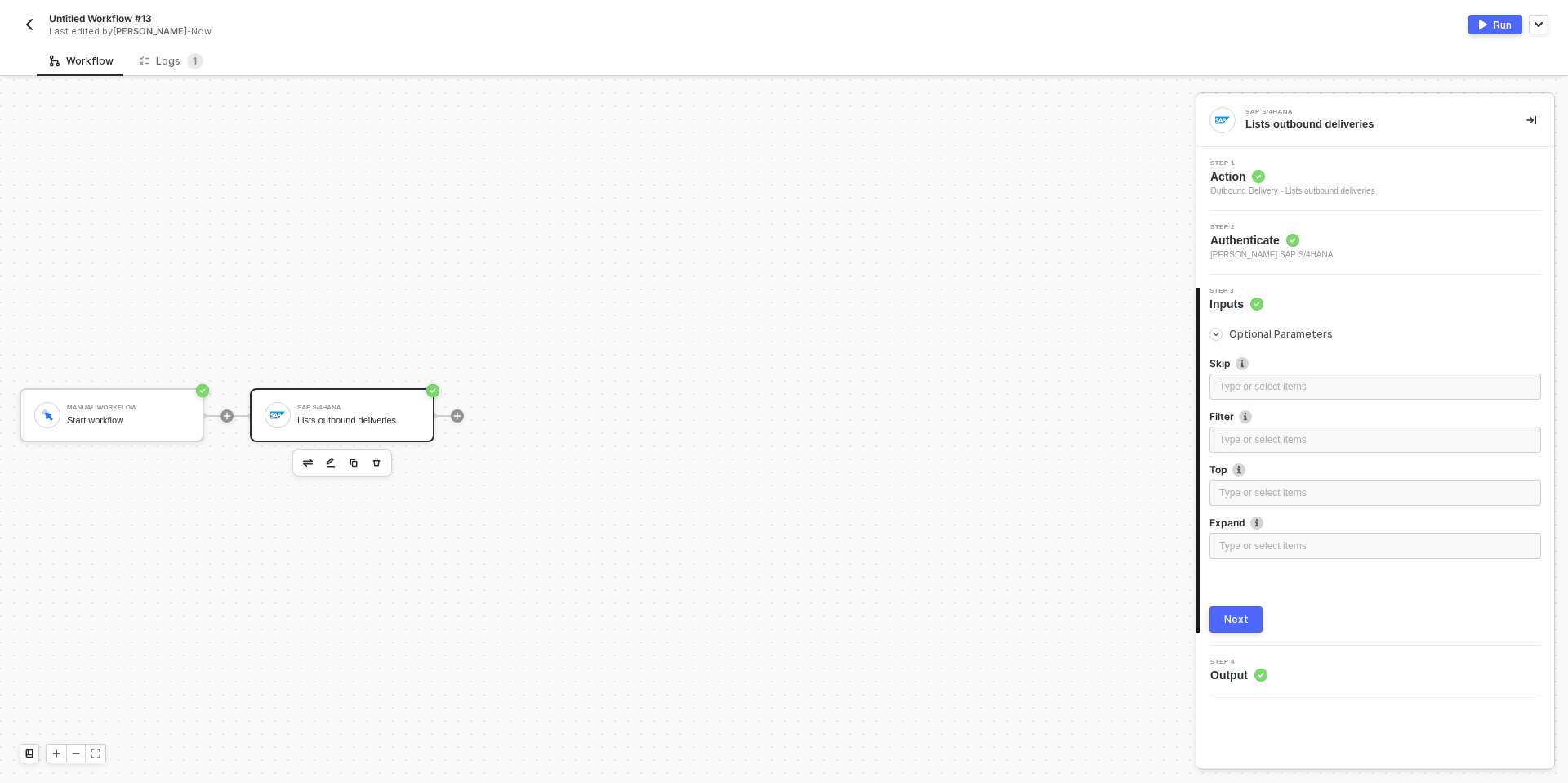
click at [1232, 243] on span "Authenticate" at bounding box center [1271, 240] width 123 height 16
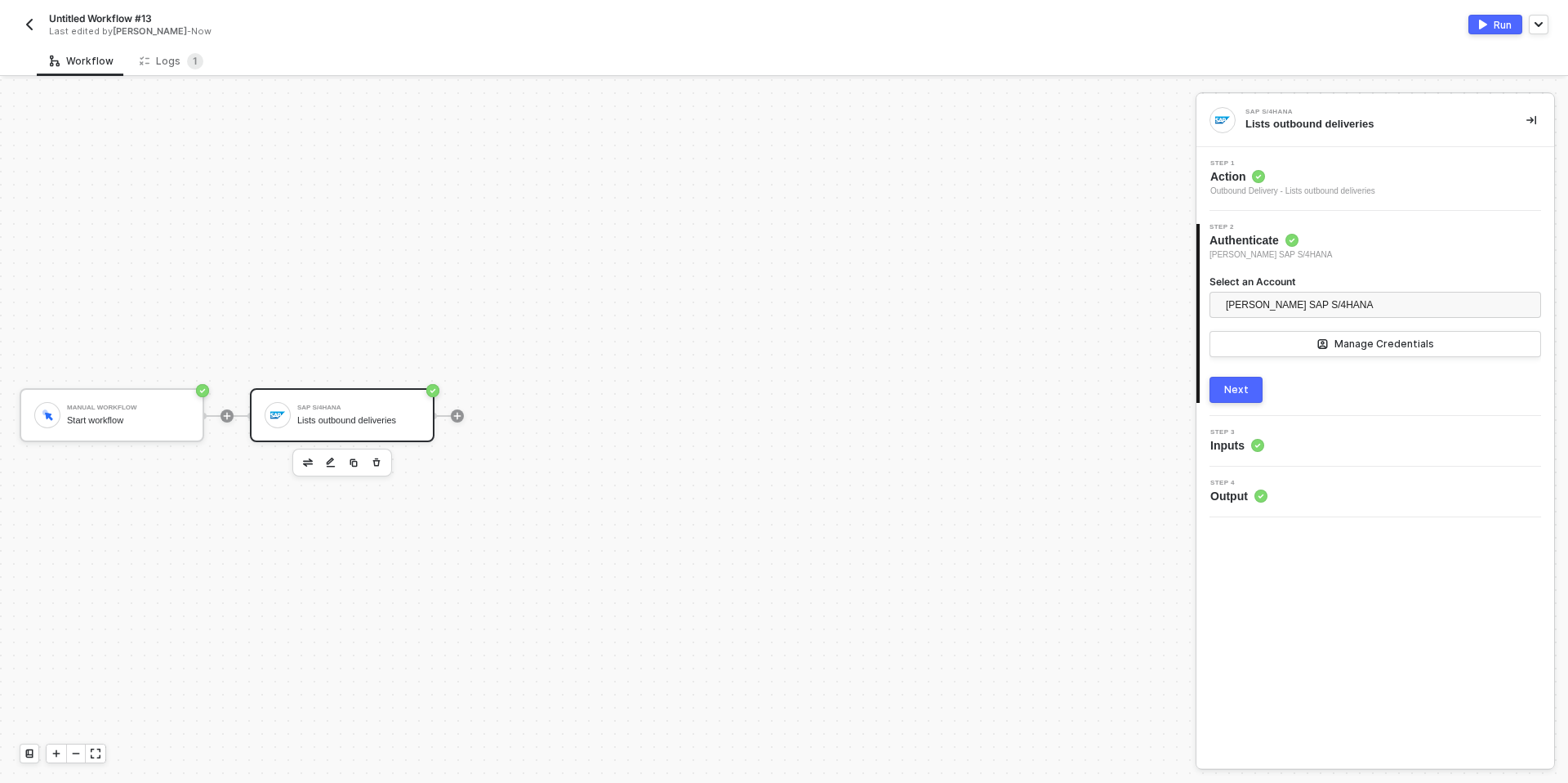
click at [1260, 162] on span "Step 1" at bounding box center [1292, 163] width 165 height 7
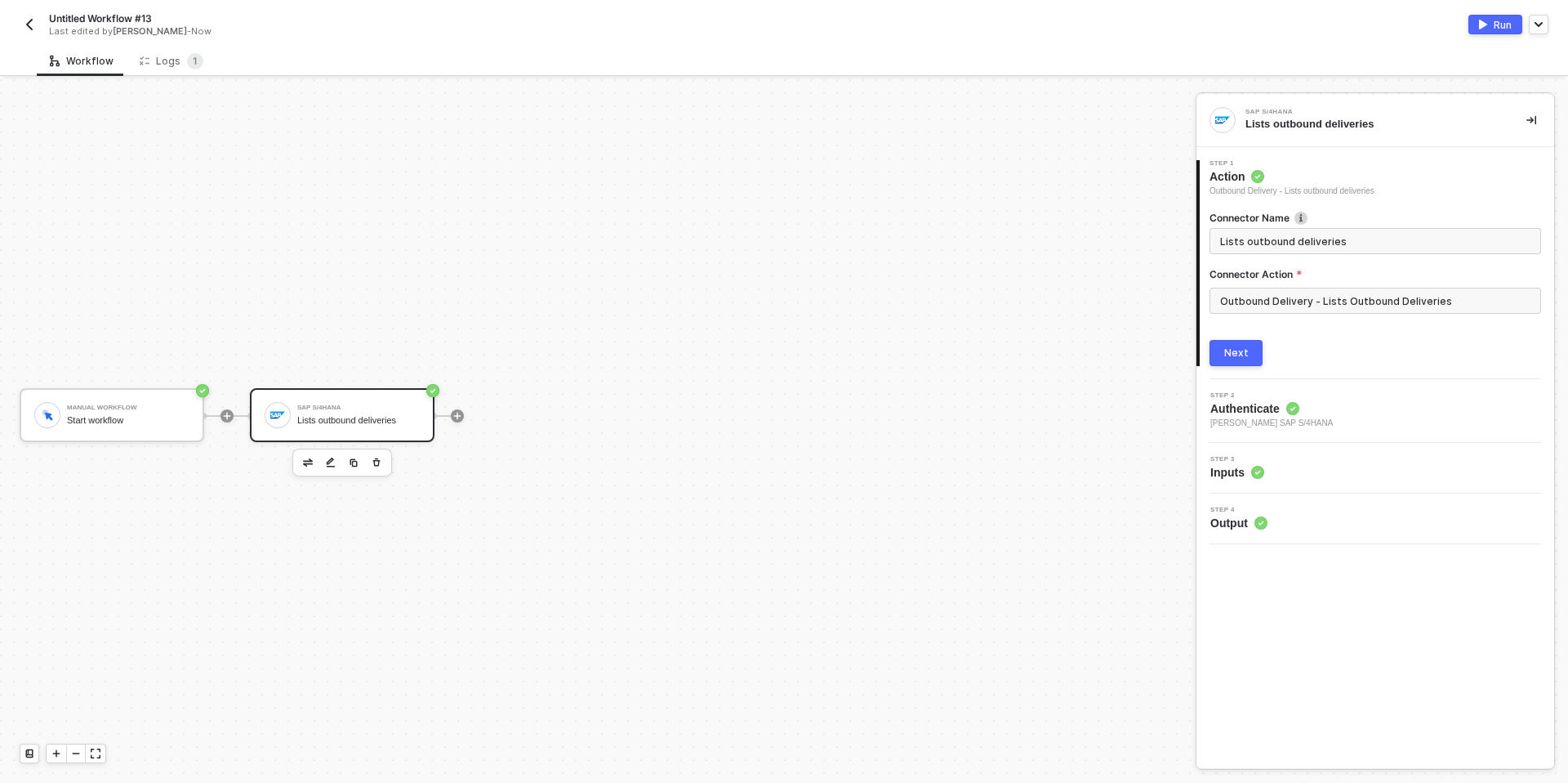
click at [1256, 171] on circle at bounding box center [1258, 177] width 13 height 13
click at [1244, 310] on input "Outbound Delivery - Lists Outbound Deliveries" at bounding box center [1375, 300] width 332 height 26
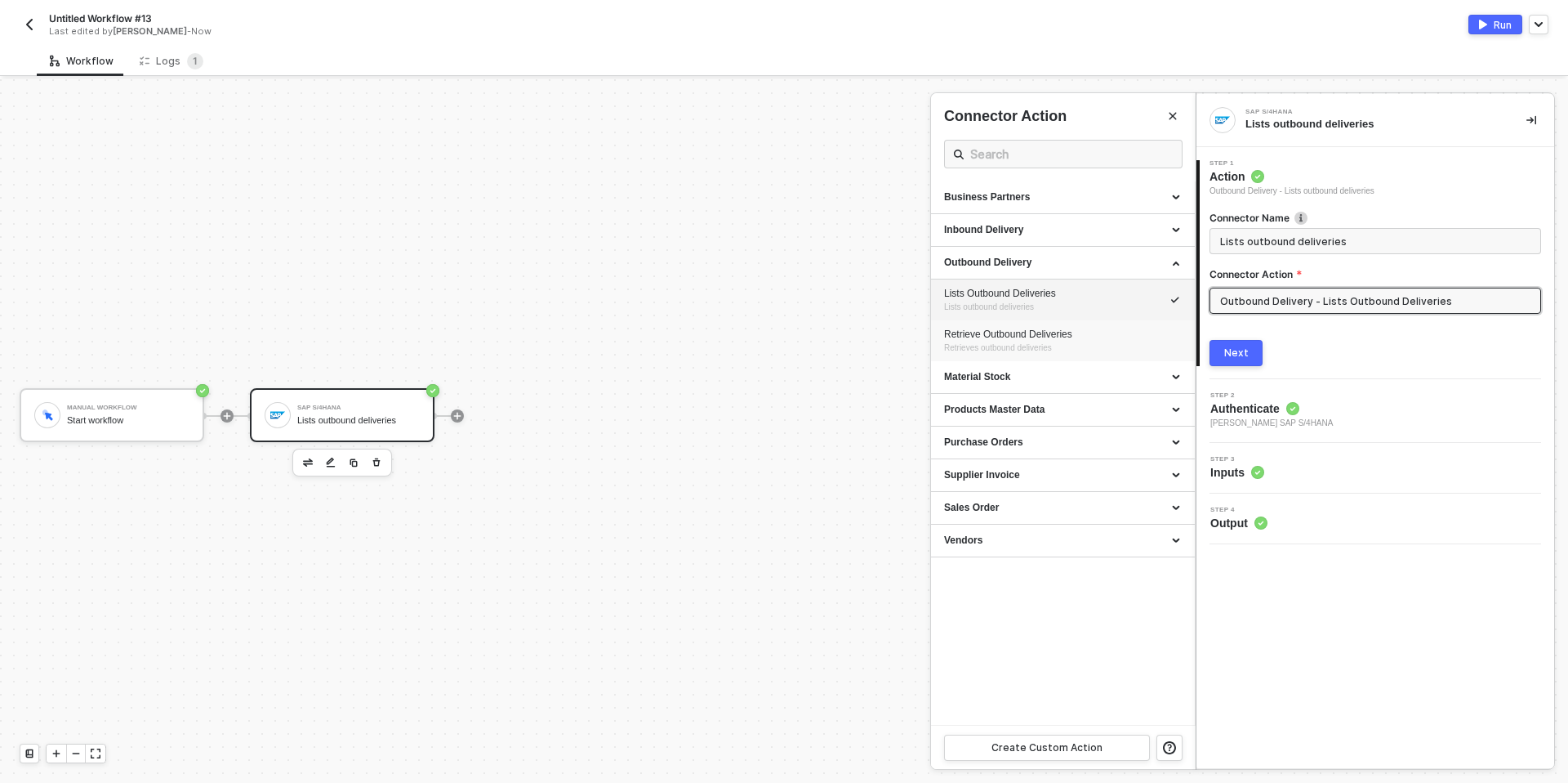
click at [1048, 346] on span "Retrieves outbound deliveries" at bounding box center [997, 347] width 107 height 9
type input "Retrieves outbound deliveries"
type input "Outbound Delivery - Retrieve Outbound Deliveries"
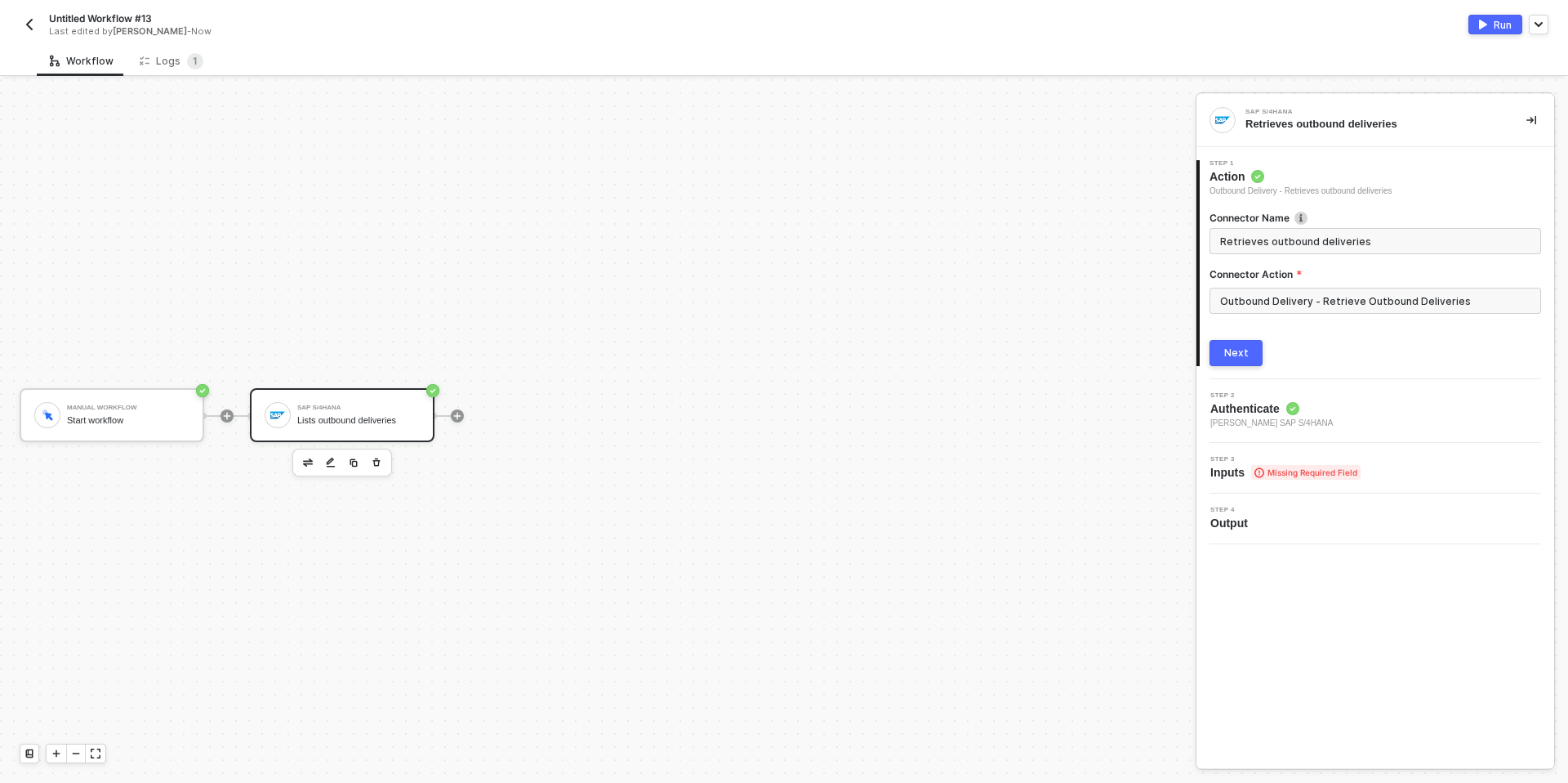
click at [1233, 354] on div "Next" at bounding box center [1236, 353] width 25 height 13
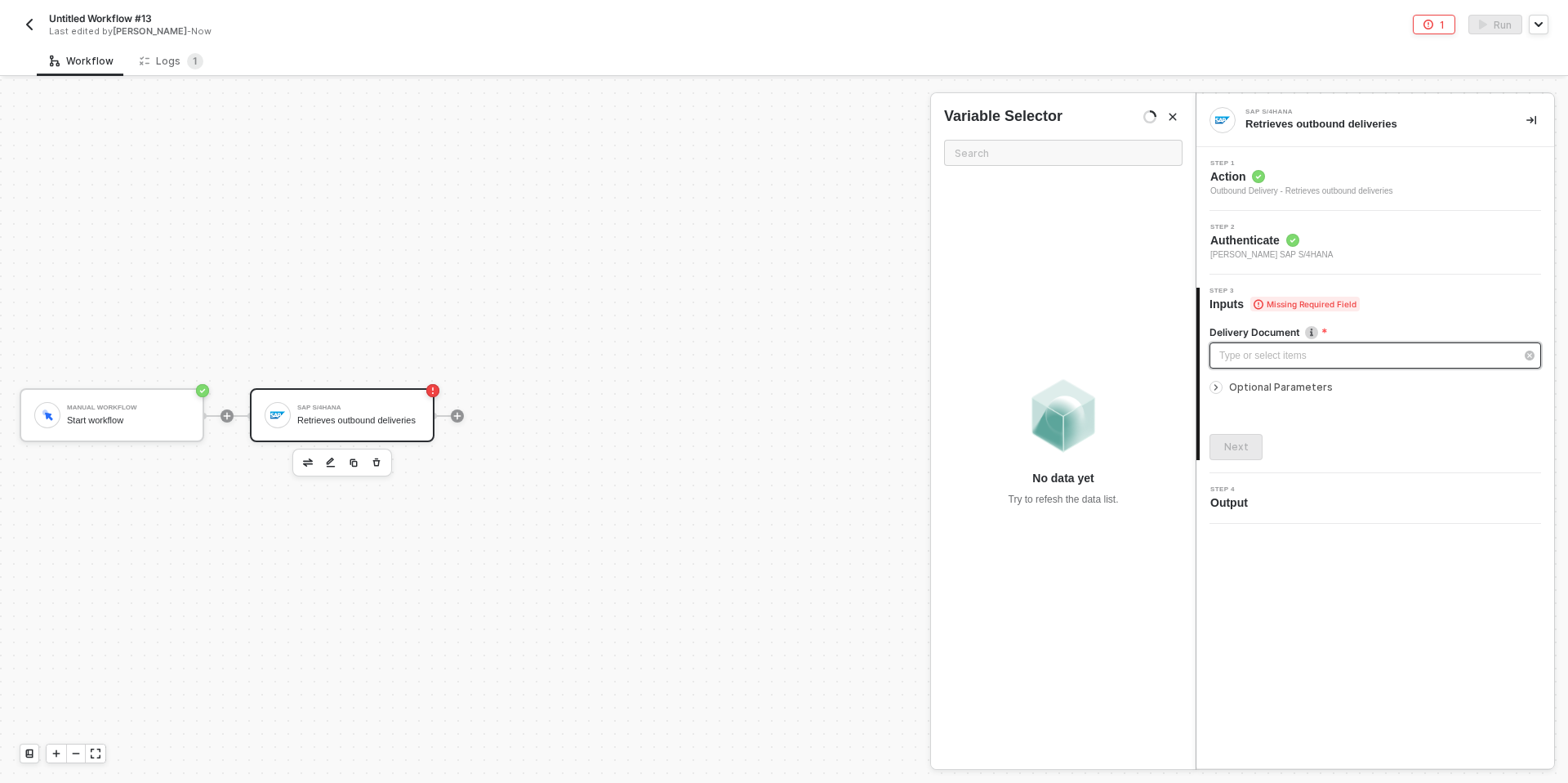
click at [1242, 348] on div "Type or select items ﻿" at bounding box center [1366, 356] width 296 height 15
click at [172, 61] on div "Logs 1" at bounding box center [171, 61] width 64 height 16
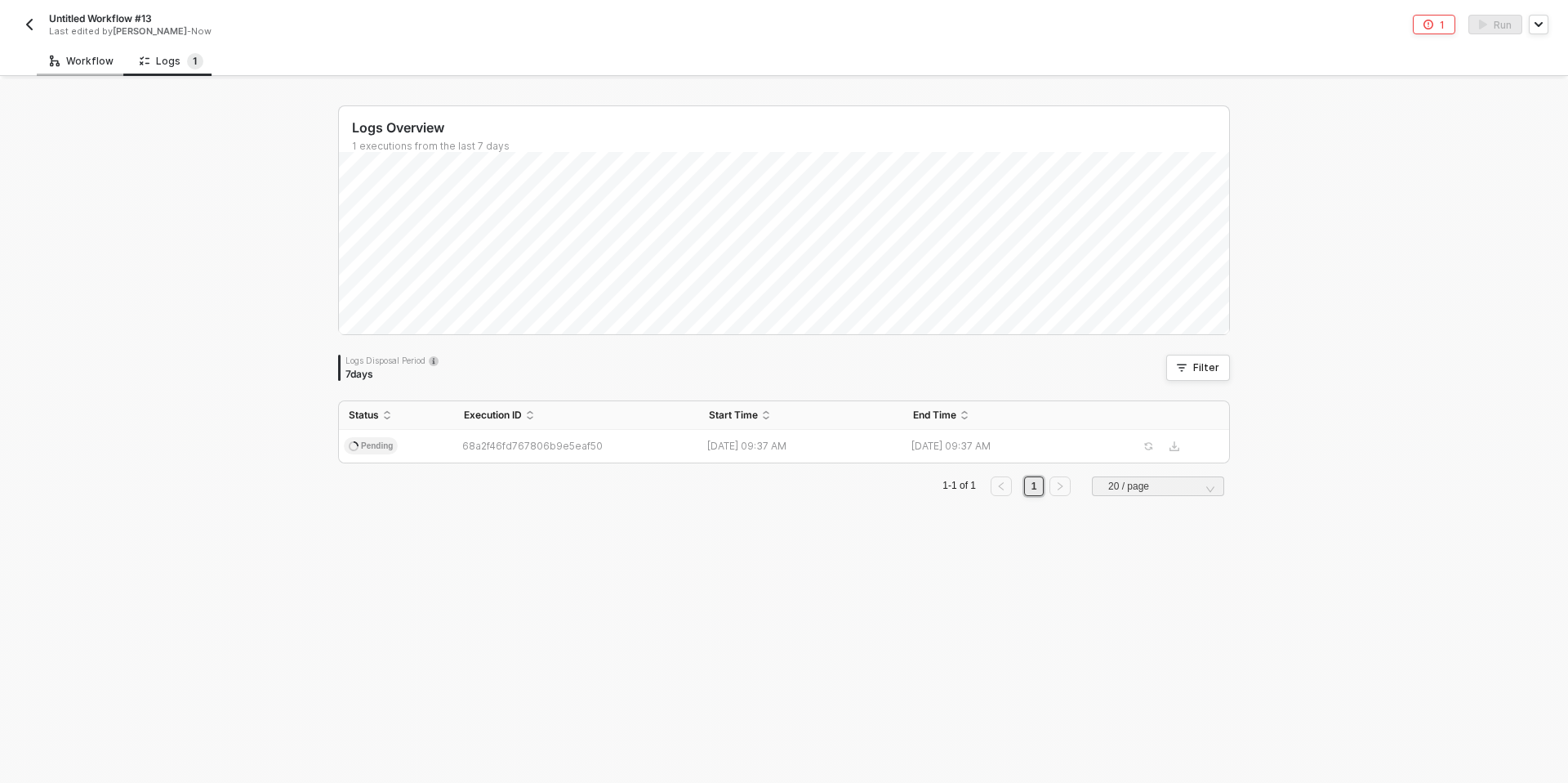
click at [101, 58] on div "Workflow" at bounding box center [81, 62] width 64 height 13
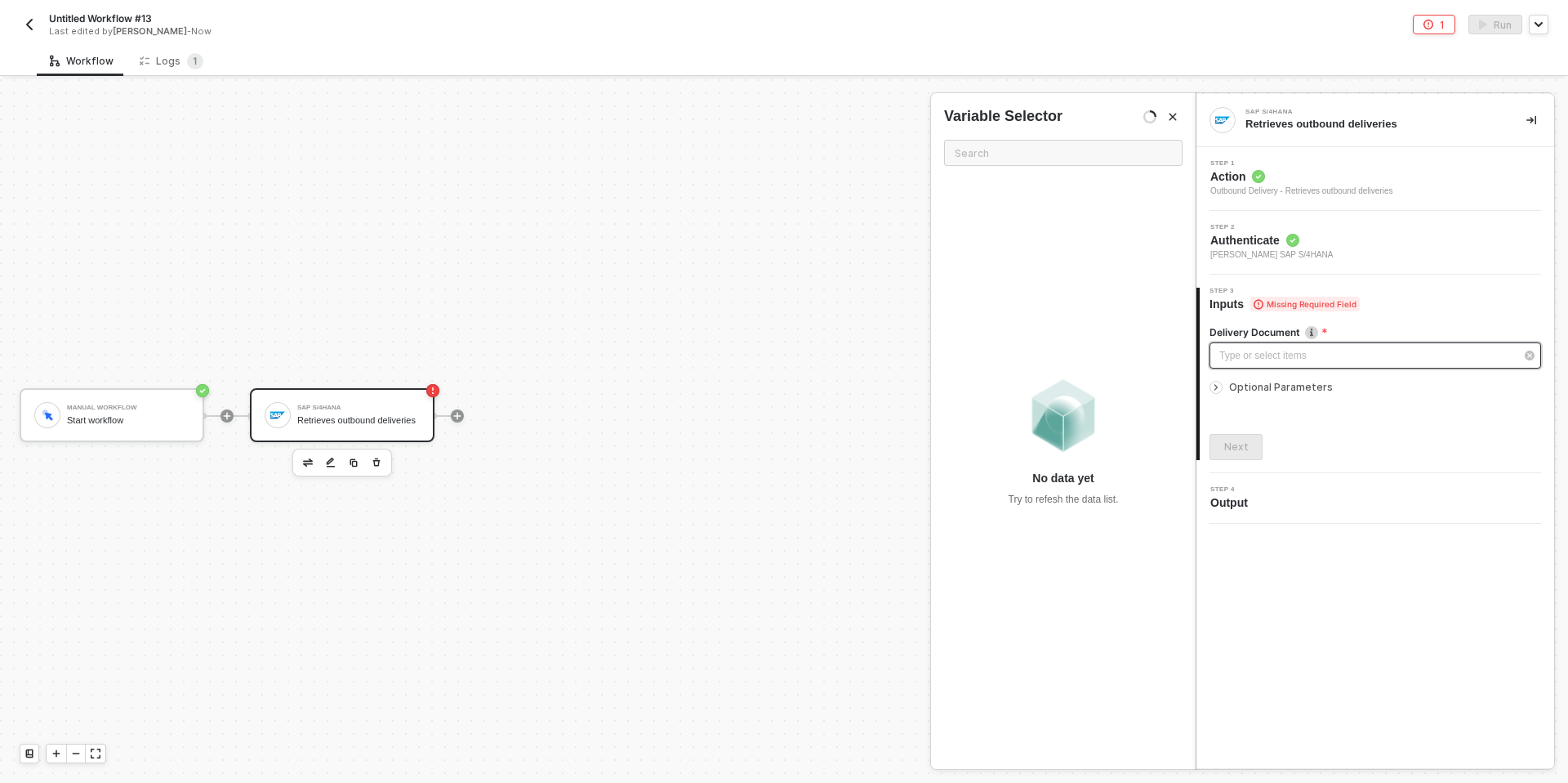
click at [1247, 344] on div "Type or select items ﻿" at bounding box center [1375, 355] width 332 height 26
click at [1173, 120] on icon "Close" at bounding box center [1172, 117] width 10 height 10
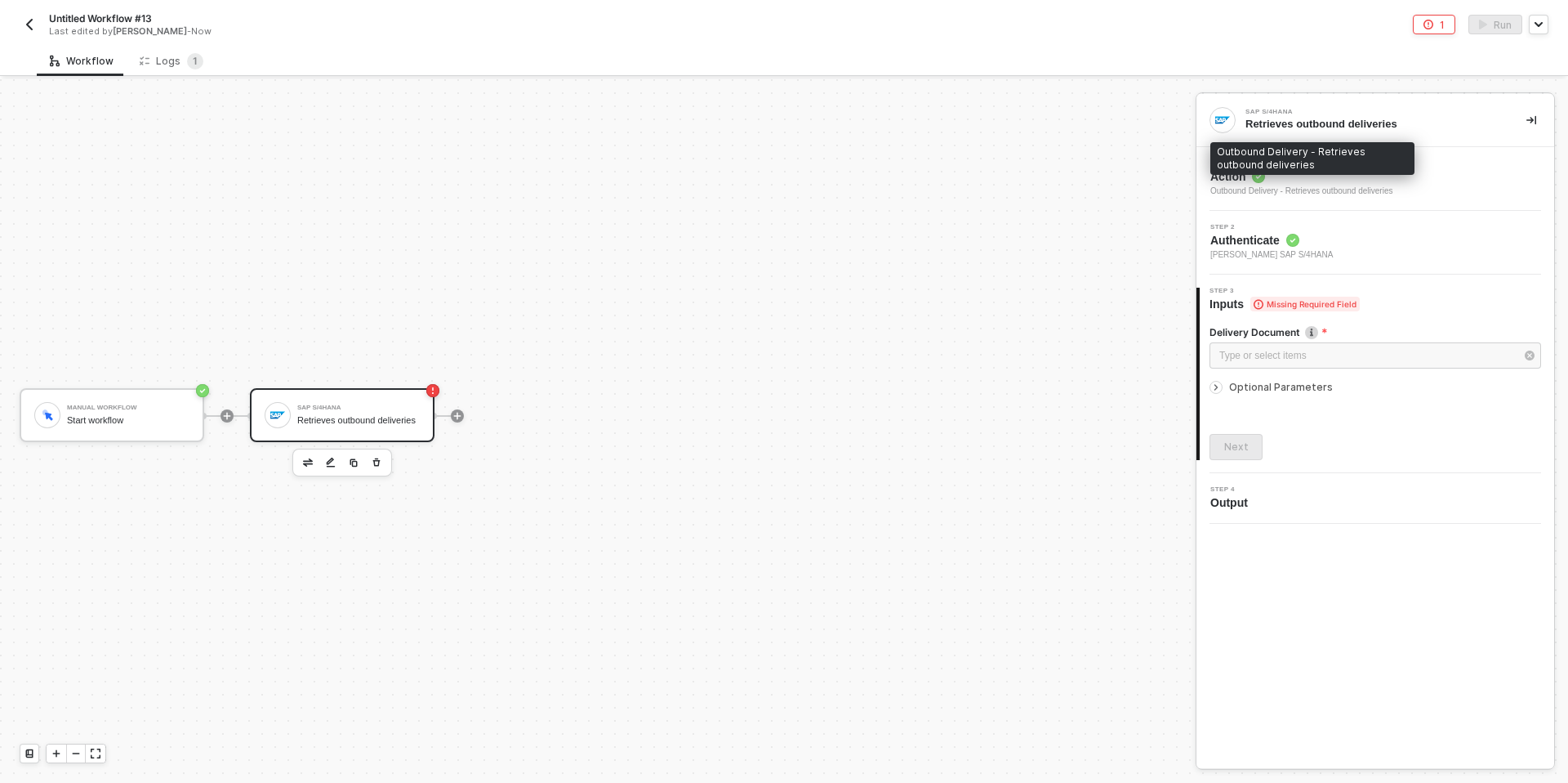
click at [1276, 187] on div "Outbound Delivery - Retrieves outbound deliveries" at bounding box center [1302, 191] width 183 height 13
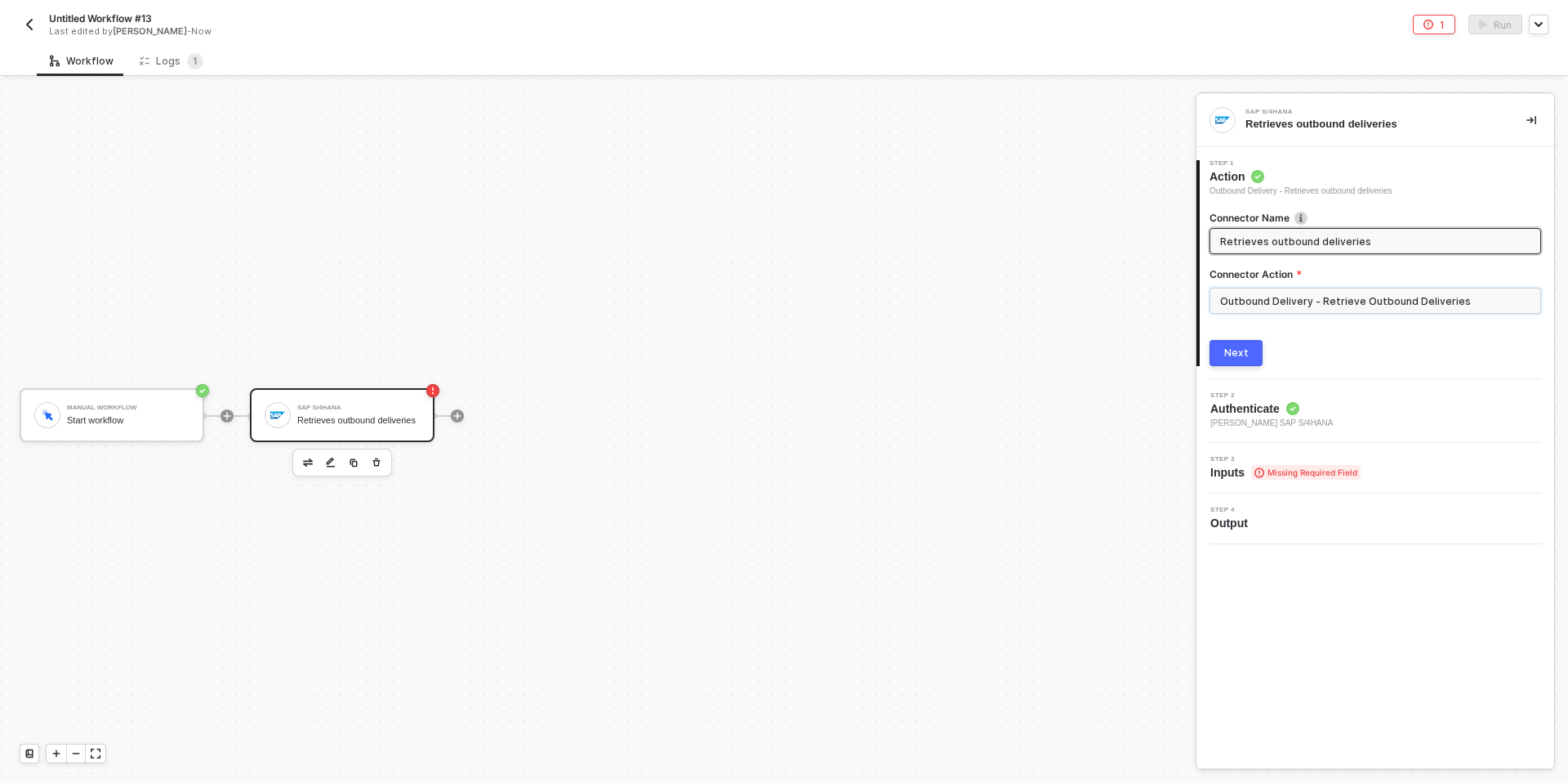
click at [1261, 306] on input "Outbound Delivery - Retrieve Outbound Deliveries" at bounding box center [1375, 300] width 332 height 26
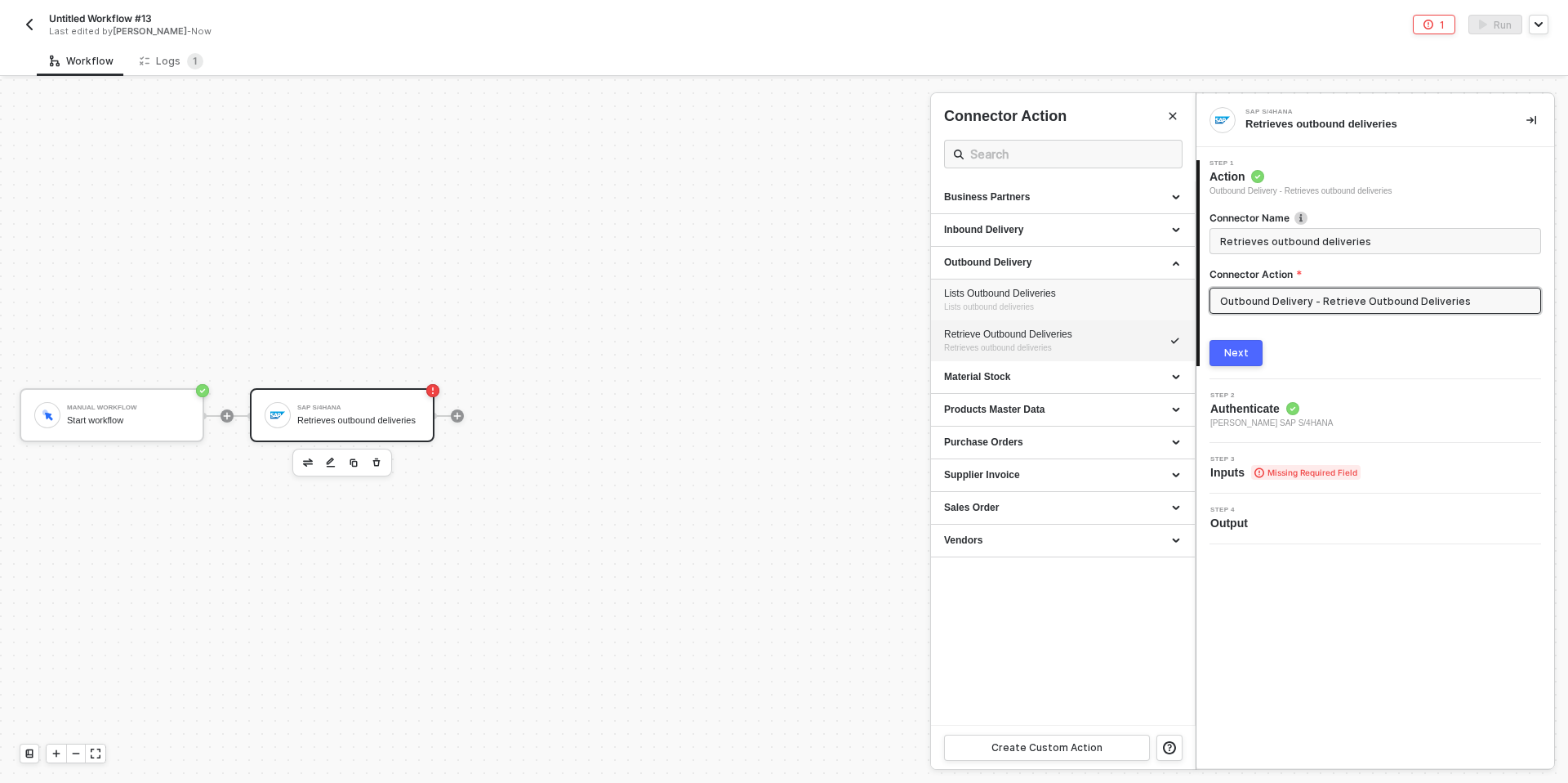
click at [1008, 304] on span "Lists outbound deliveries" at bounding box center [989, 306] width 89 height 9
type input "Lists outbound deliveries"
type input "Outbound Delivery - Lists Outbound Deliveries"
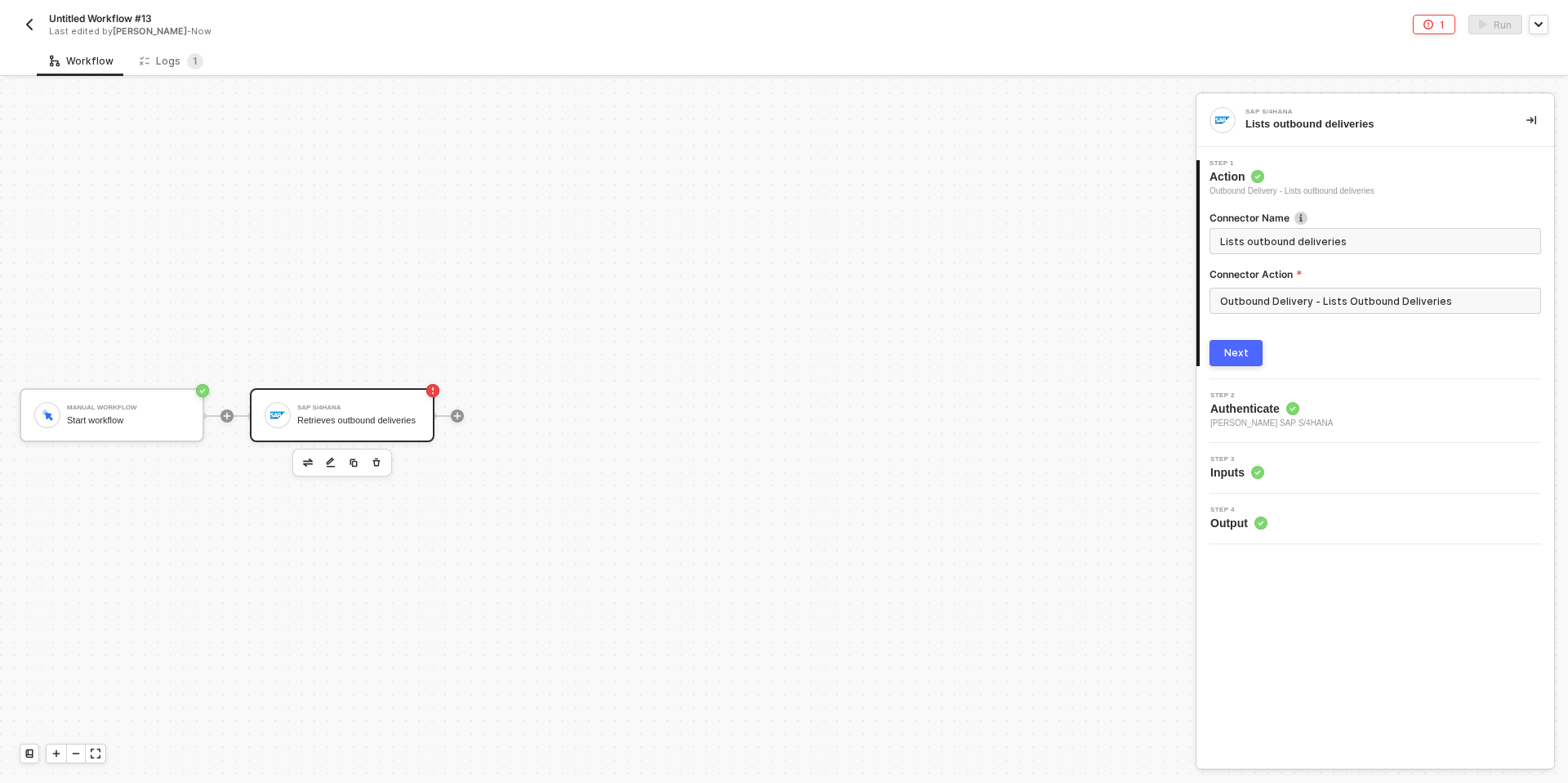
click at [1224, 350] on button "Next" at bounding box center [1236, 352] width 53 height 26
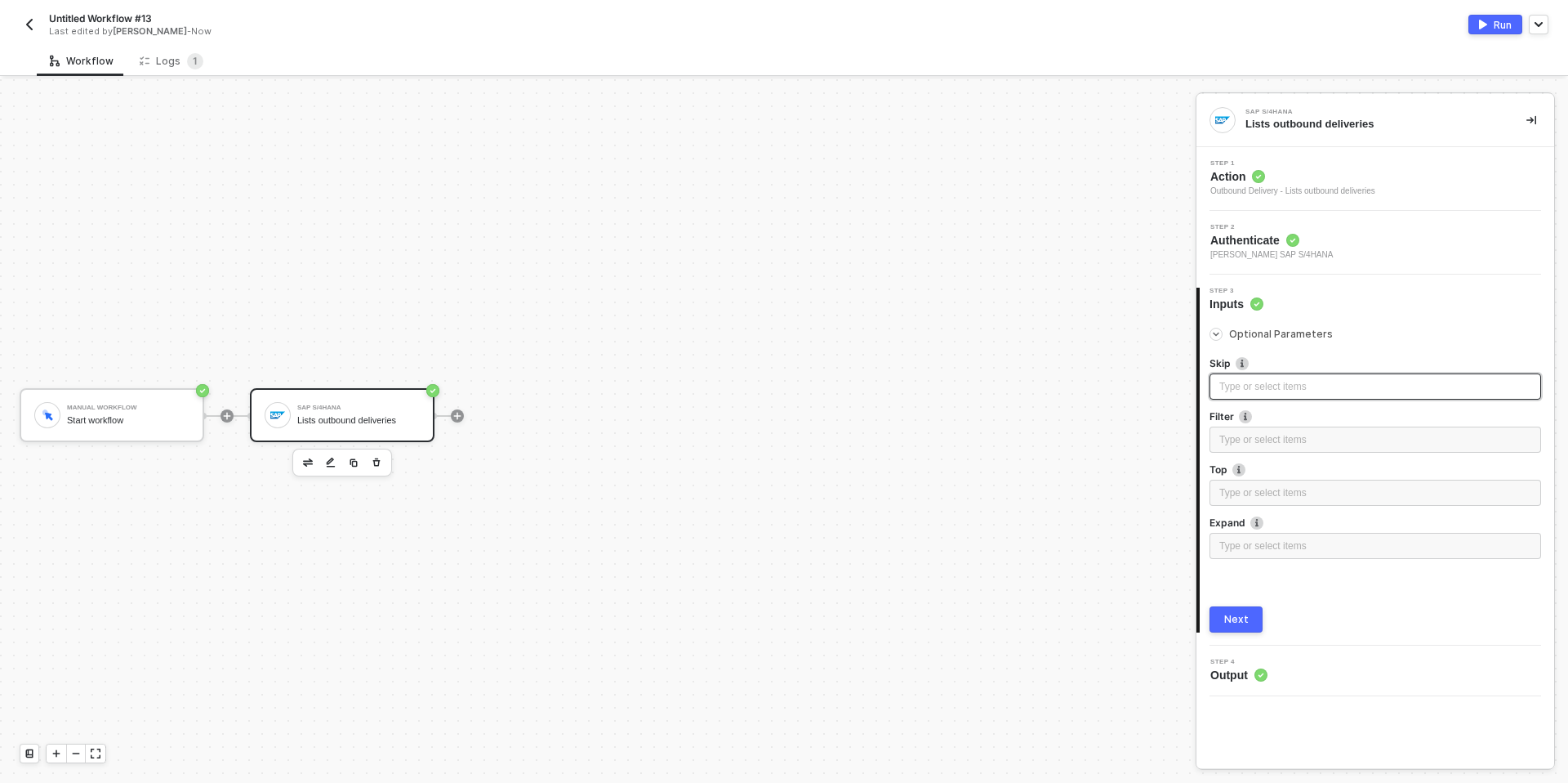
click at [1241, 375] on div "Type or select items ﻿" at bounding box center [1375, 385] width 332 height 26
click at [1275, 558] on div "Type or select items ﻿" at bounding box center [1375, 547] width 332 height 29
click at [1232, 341] on div "Optional Parameters" at bounding box center [1375, 334] width 332 height 18
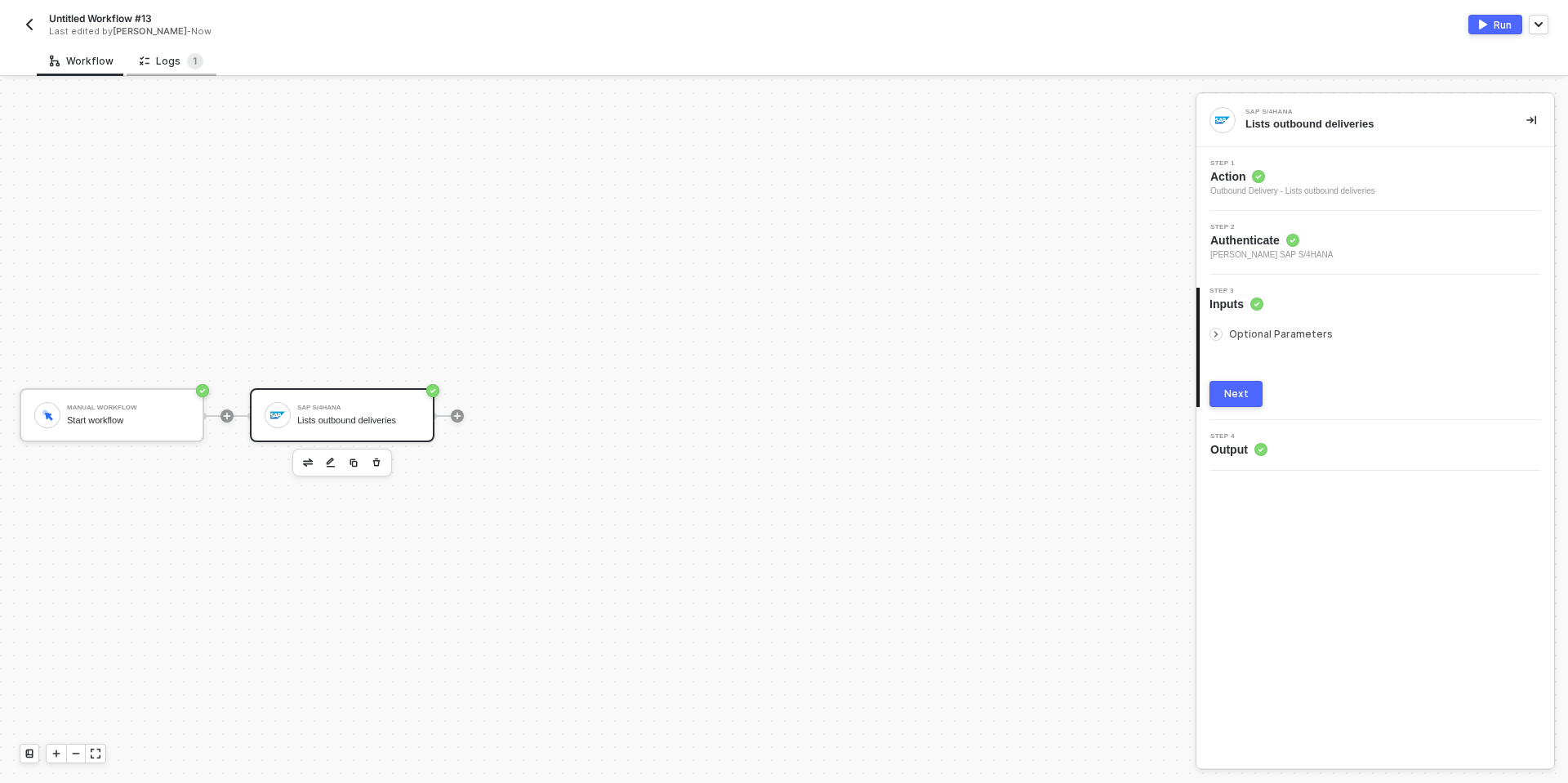
click at [151, 67] on div "Logs 1" at bounding box center [171, 61] width 64 height 16
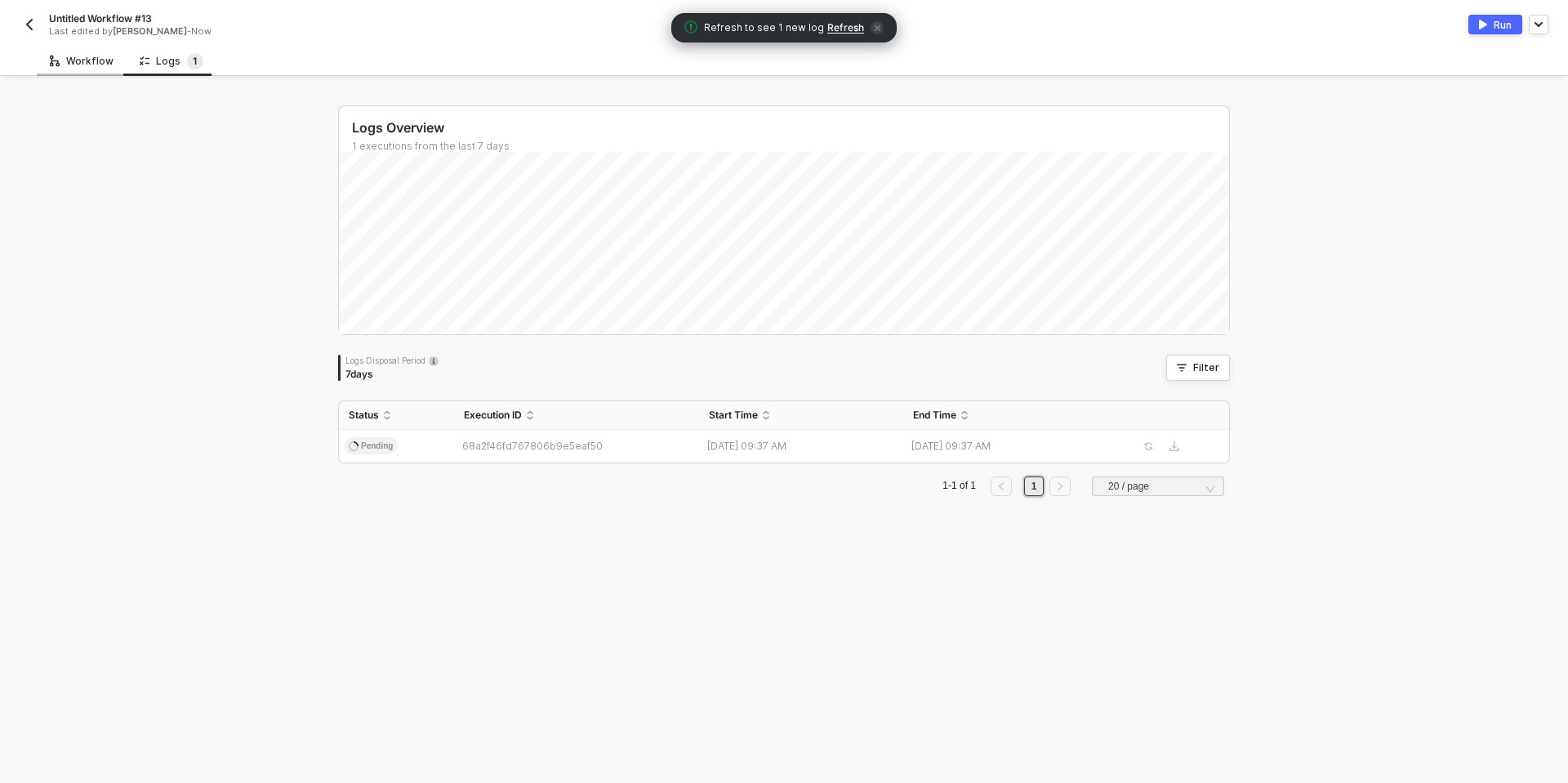
click at [84, 60] on div "Workflow" at bounding box center [81, 62] width 64 height 13
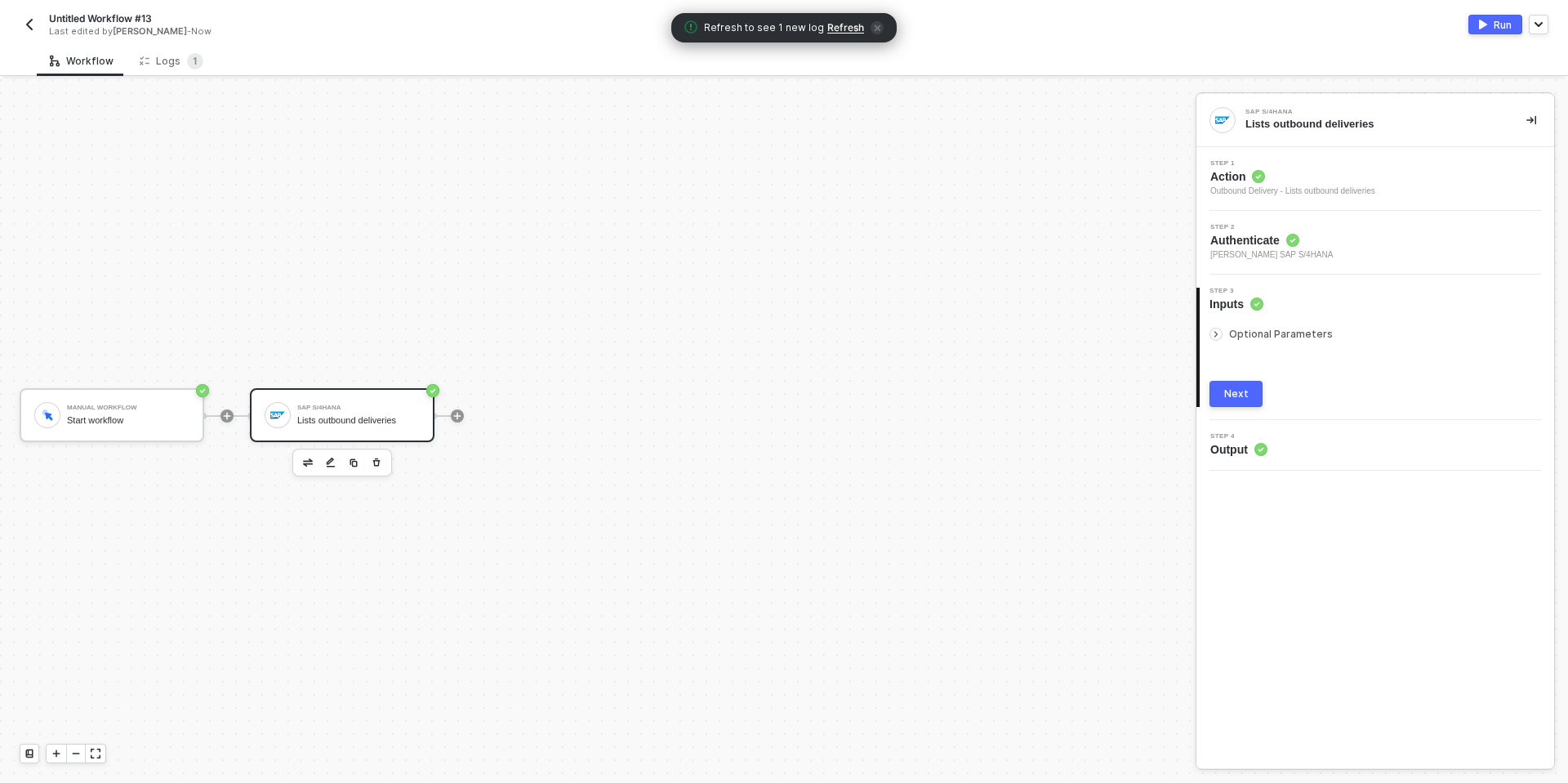
click at [35, 22] on img "button" at bounding box center [29, 25] width 13 height 13
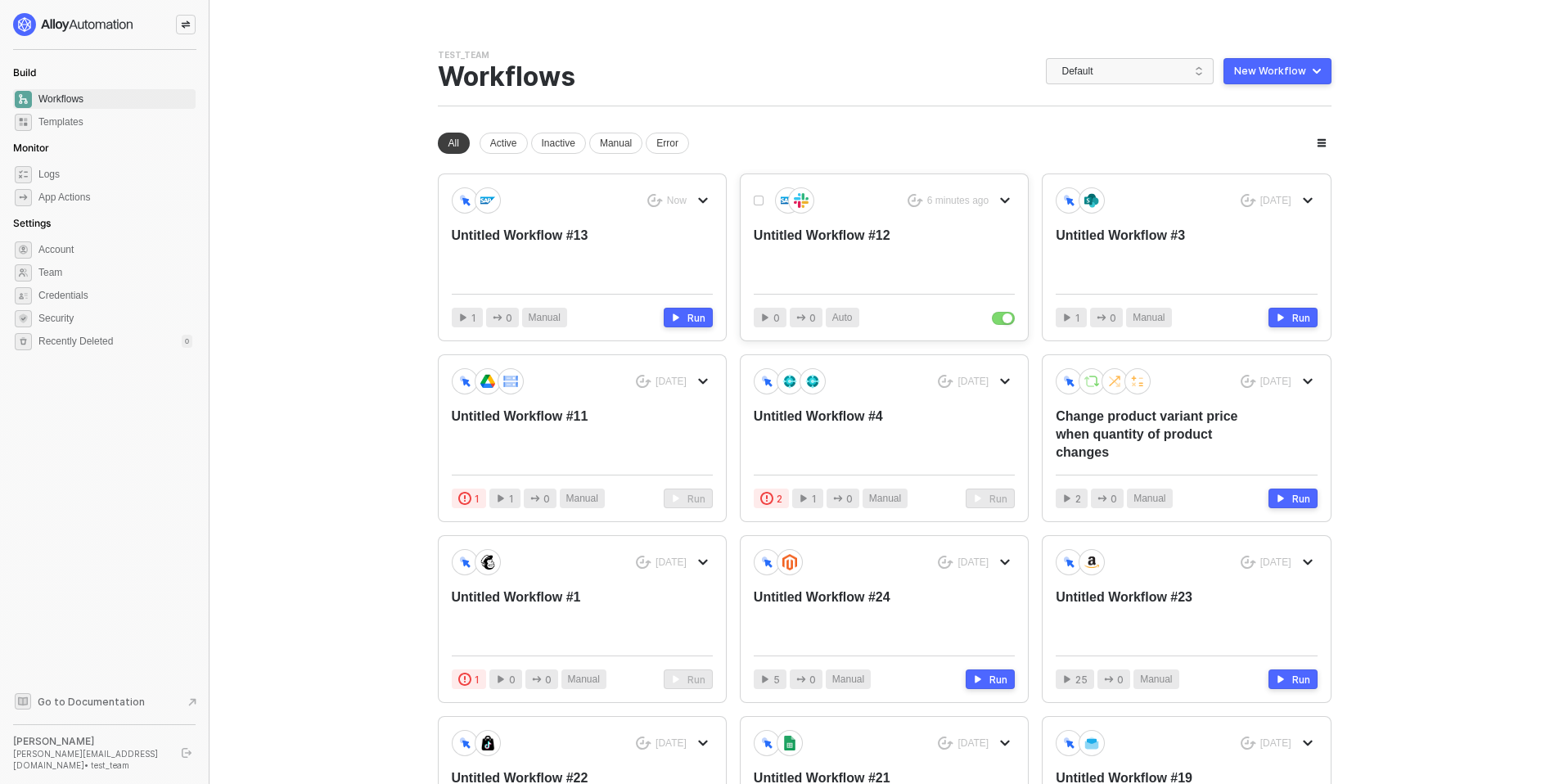
click at [1012, 196] on button "button" at bounding box center [1004, 200] width 20 height 20
click at [1029, 238] on div "Rename" at bounding box center [1063, 233] width 101 height 15
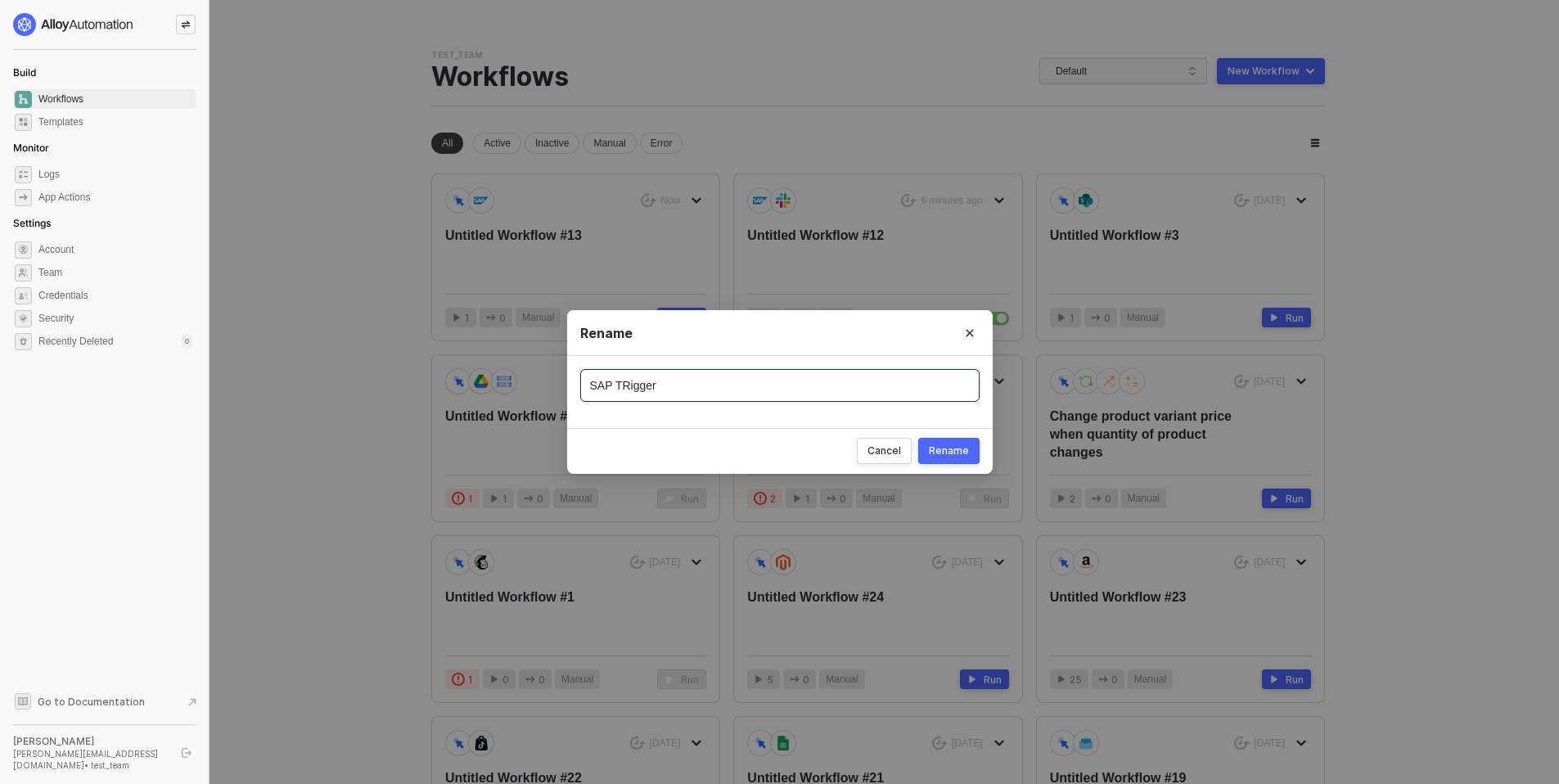
type input "SAP TRigger"
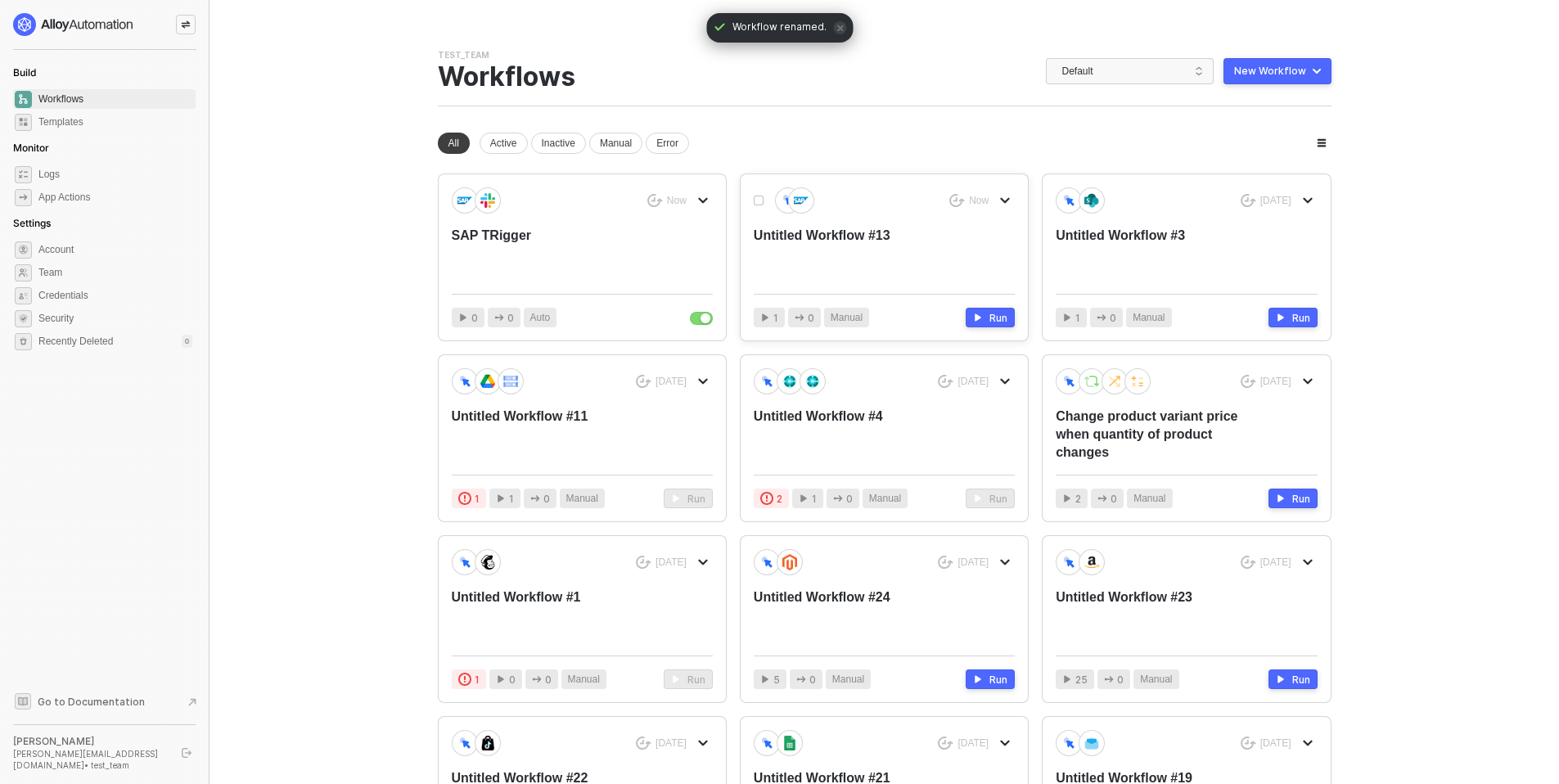
click at [1011, 200] on button "button" at bounding box center [1004, 200] width 20 height 20
click at [1027, 231] on div "Rename" at bounding box center [1063, 233] width 101 height 15
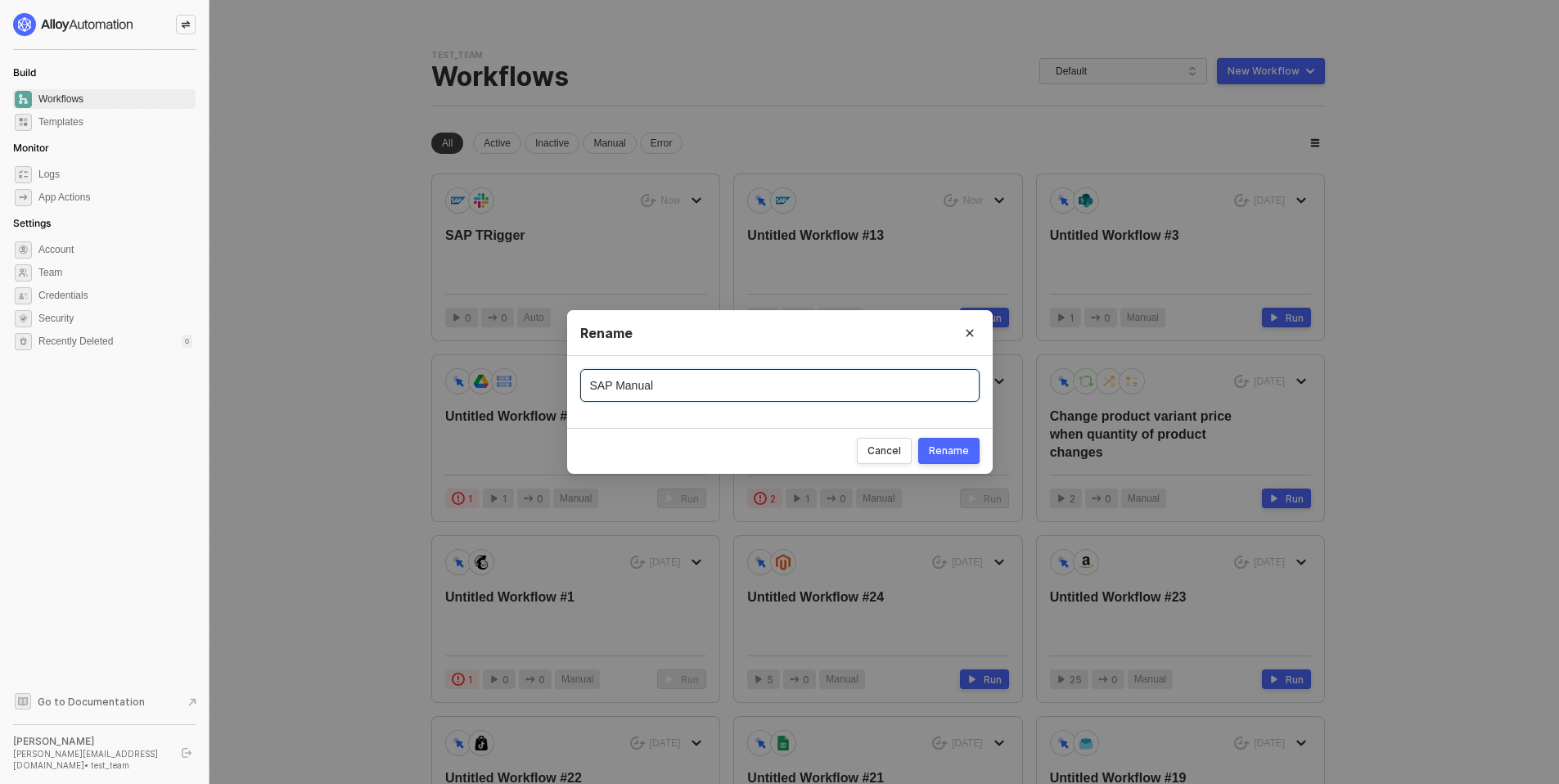
type input "SAP Manual"
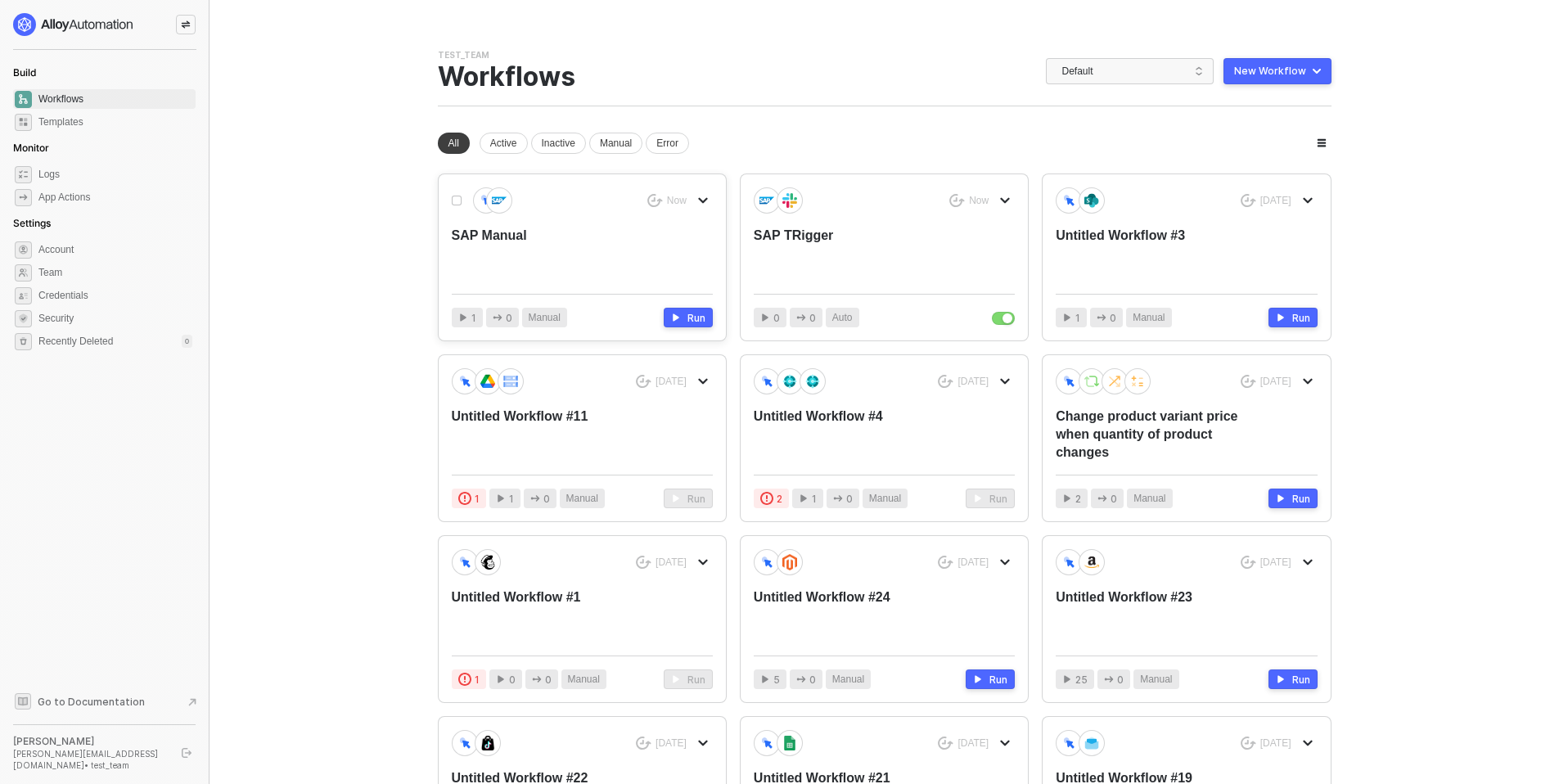
click at [598, 239] on div "SAP Manual" at bounding box center [556, 253] width 209 height 54
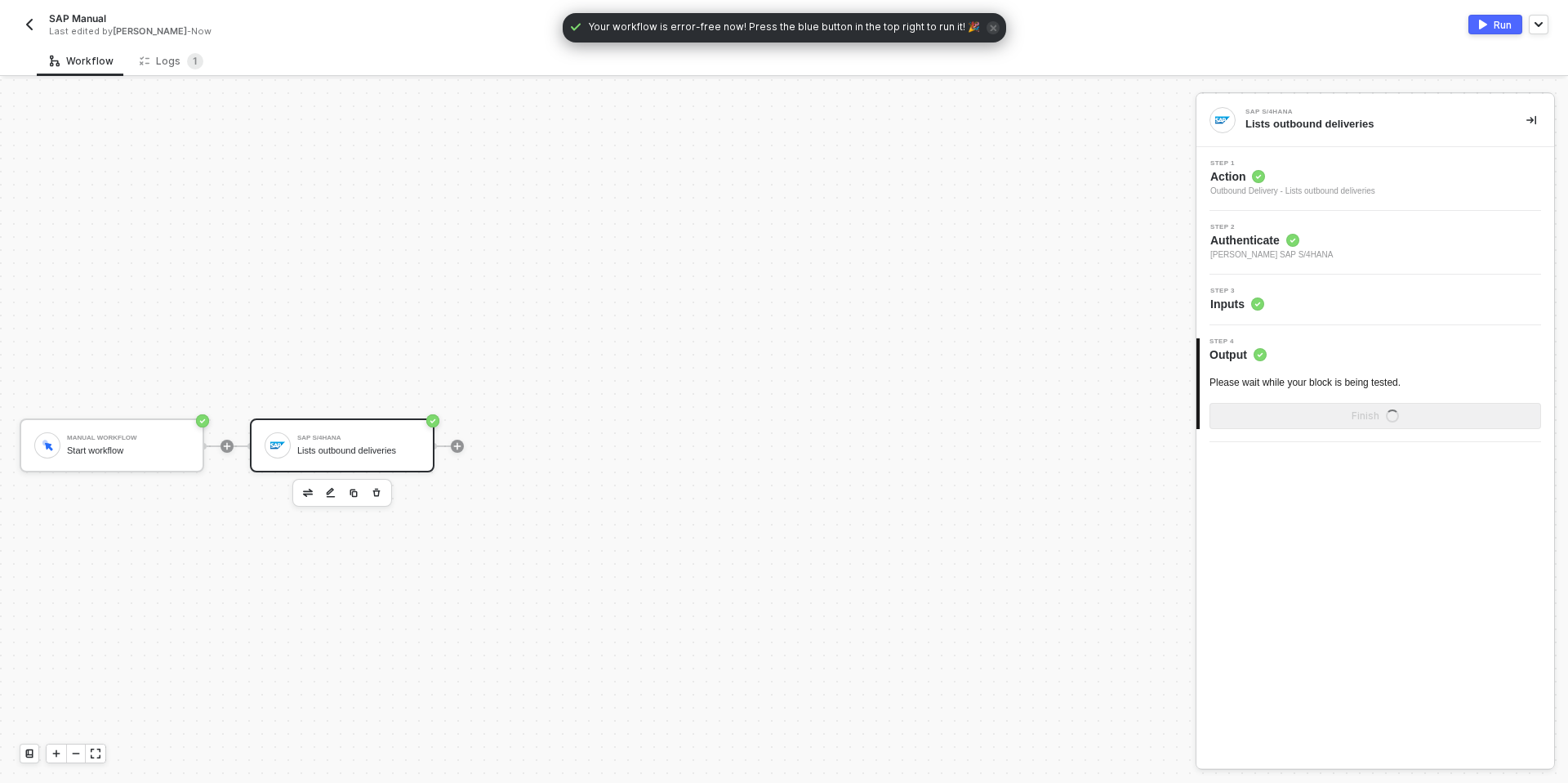
scroll to position [30, 0]
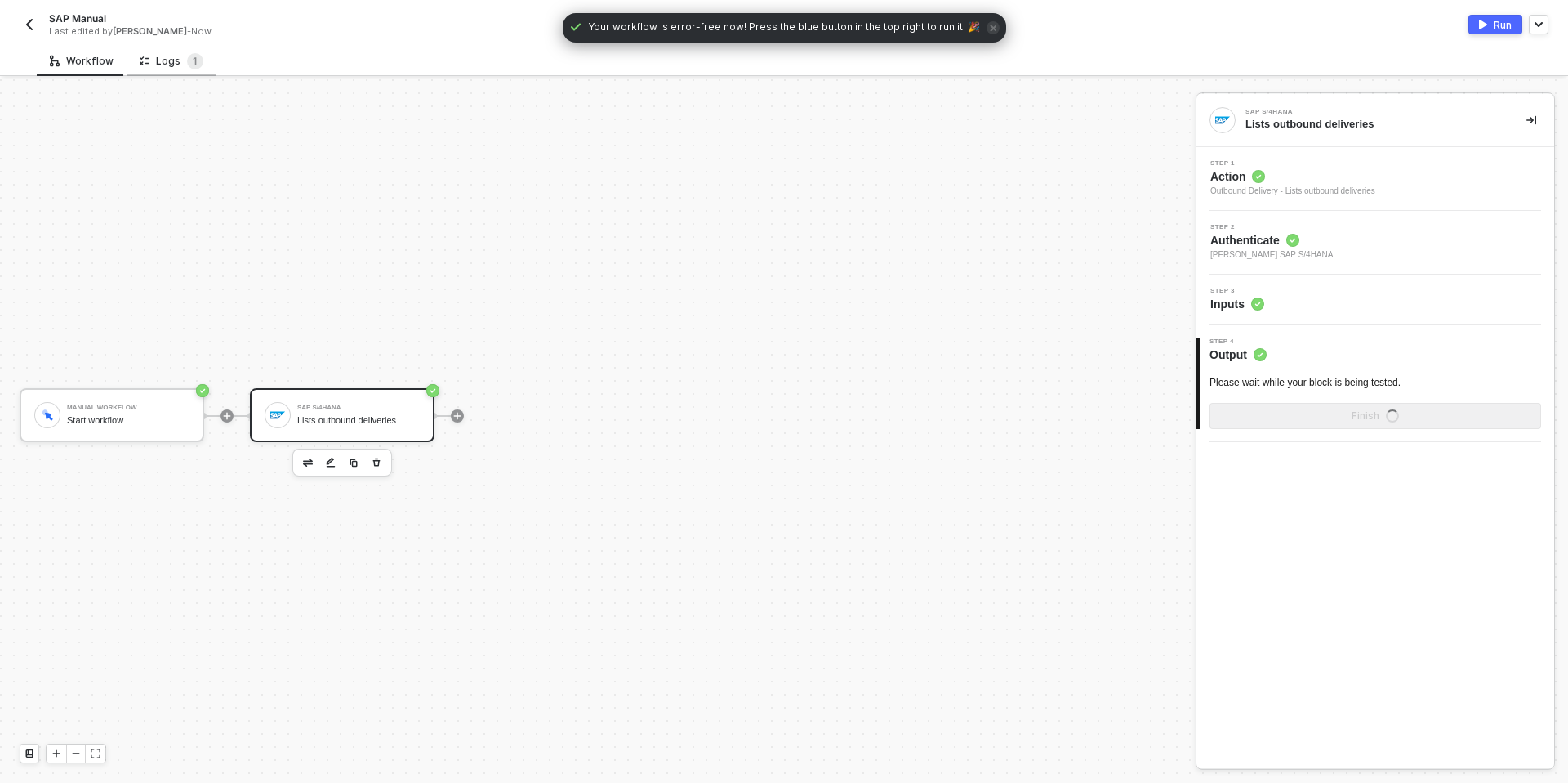
click at [169, 61] on div "Logs 1" at bounding box center [171, 61] width 64 height 16
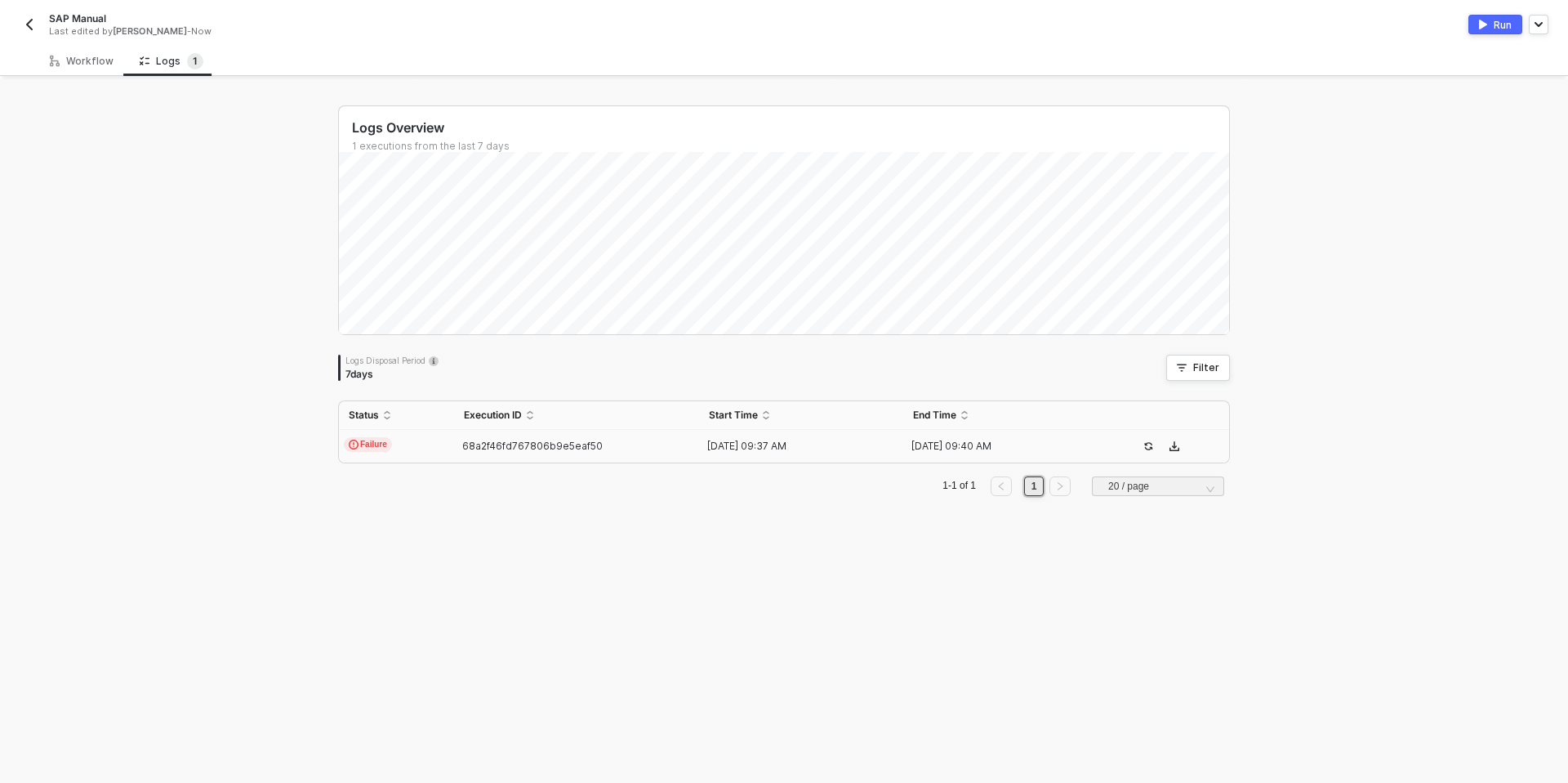
click at [431, 447] on td "Failure" at bounding box center [396, 446] width 115 height 32
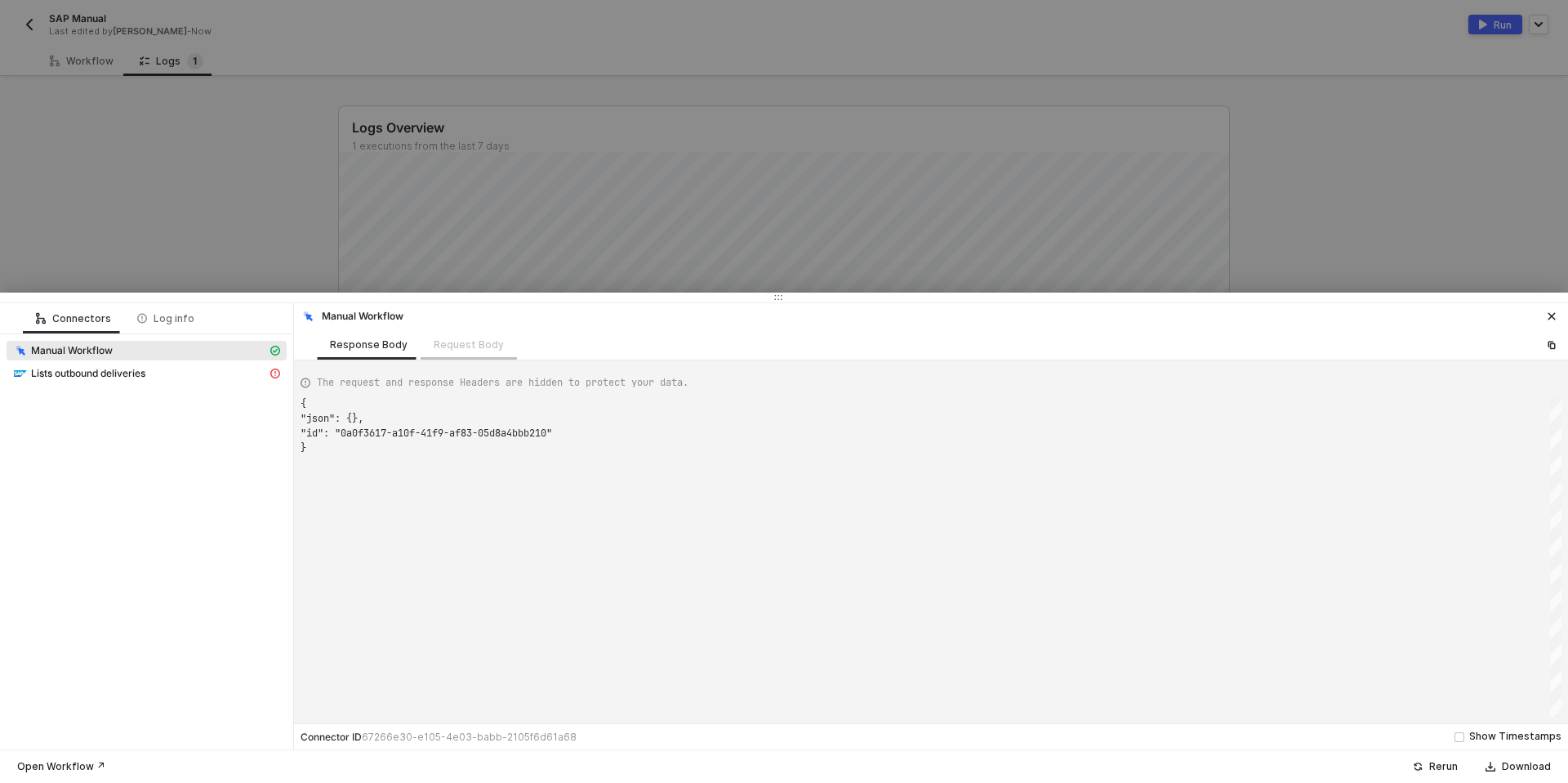
click at [450, 349] on div "Request Body" at bounding box center [468, 344] width 96 height 30
click at [257, 368] on div "Lists outbound deliveries" at bounding box center [140, 373] width 254 height 14
type textarea "{ "statusCode": 418, "message": "Error : Connection timed out. Please check you…"
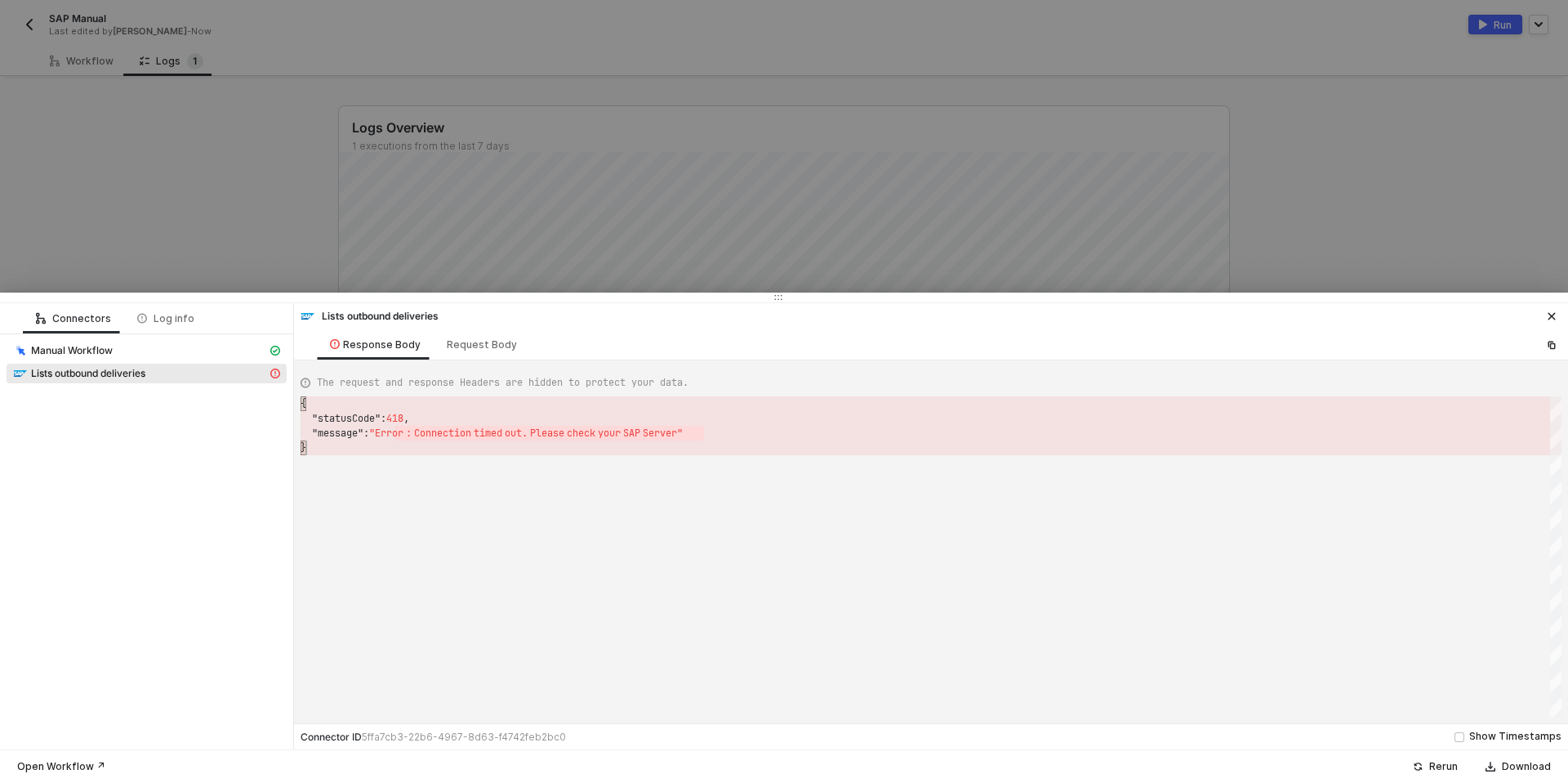
scroll to position [29, 6]
drag, startPoint x: 397, startPoint y: 434, endPoint x: 689, endPoint y: 446, distance: 292.2
click at [442, 266] on div at bounding box center [784, 391] width 1568 height 783
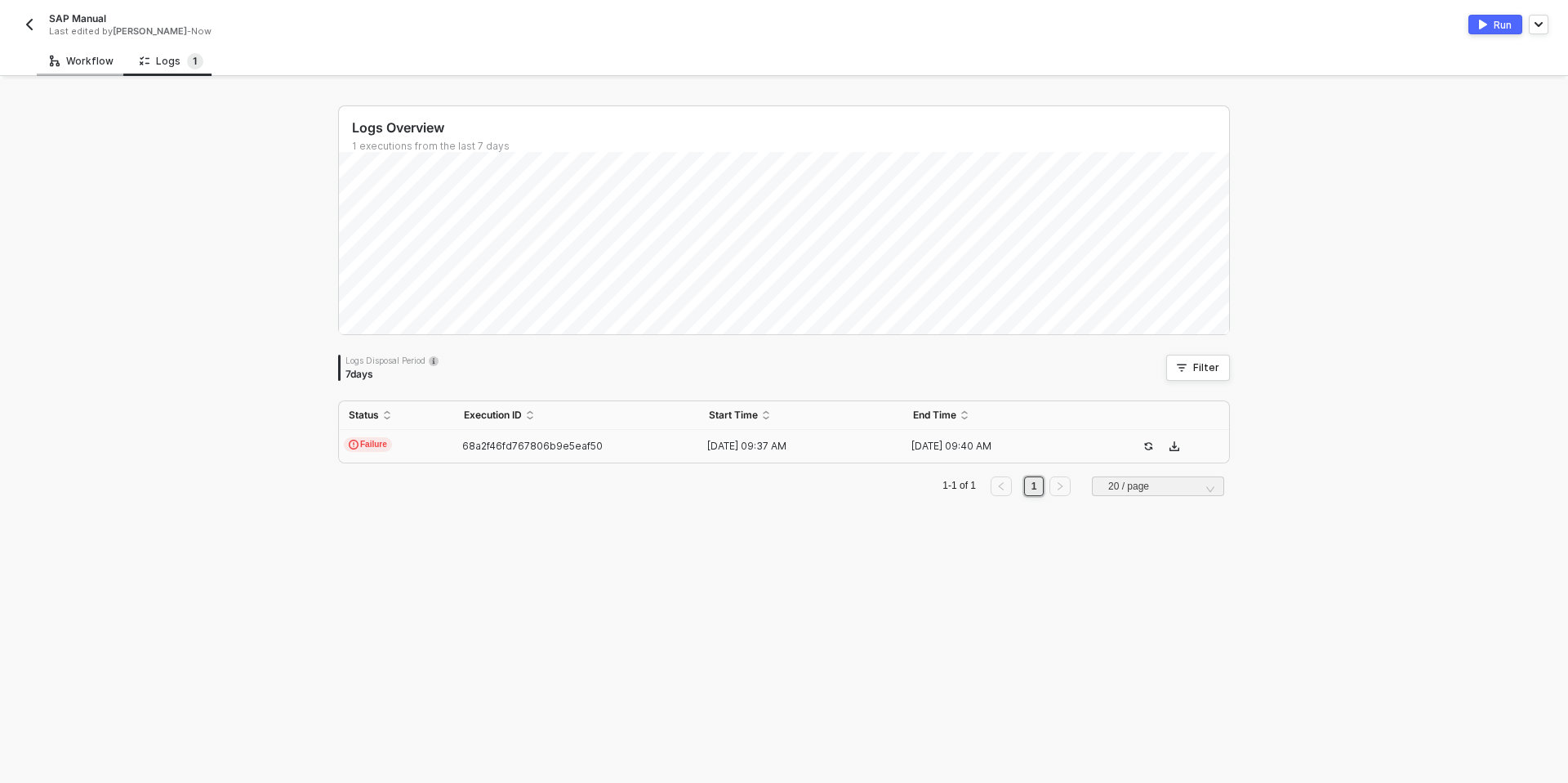
click at [112, 63] on div "Workflow" at bounding box center [82, 61] width 89 height 30
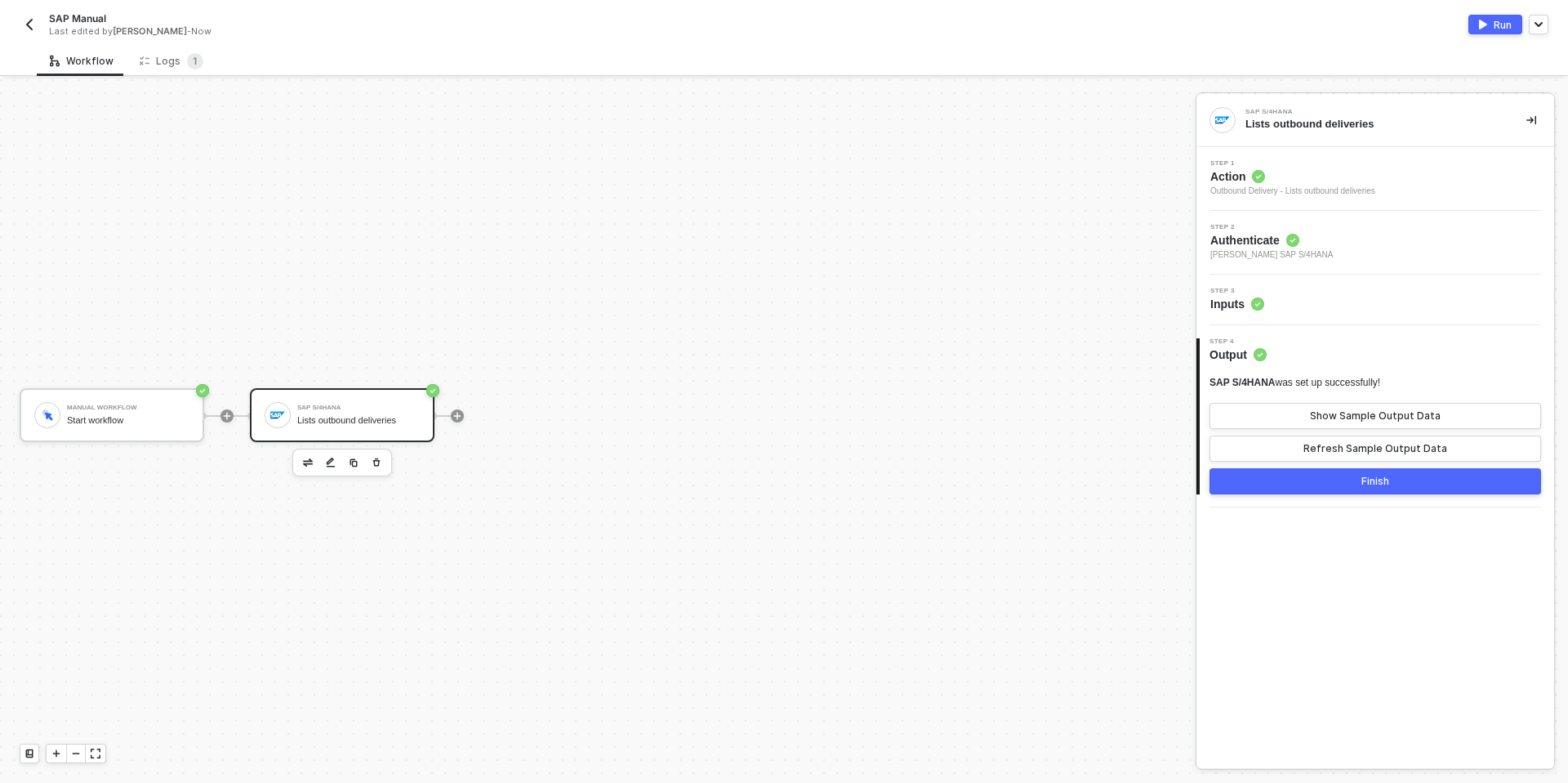
click at [1285, 188] on div "Outbound Delivery - Lists outbound deliveries" at bounding box center [1292, 191] width 165 height 13
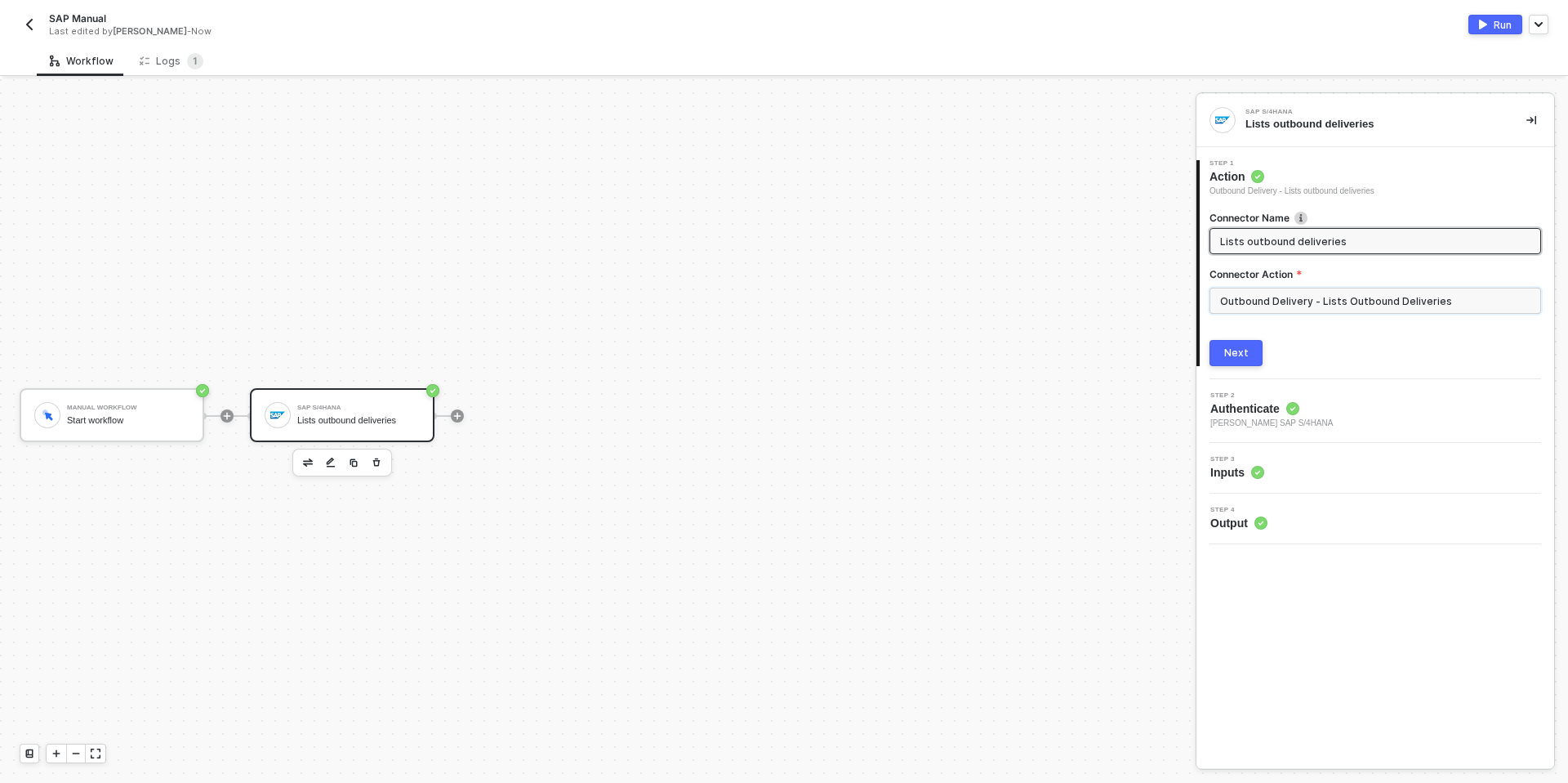
click at [1287, 302] on input "Outbound Delivery - Lists Outbound Deliveries" at bounding box center [1375, 300] width 332 height 26
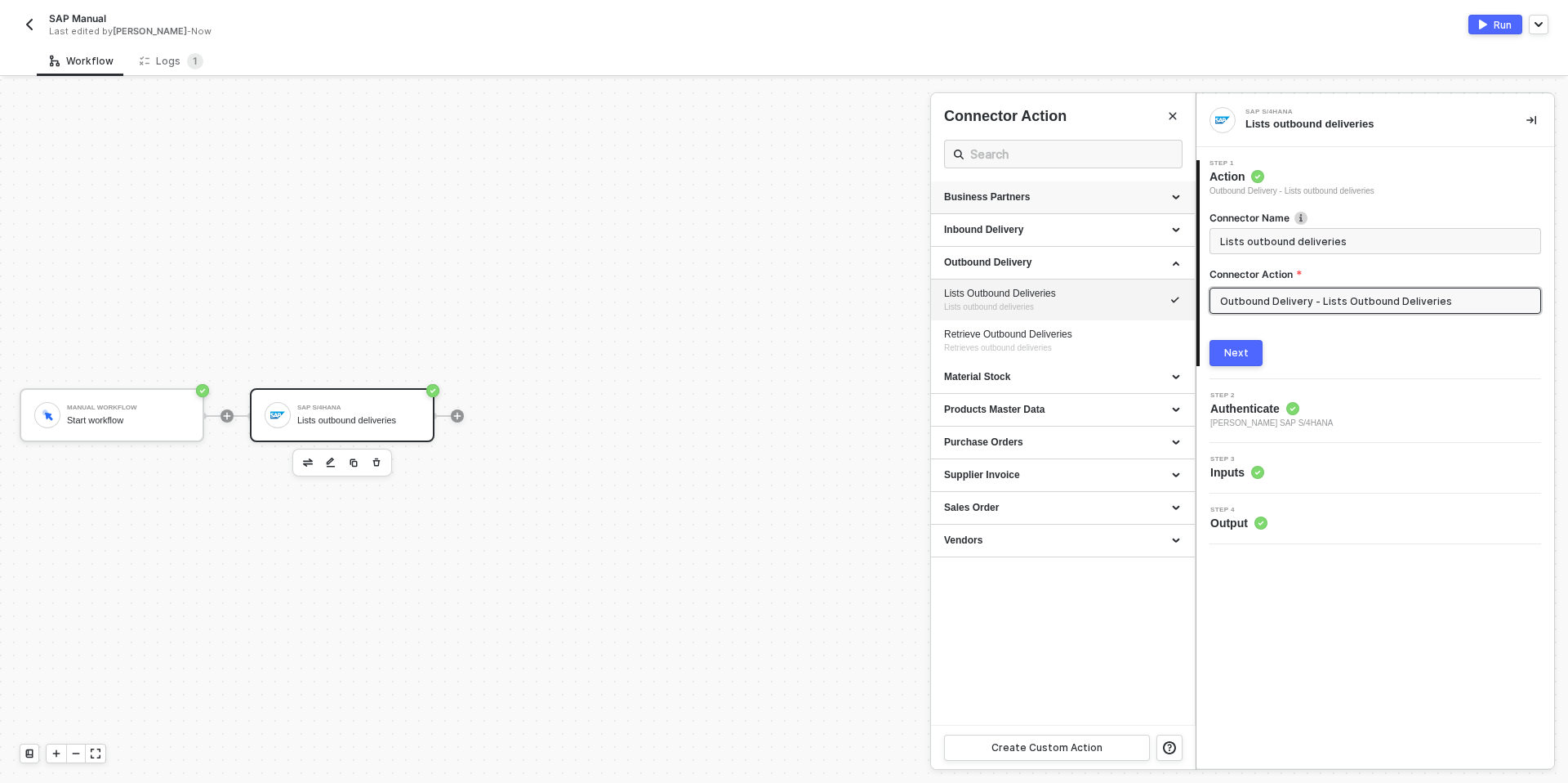
click at [992, 198] on div "Business Partners" at bounding box center [1063, 197] width 238 height 14
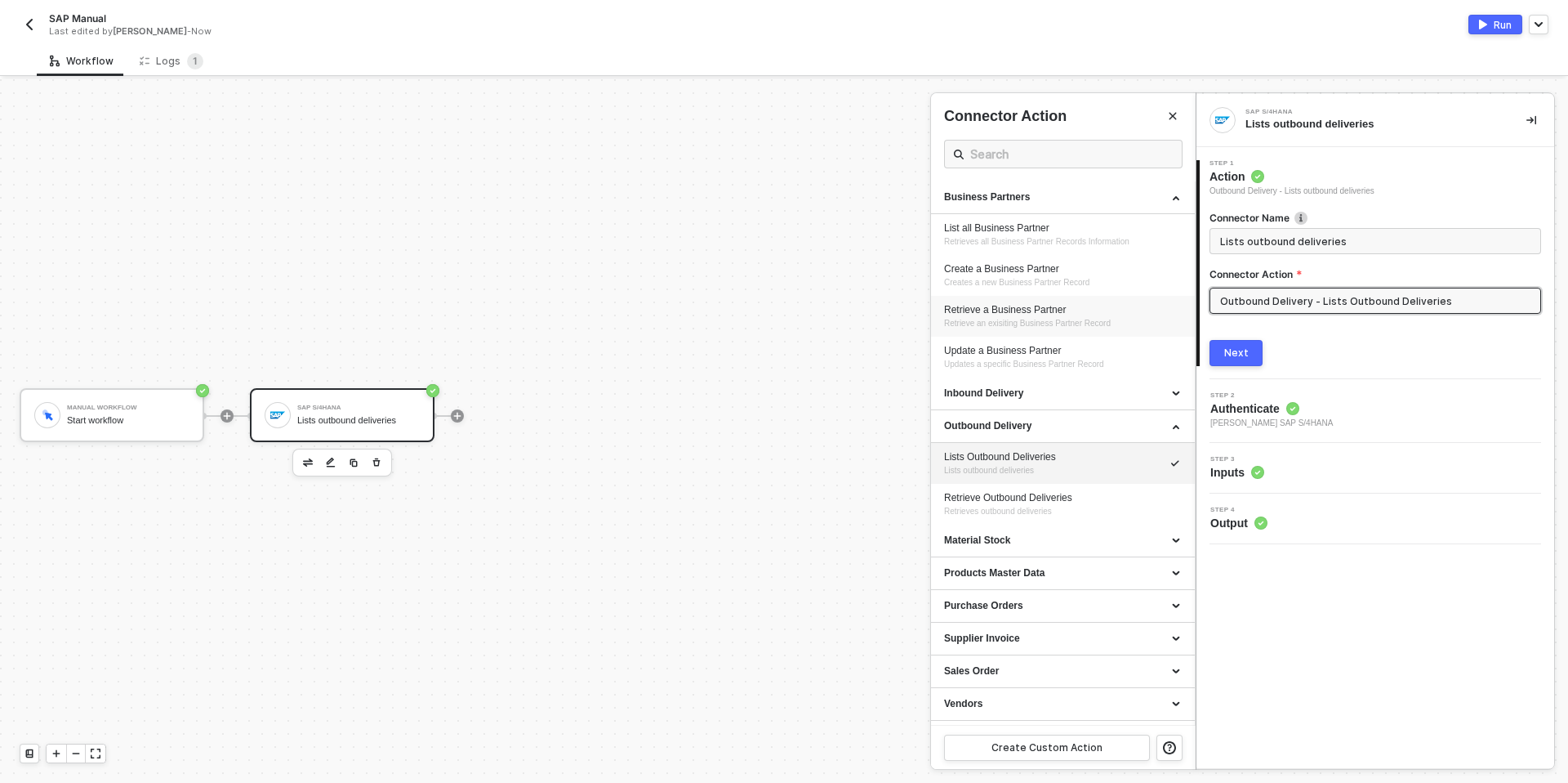
click at [998, 321] on span "Retrieve an exisiting Business Partner Record" at bounding box center [1027, 323] width 166 height 9
type input "Retrieve an exisiting Business Partner Record"
type input "Business Partners - Retrieve a Business Partner"
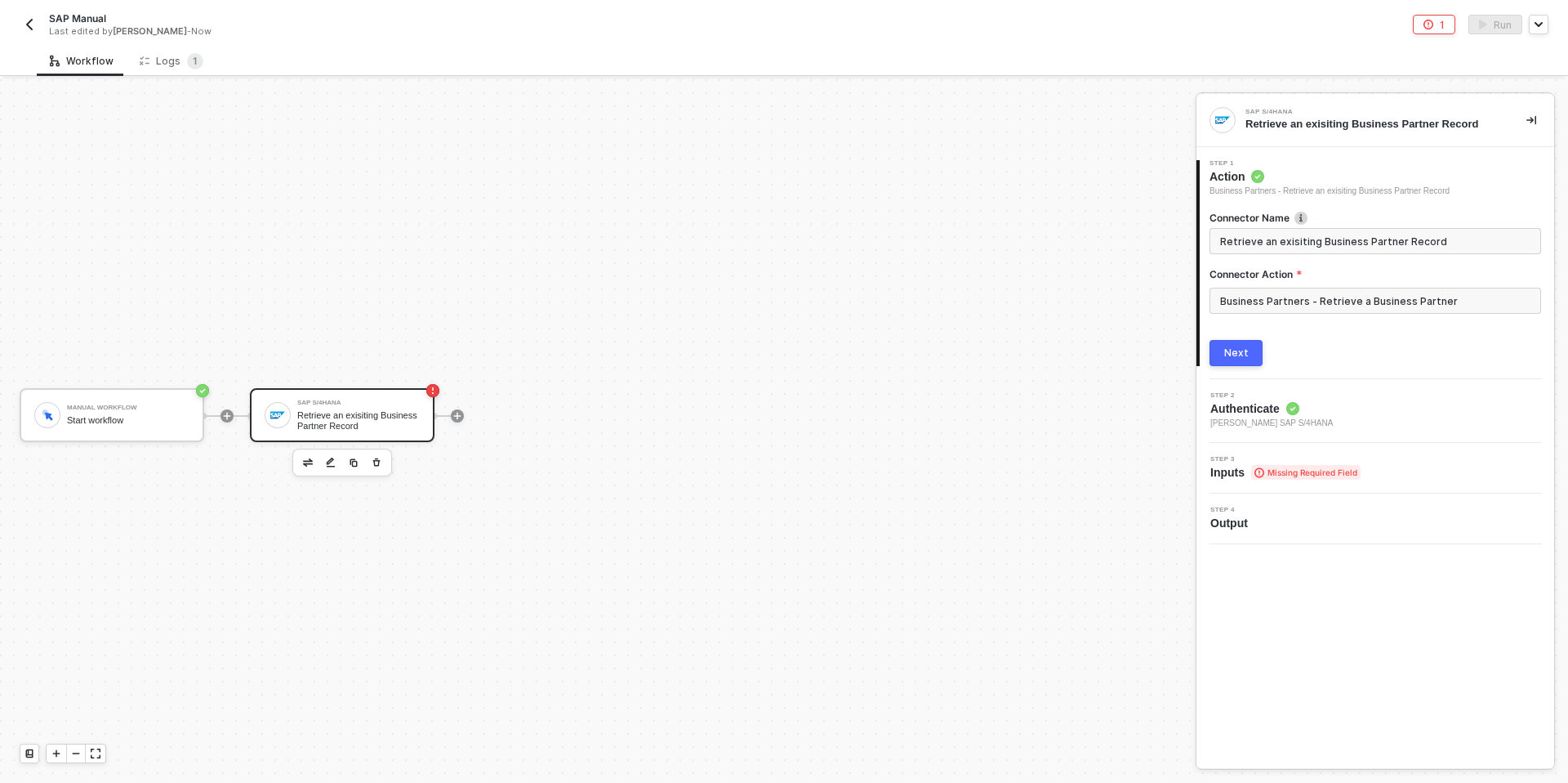
click at [1234, 343] on button "Next" at bounding box center [1236, 352] width 53 height 26
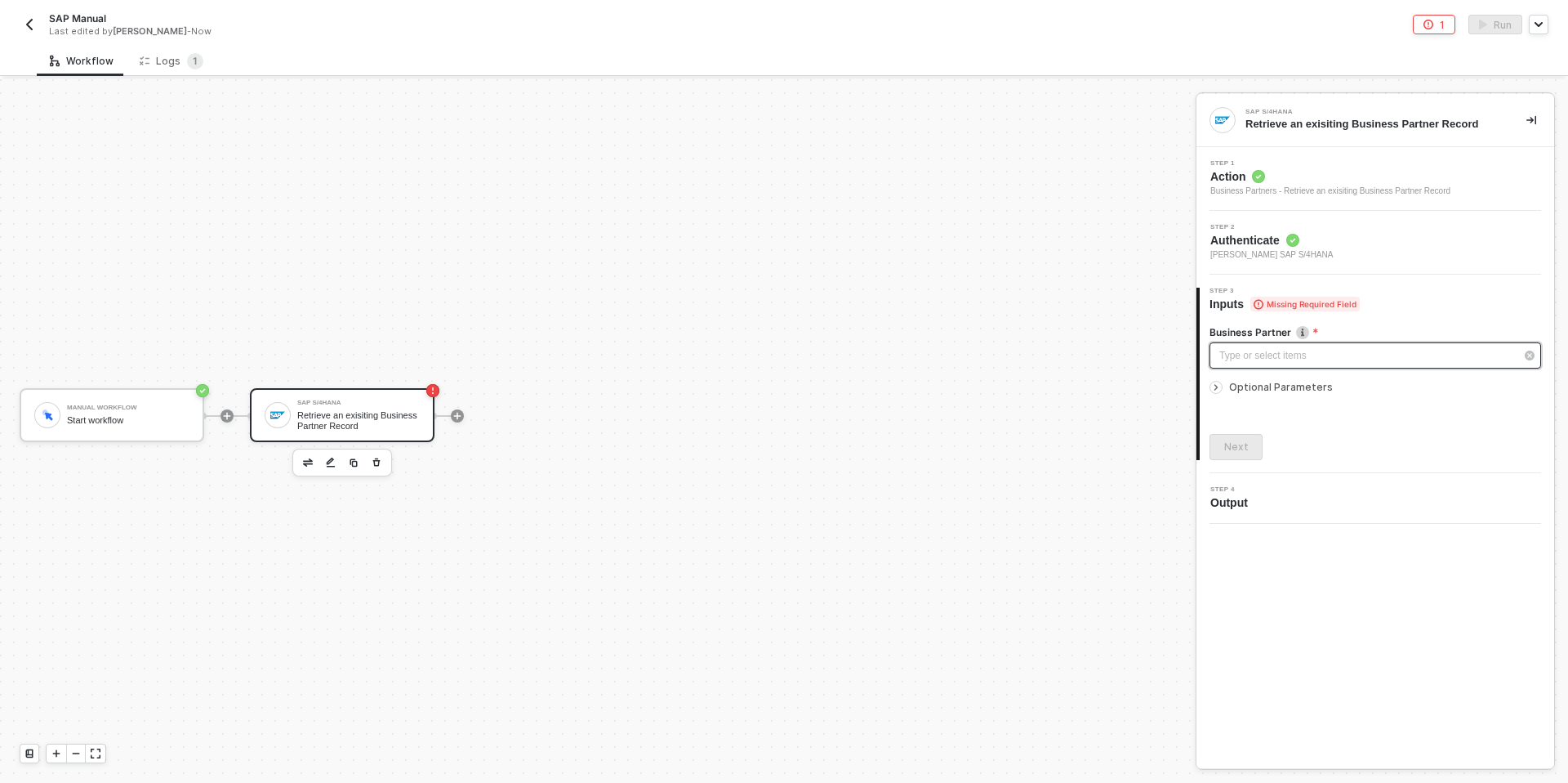
click at [1253, 356] on div "Type or select items ﻿" at bounding box center [1366, 356] width 296 height 15
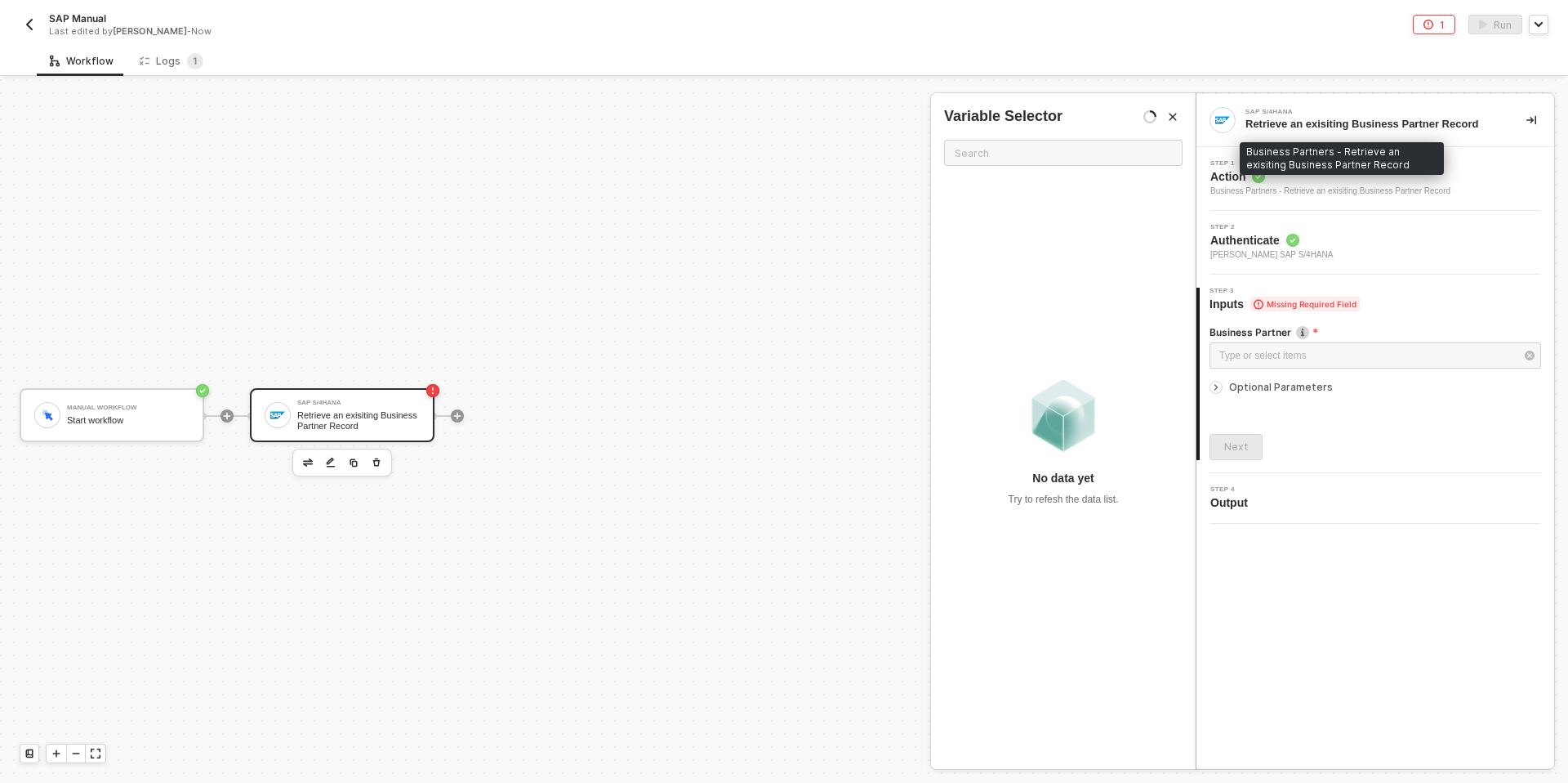
click at [1316, 191] on div "Business Partners - Retrieve an exisiting Business Partner Record" at bounding box center [1330, 191] width 241 height 13
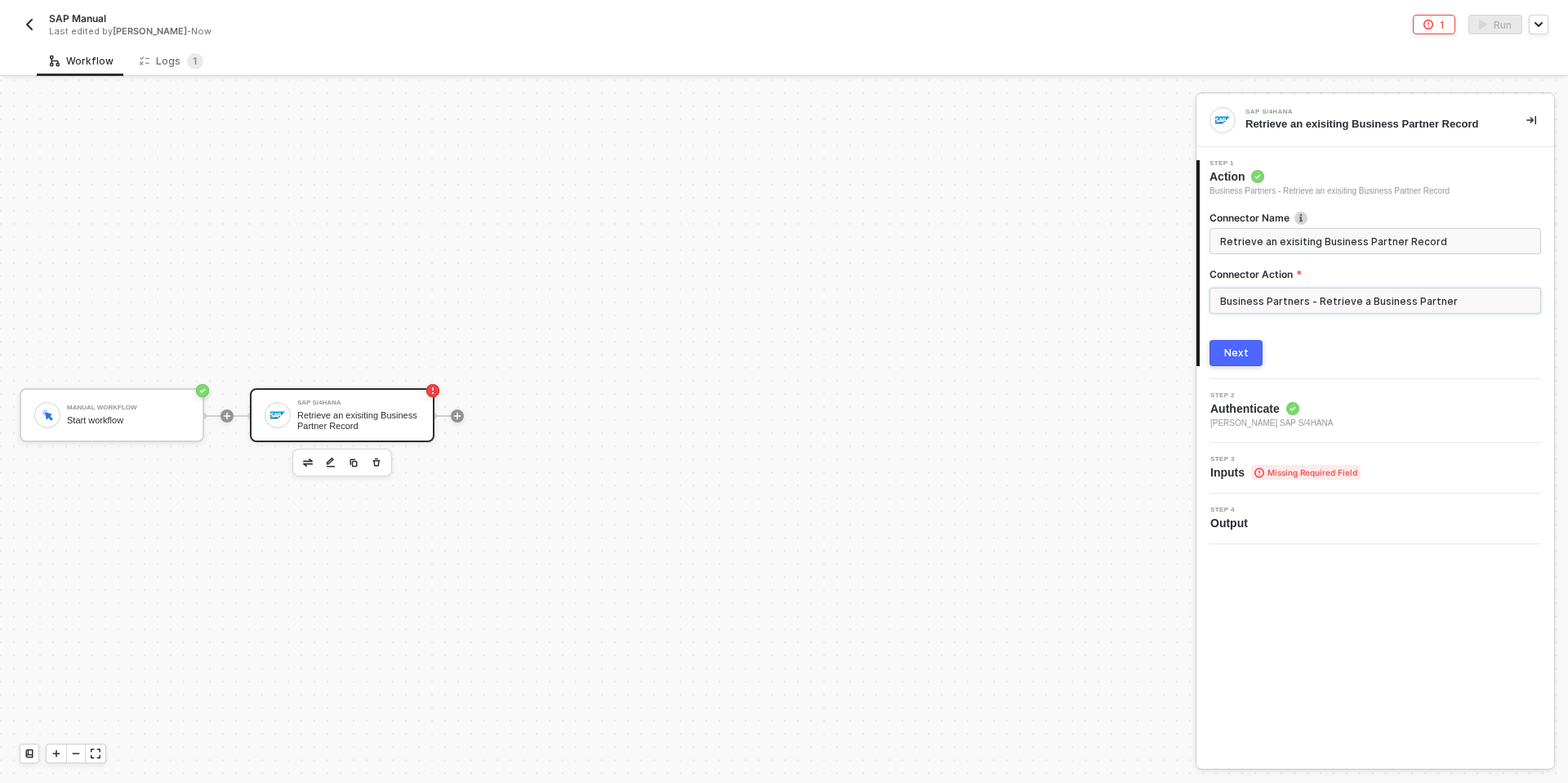
click at [1295, 301] on input "Business Partners - Retrieve a Business Partner" at bounding box center [1375, 300] width 332 height 26
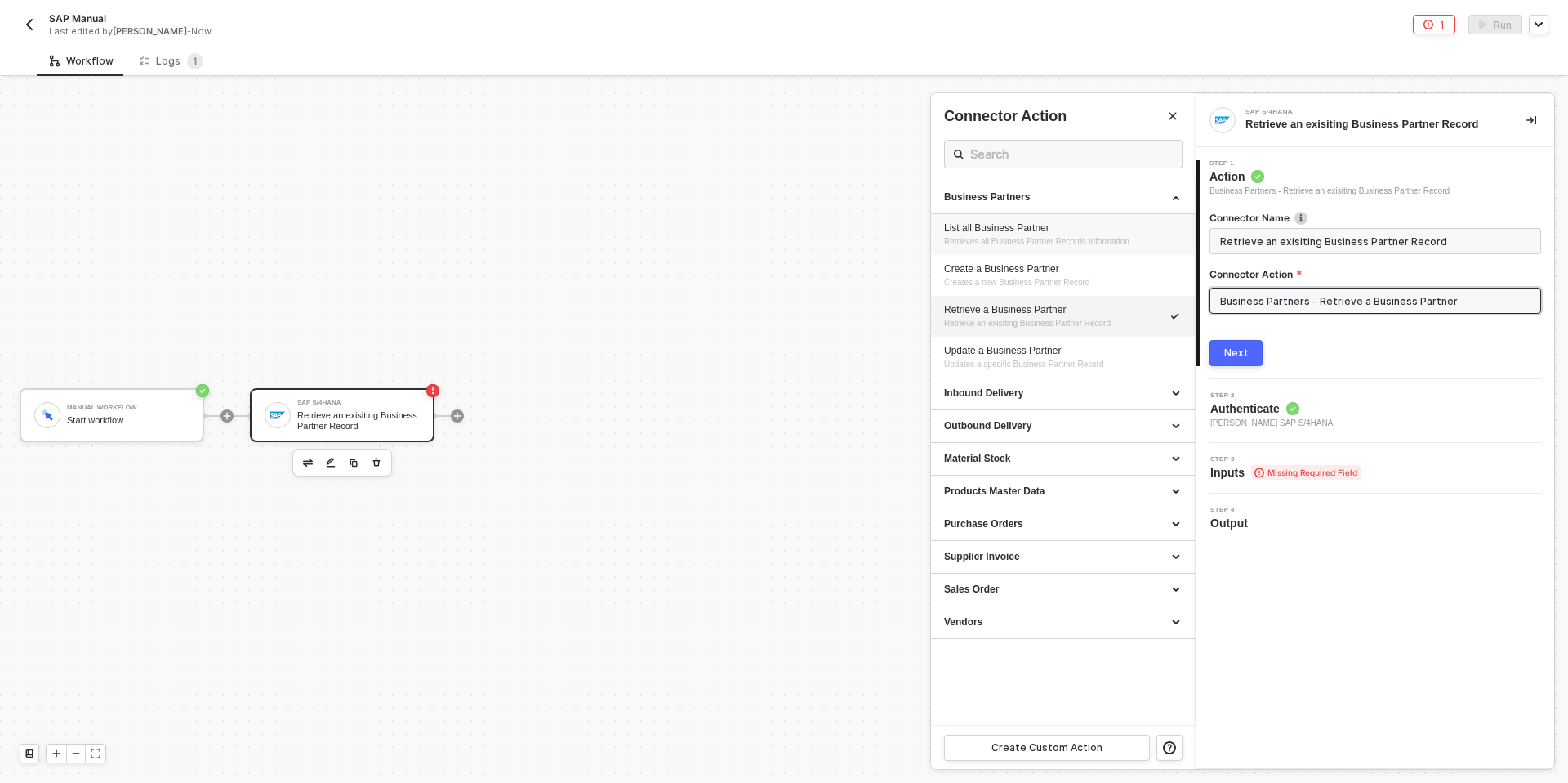
click at [1017, 223] on div "List all Business Partner" at bounding box center [1063, 228] width 238 height 14
type input "Retrieves all Business Partner Records Information"
type input "Business Partners - List all Business Partner"
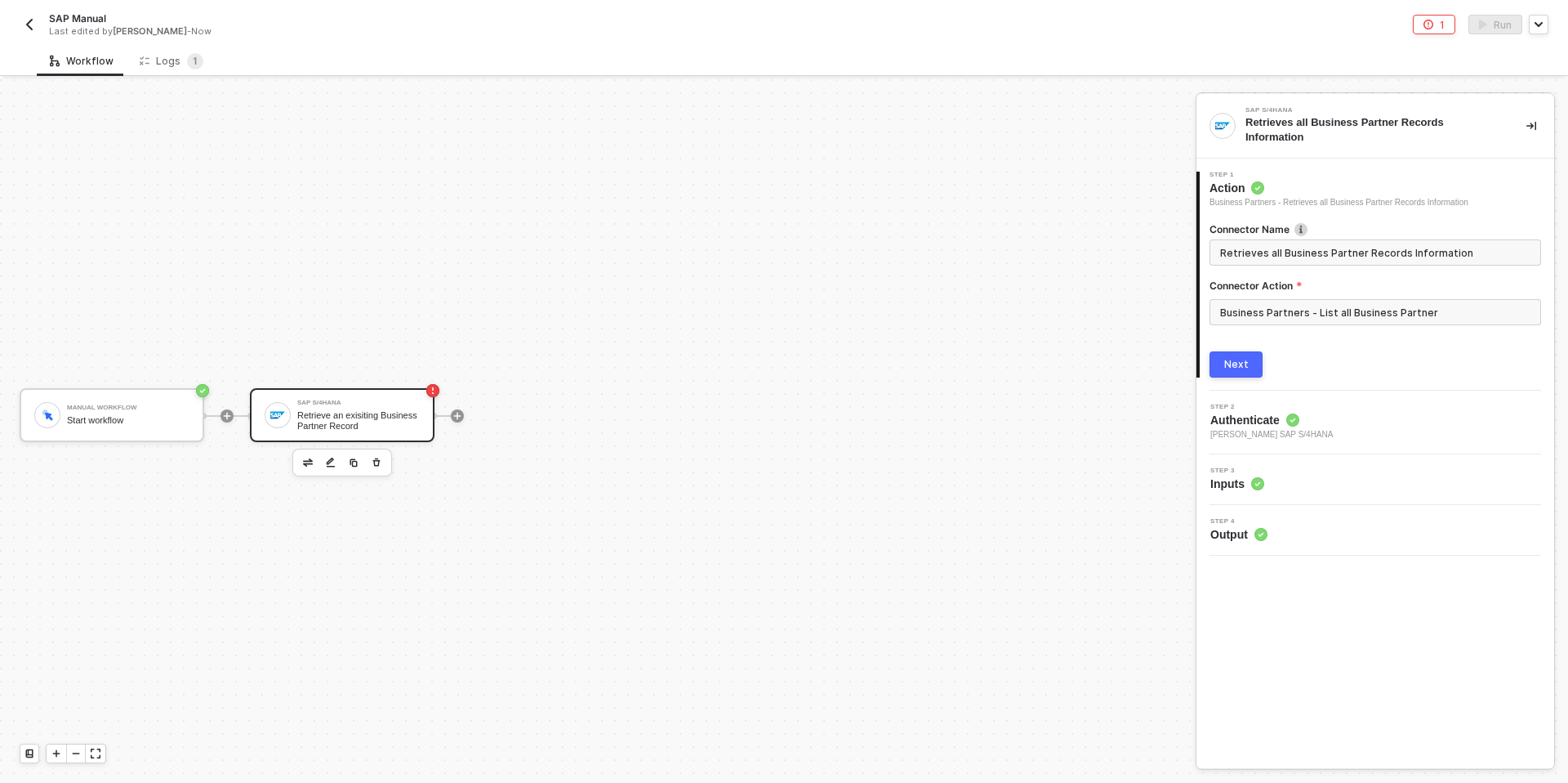
click at [1224, 383] on div "1 Step 1 Action Business Partners - Retrieves all Business Partner Records Info…" at bounding box center [1375, 275] width 358 height 232
click at [1237, 358] on div "Next" at bounding box center [1236, 364] width 25 height 13
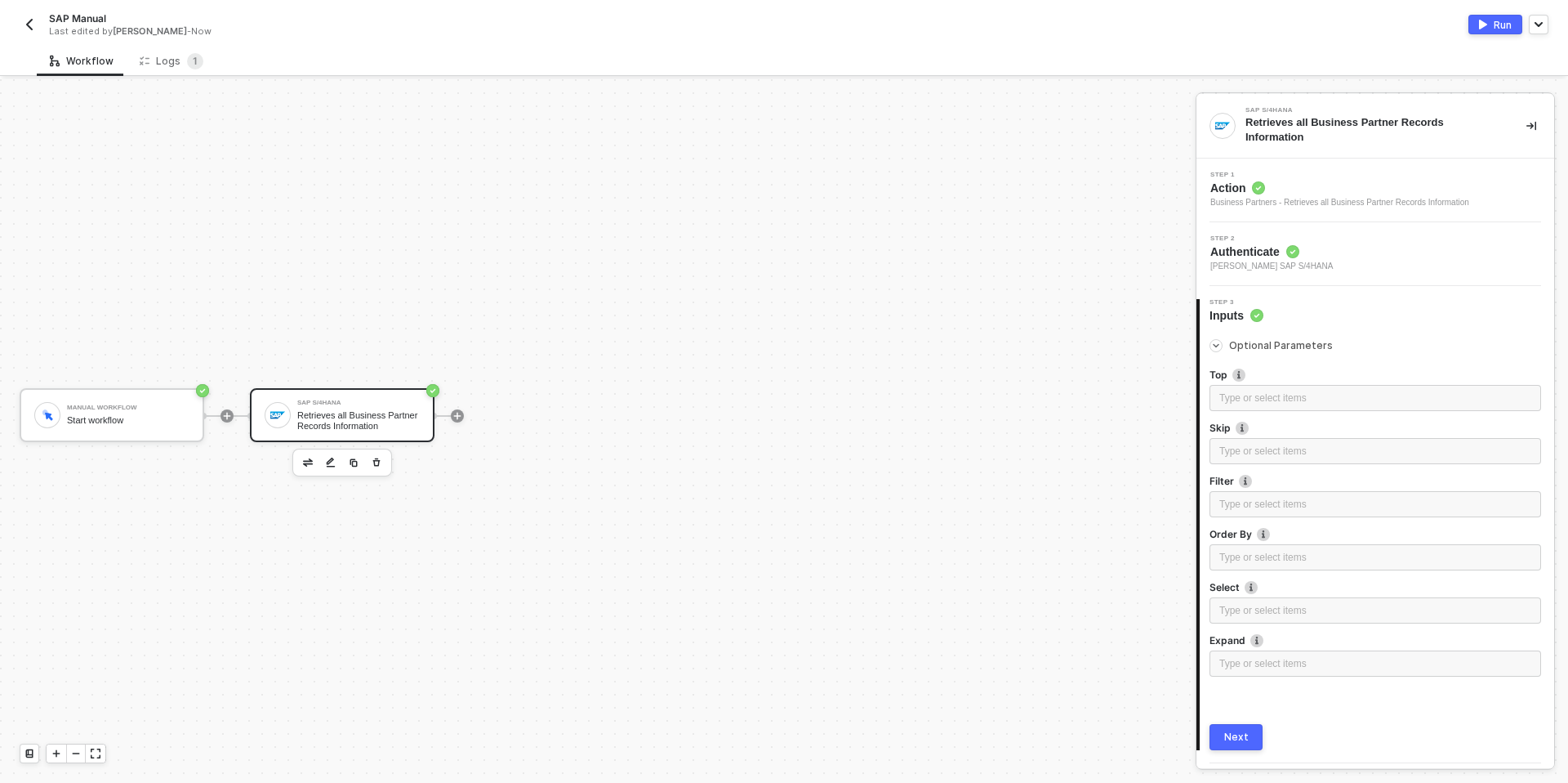
click at [1212, 337] on div at bounding box center [1219, 345] width 20 height 18
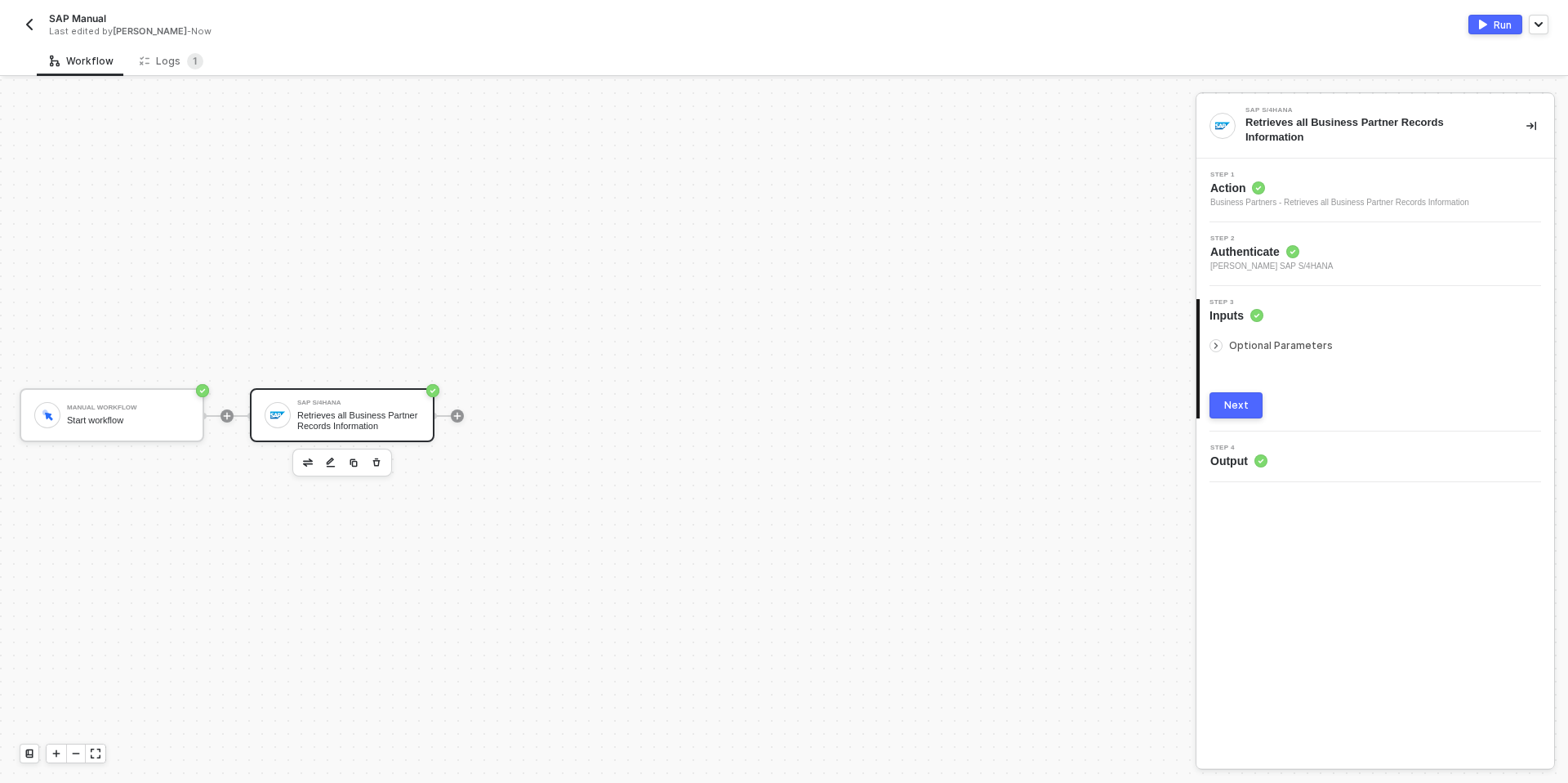
click at [1239, 413] on button "Next" at bounding box center [1236, 404] width 53 height 26
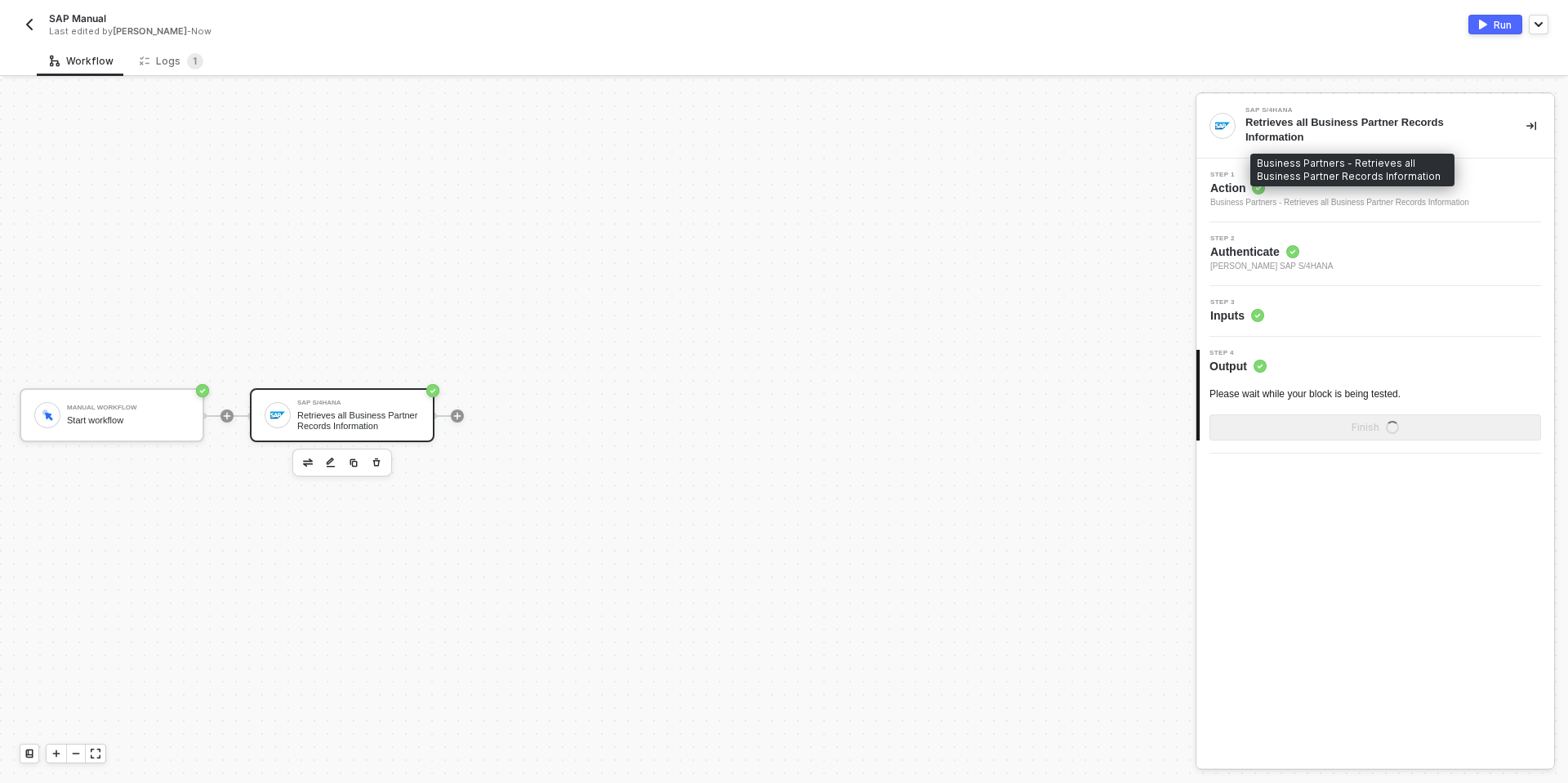
click at [1237, 194] on span "Action" at bounding box center [1340, 187] width 259 height 16
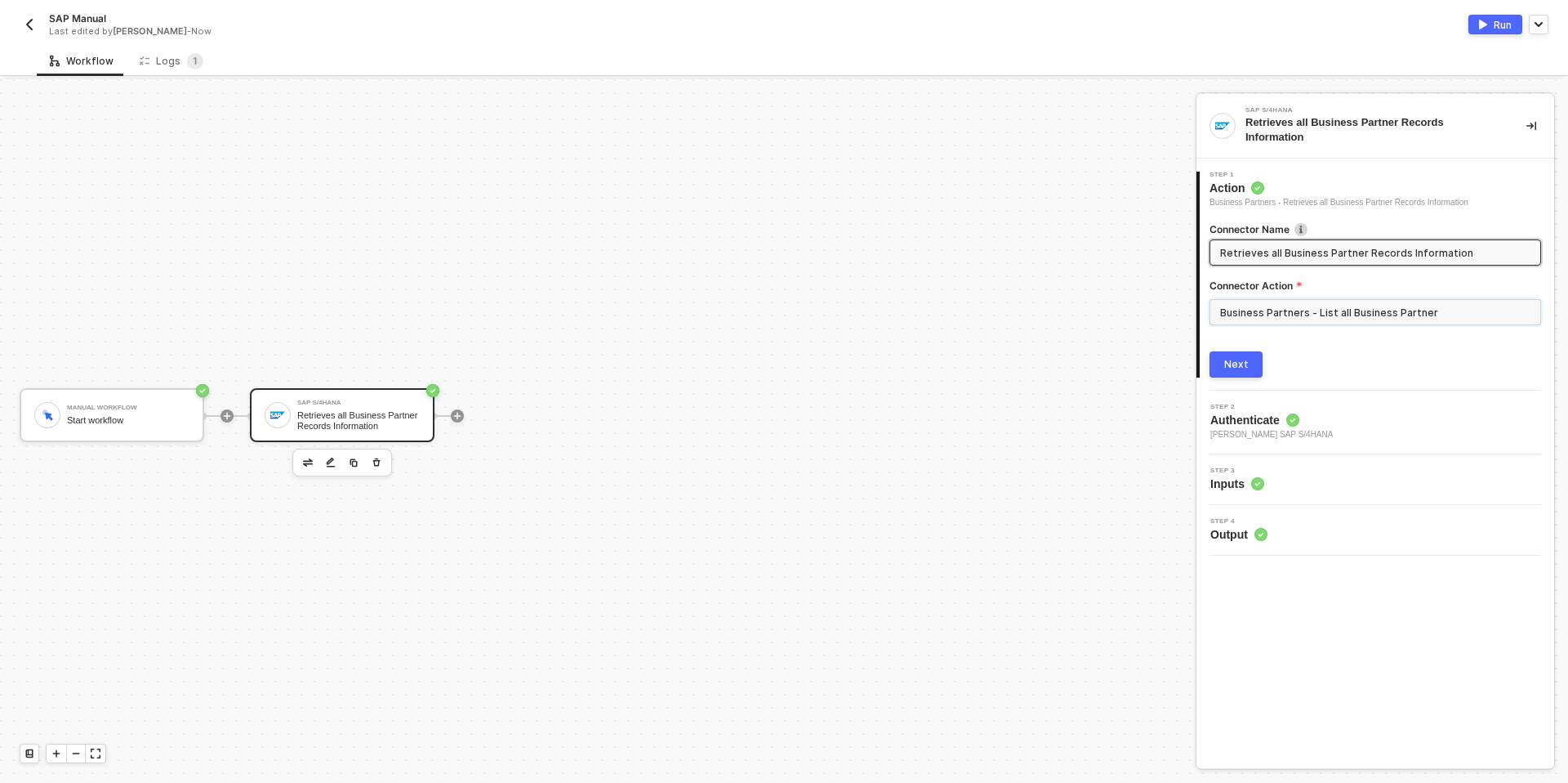
click at [1230, 300] on input "Business Partners - List all Business Partner" at bounding box center [1375, 311] width 332 height 26
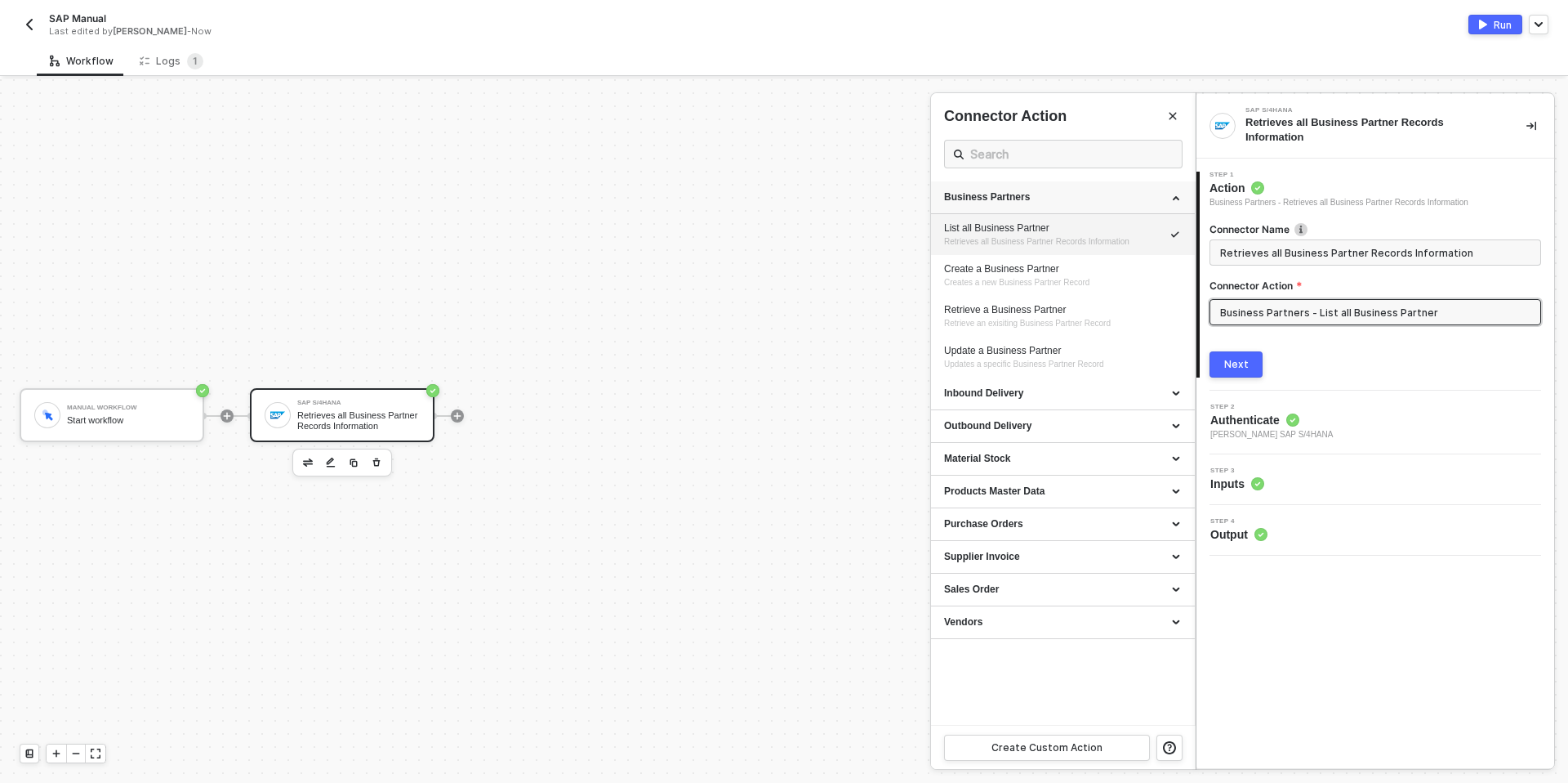
click at [980, 192] on div "Business Partners" at bounding box center [1063, 197] width 238 height 14
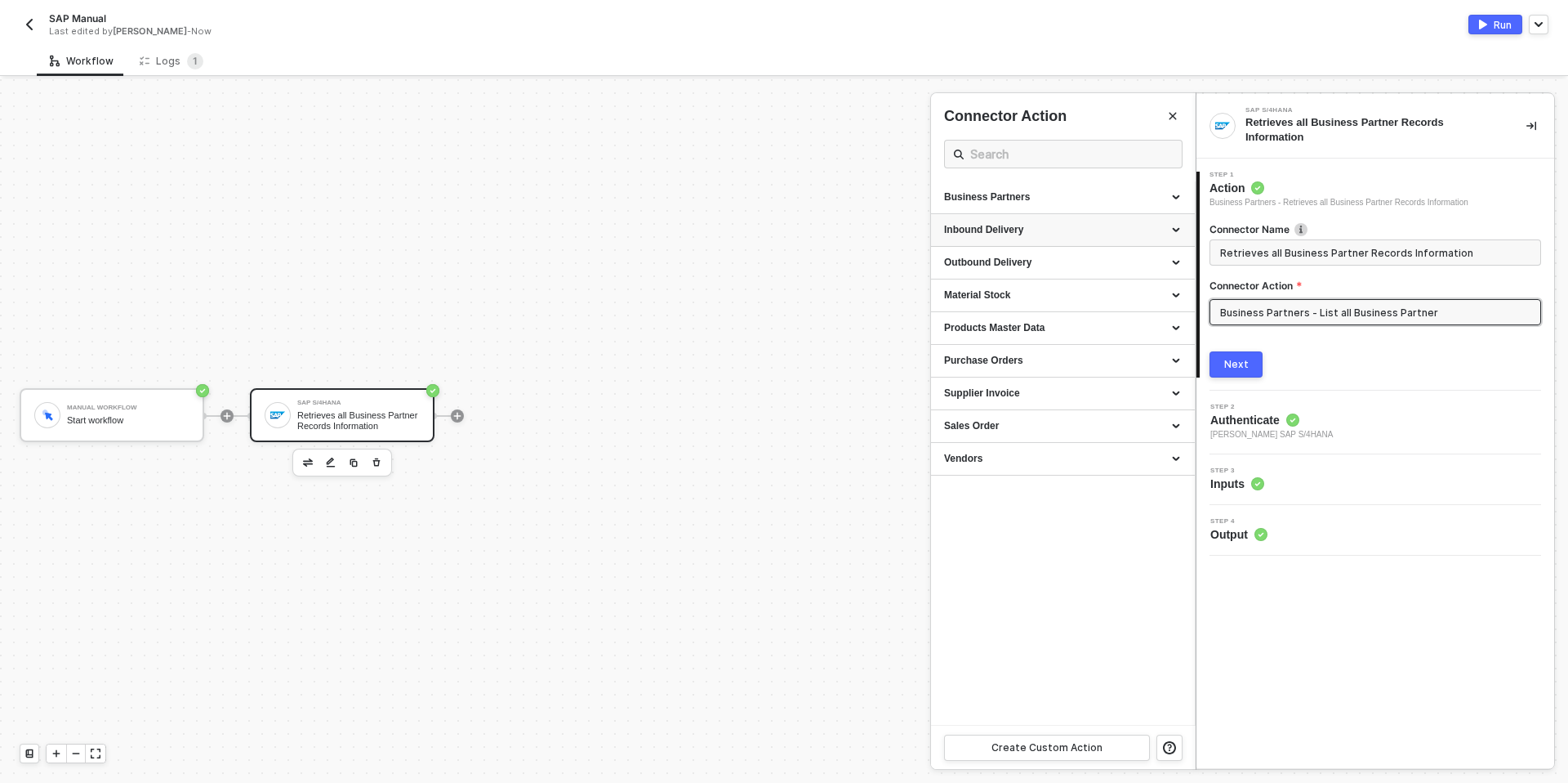
click at [978, 241] on div "Inbound Delivery" at bounding box center [1062, 230] width 263 height 32
click at [974, 310] on div "Material Stock" at bounding box center [1062, 296] width 263 height 32
click at [980, 323] on div "Products Master Data" at bounding box center [1063, 328] width 238 height 14
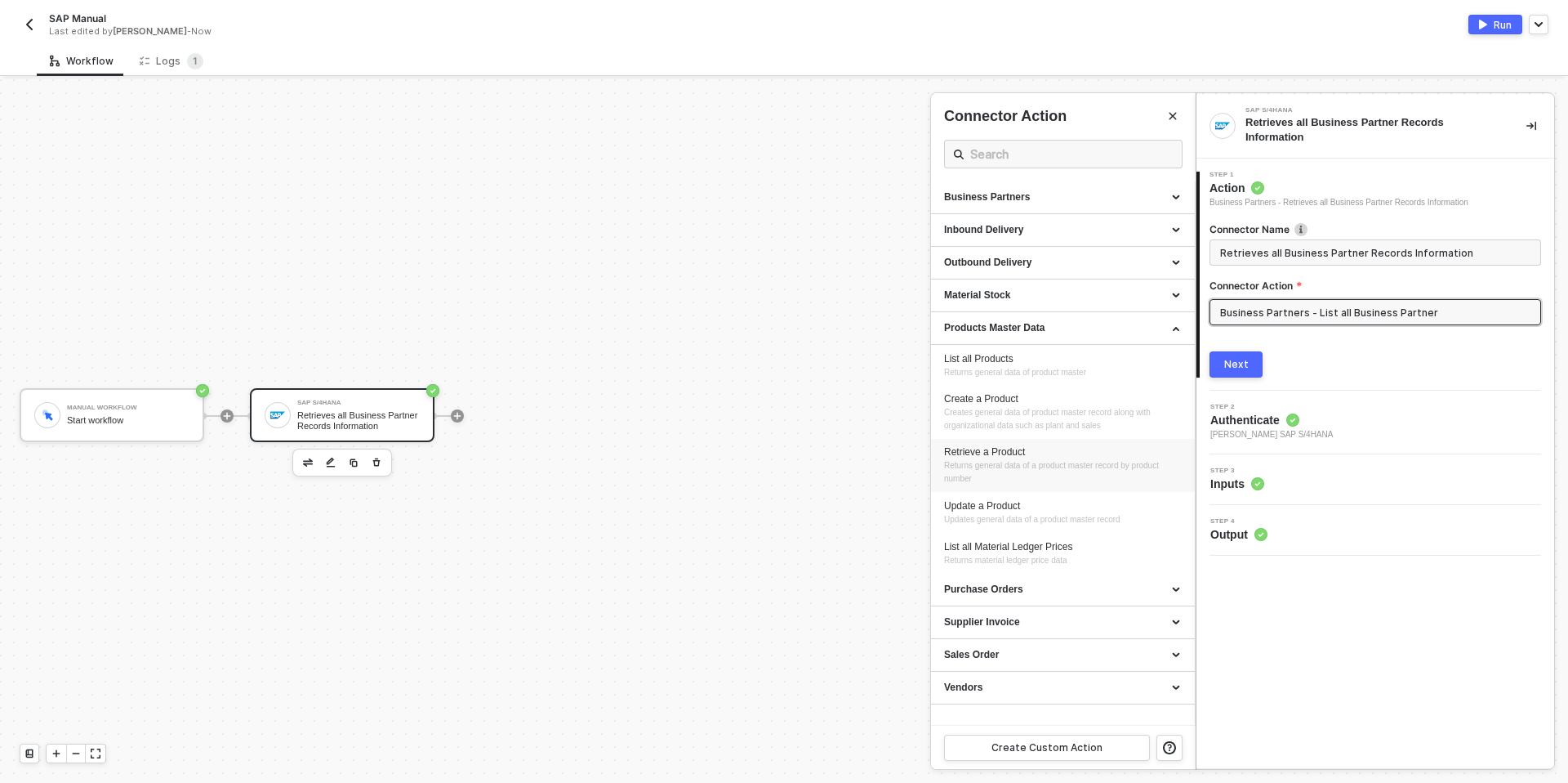
click at [998, 450] on div "Retrieve a Product" at bounding box center [1063, 452] width 238 height 14
type input "Returns general data of a product master record by product number"
type input "Products Master Data - Retrieve a Product"
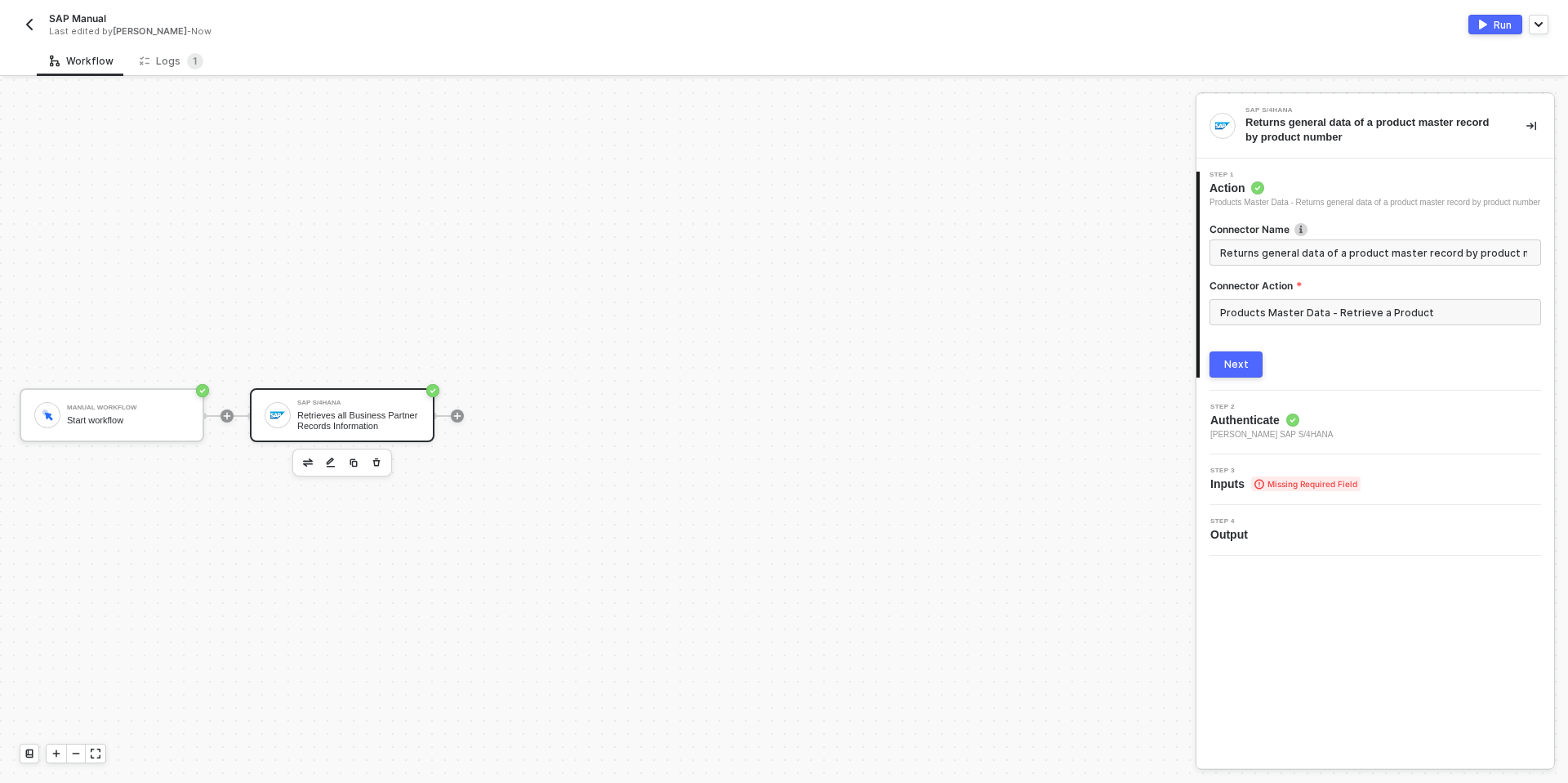
click at [1228, 369] on button "Next" at bounding box center [1236, 363] width 53 height 26
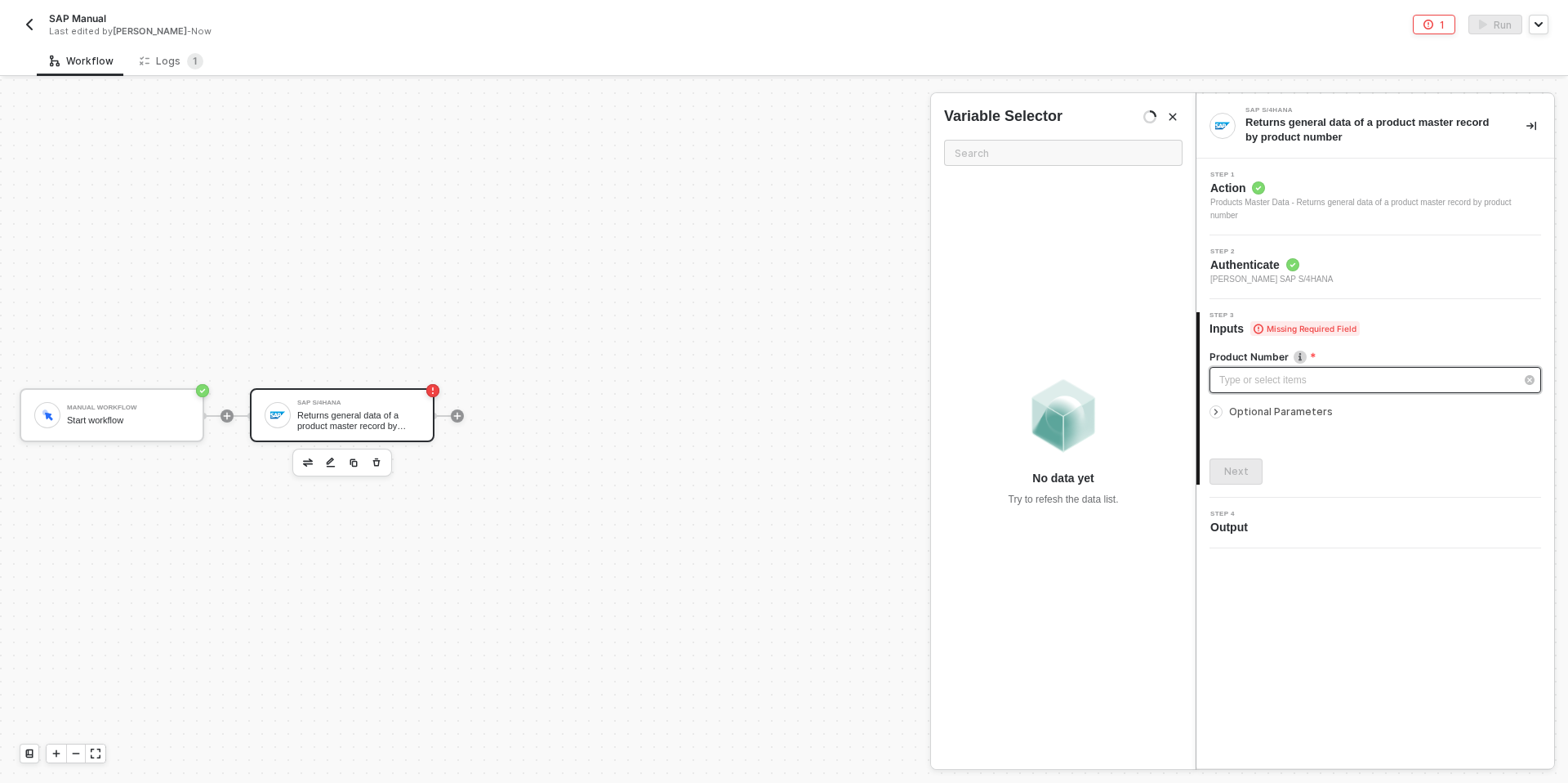
click at [1237, 370] on div "Type or select items ﻿" at bounding box center [1375, 380] width 332 height 26
click at [1316, 184] on span "Action" at bounding box center [1376, 187] width 331 height 16
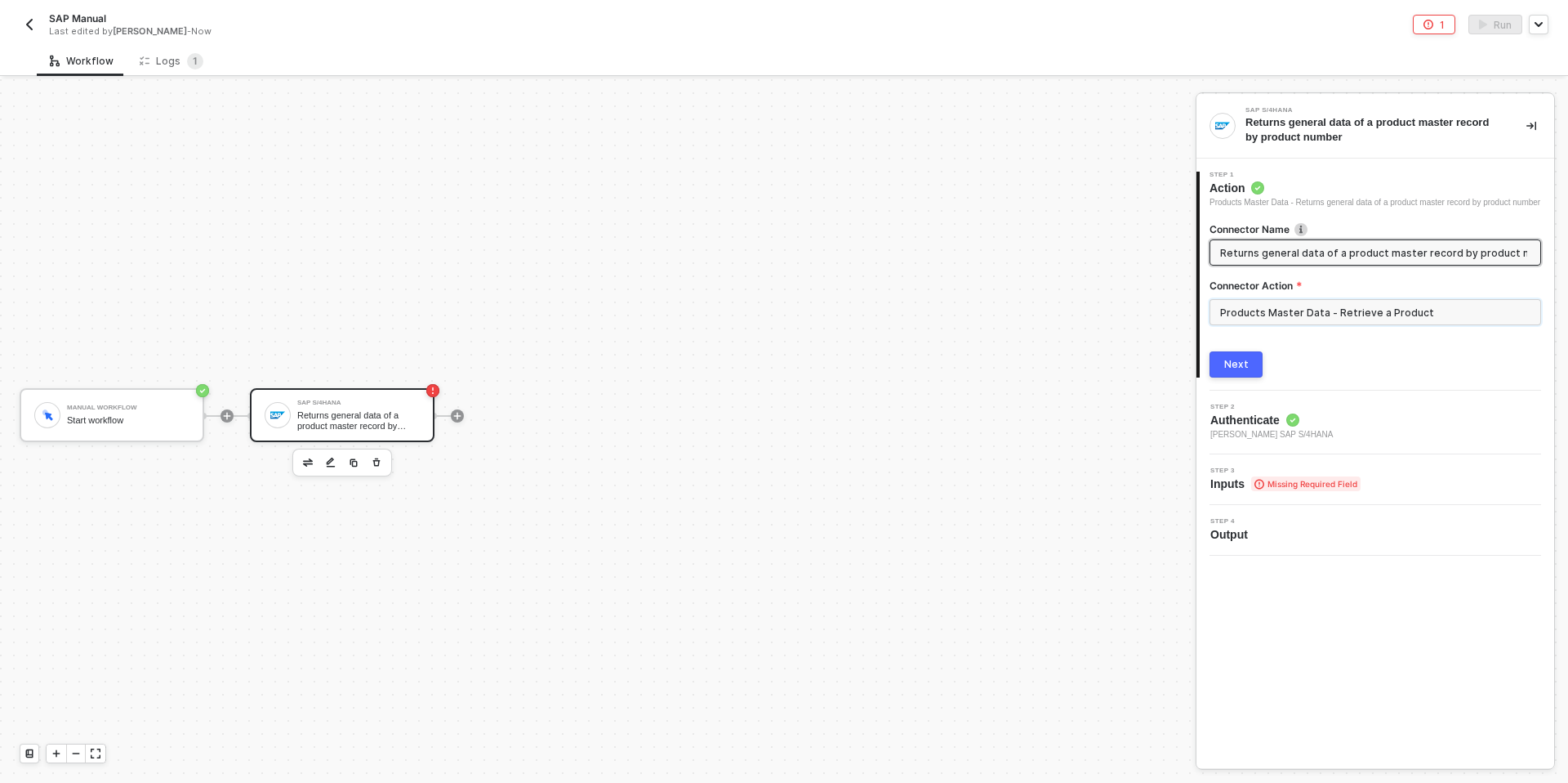
click at [1220, 317] on input "Products Master Data - Retrieve a Product" at bounding box center [1375, 311] width 332 height 26
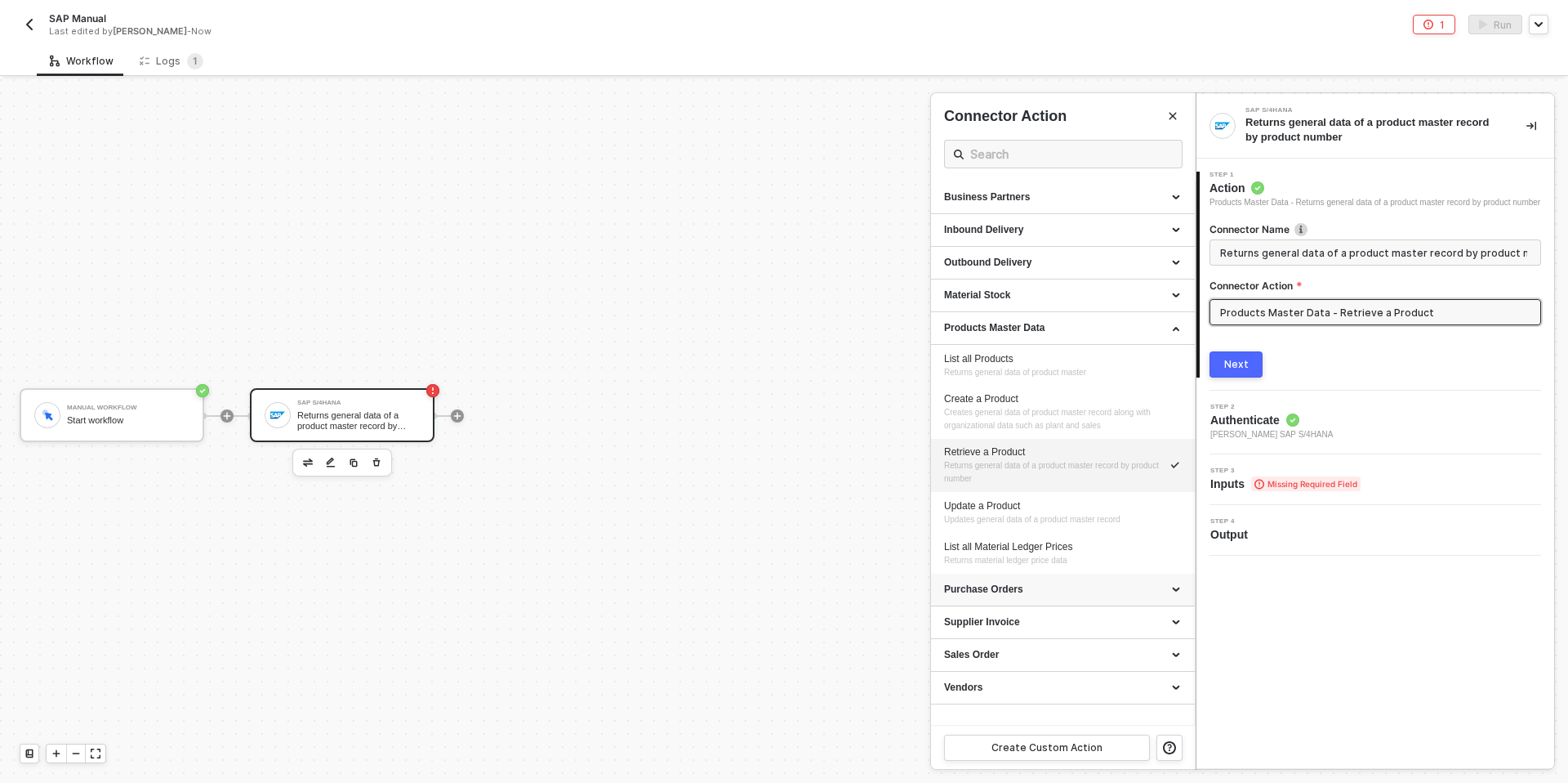
click at [1016, 593] on div "Purchase Orders" at bounding box center [1063, 589] width 238 height 14
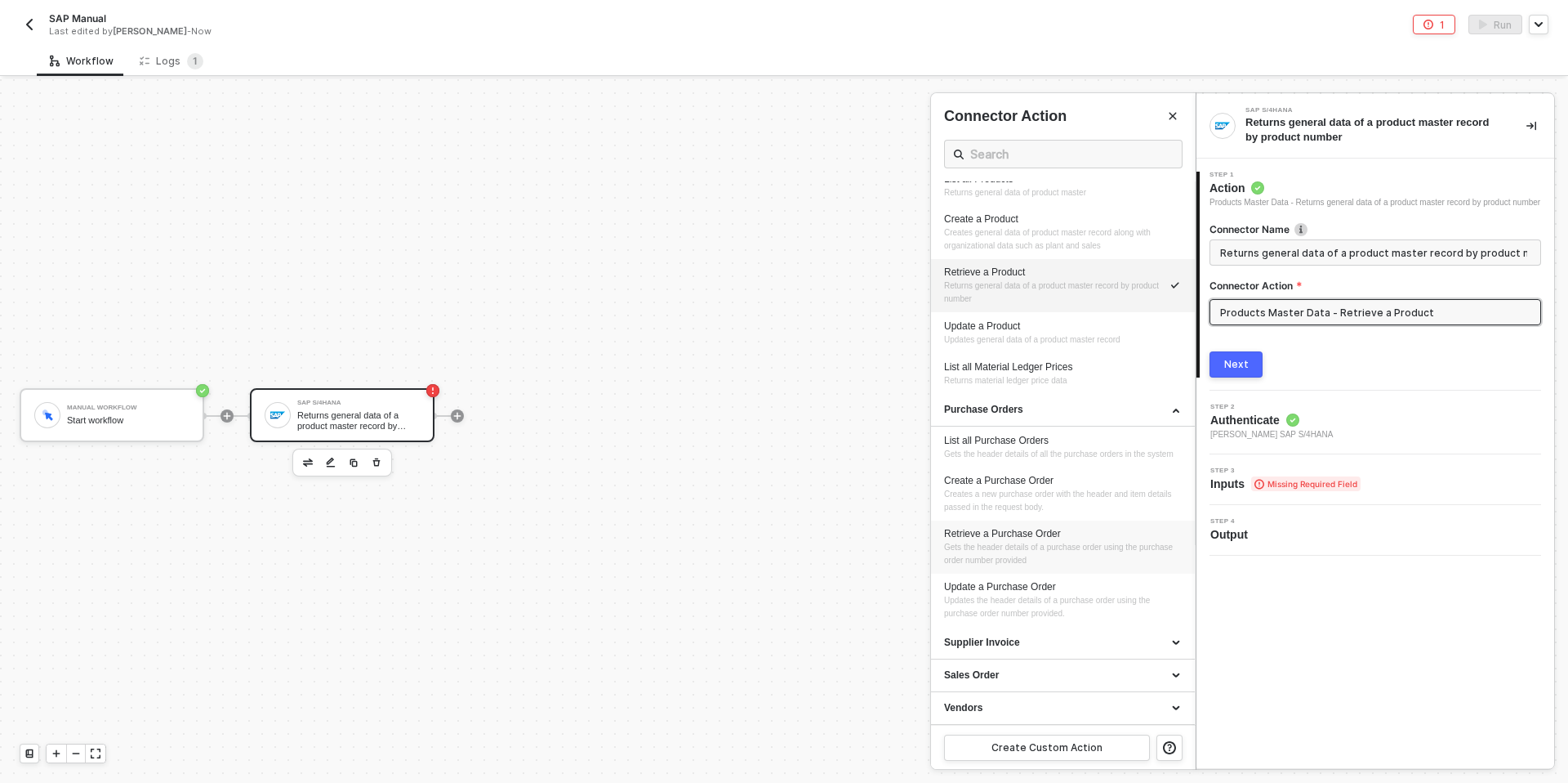
scroll to position [186, 0]
click at [1013, 553] on span "Gets the header details of a purchase order using the purchase order number pro…" at bounding box center [1059, 553] width 231 height 22
type input "Gets the header details of a purchase order using the purchase order number pro…"
type input "Purchase Orders - Retrieve a Purchase Order"
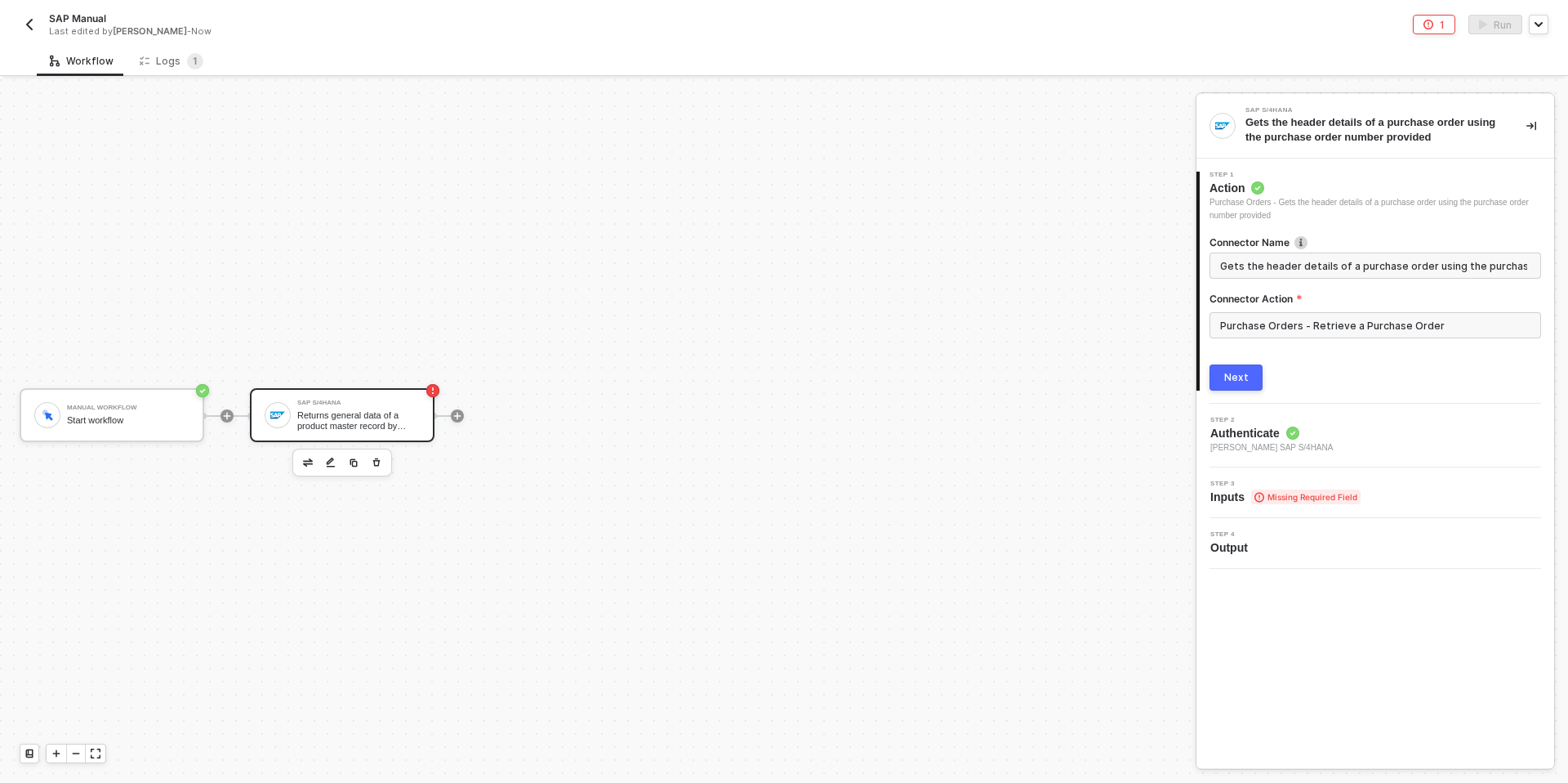
click at [1253, 380] on button "Next" at bounding box center [1236, 377] width 53 height 26
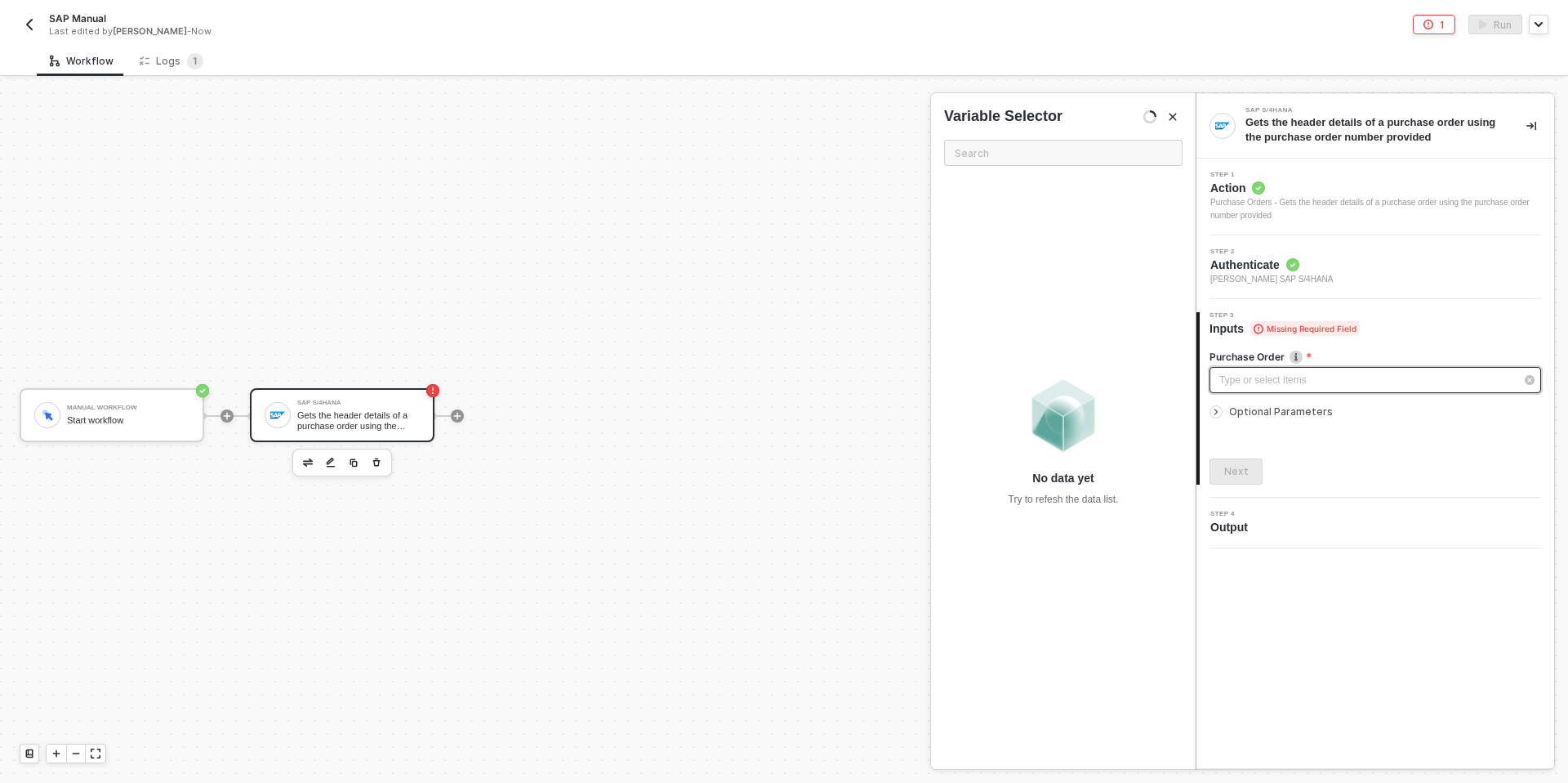
click at [1219, 374] on div "Type or select items ﻿" at bounding box center [1366, 381] width 296 height 15
click at [1185, 123] on div "Variable Selector" at bounding box center [1063, 116] width 264 height 20
click at [1172, 113] on icon "Close" at bounding box center [1172, 117] width 10 height 10
click at [17, 25] on div "SAP Manual Last edited by [PERSON_NAME] - Now 1 Run" at bounding box center [784, 23] width 1568 height 46
click at [31, 31] on button "button" at bounding box center [29, 24] width 20 height 20
